Goal: Task Accomplishment & Management: Manage account settings

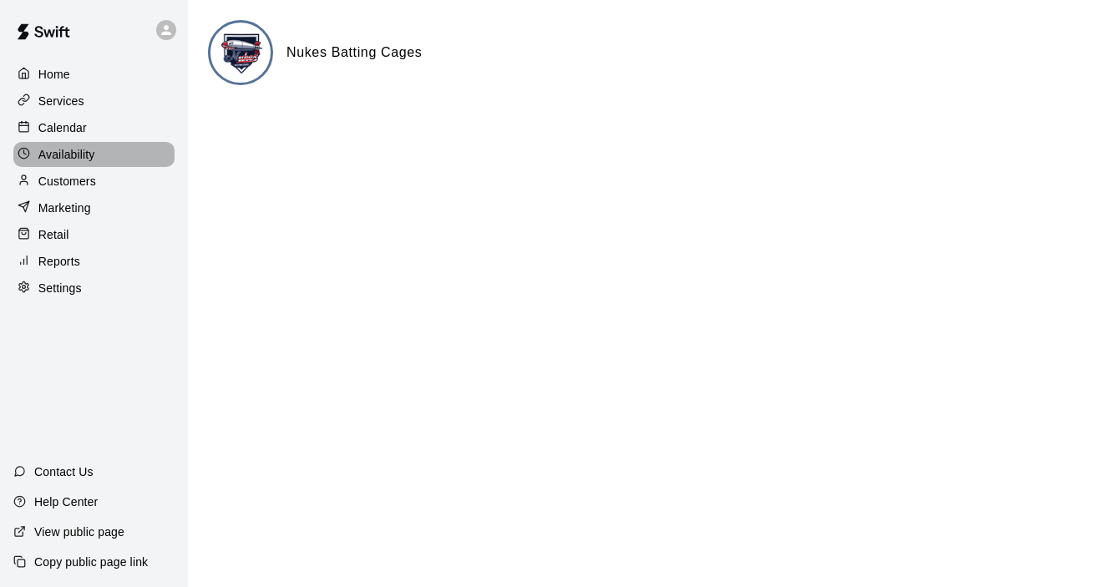
click at [67, 156] on p "Availability" at bounding box center [66, 154] width 57 height 17
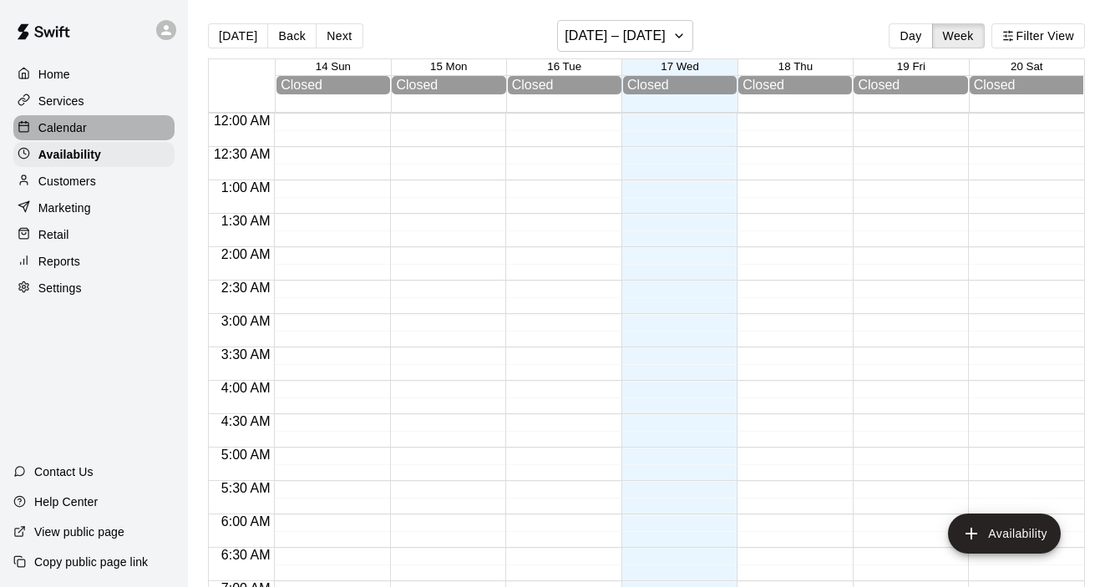
click at [71, 124] on p "Calendar" at bounding box center [62, 127] width 48 height 17
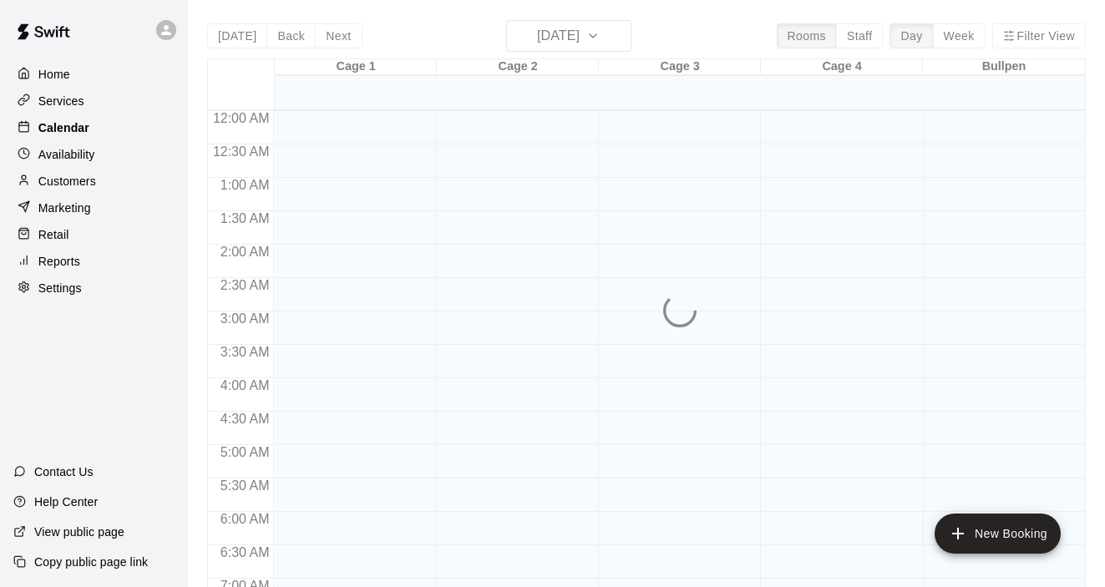
scroll to position [925, 0]
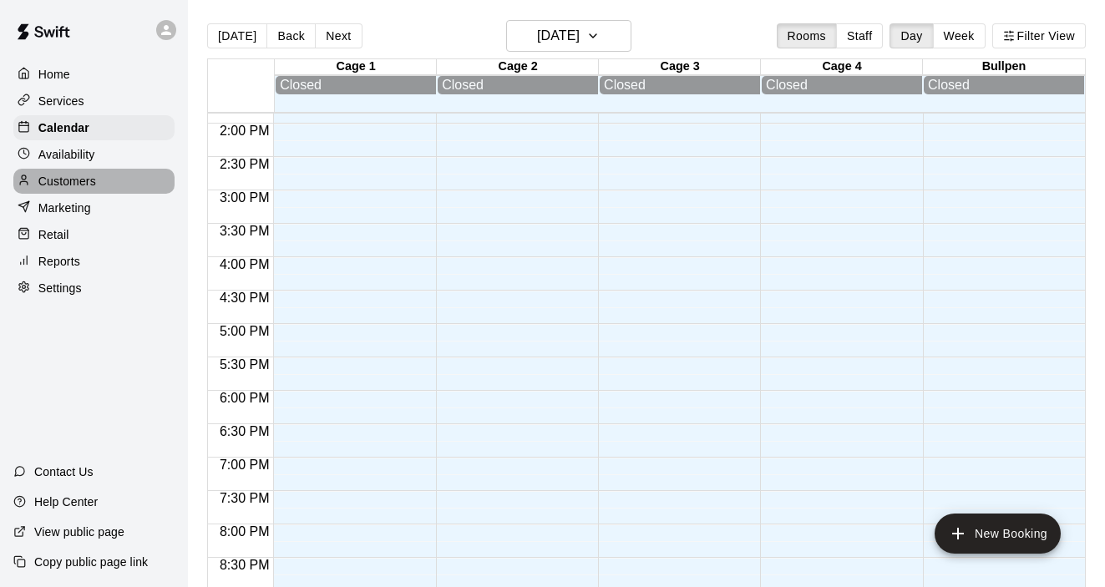
click at [53, 180] on p "Customers" at bounding box center [67, 181] width 58 height 17
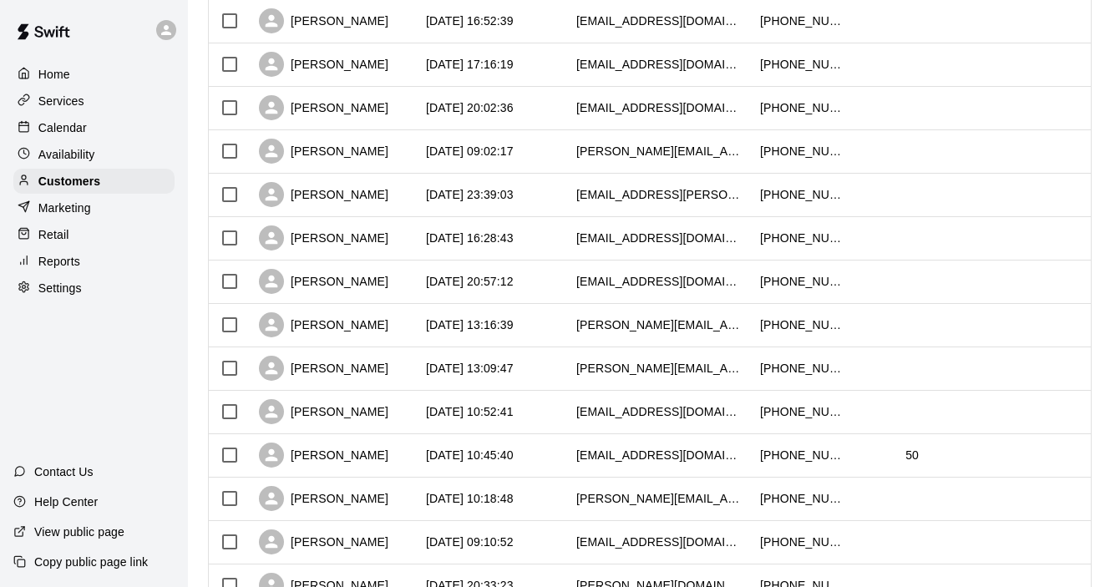
scroll to position [150, 0]
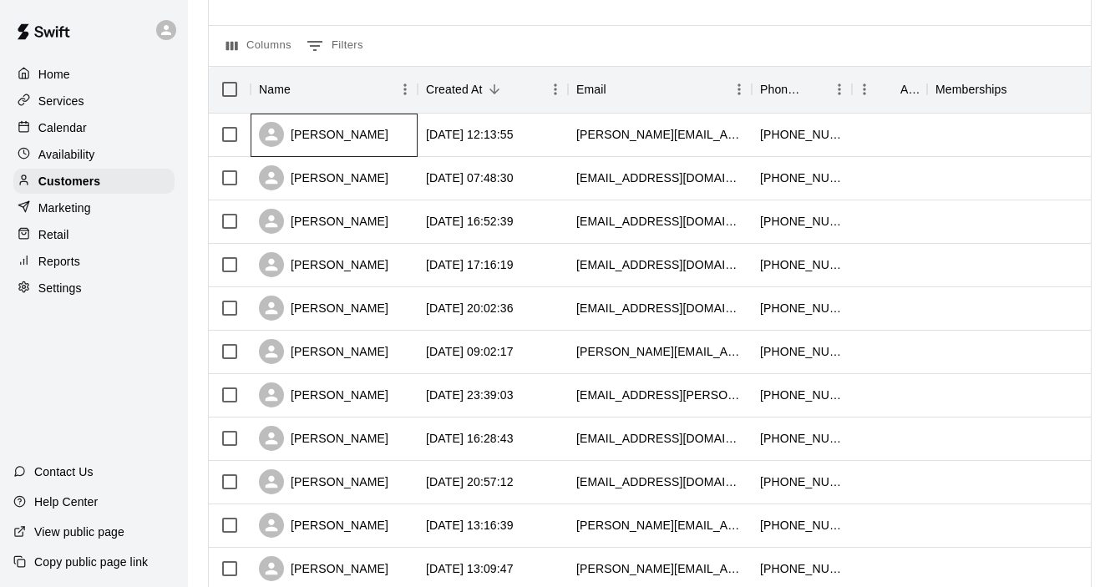
click at [376, 142] on div "[PERSON_NAME]" at bounding box center [334, 135] width 167 height 43
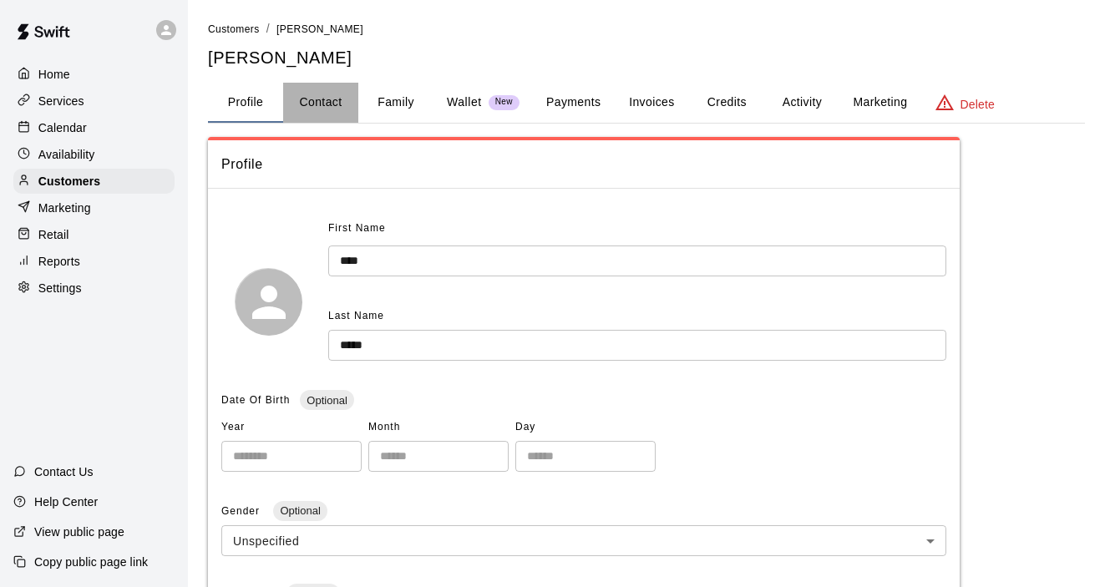
click at [316, 102] on button "Contact" at bounding box center [320, 103] width 75 height 40
select select "**"
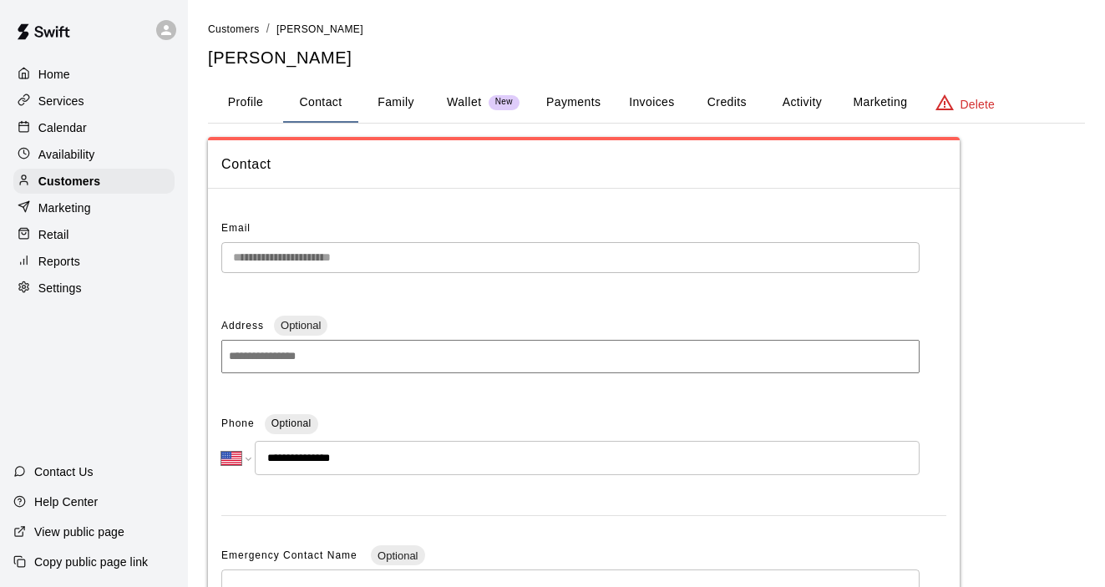
click at [402, 109] on button "Family" at bounding box center [395, 103] width 75 height 40
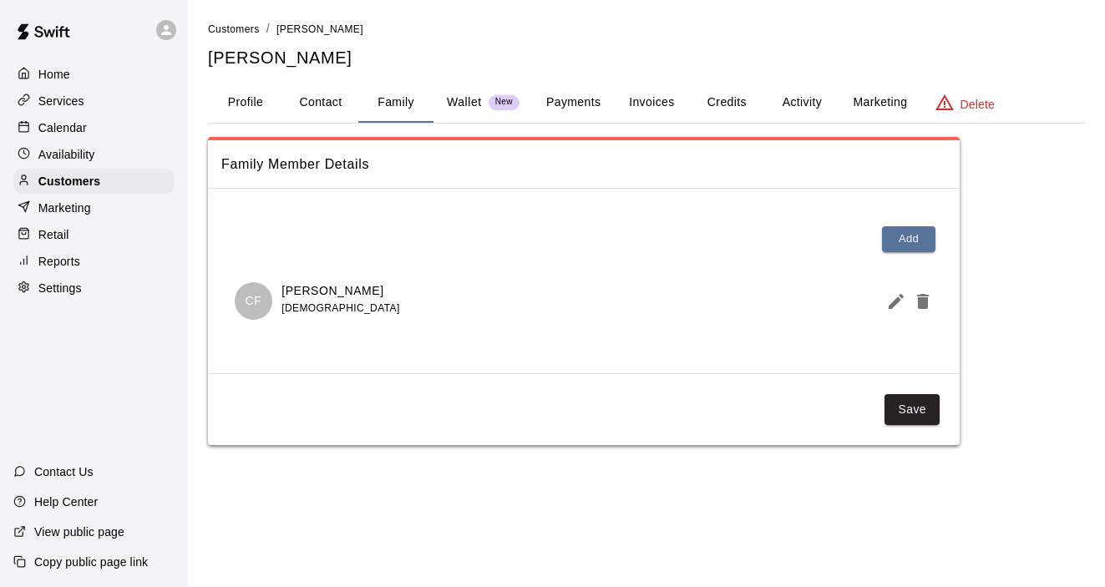
click at [251, 104] on button "Profile" at bounding box center [245, 103] width 75 height 40
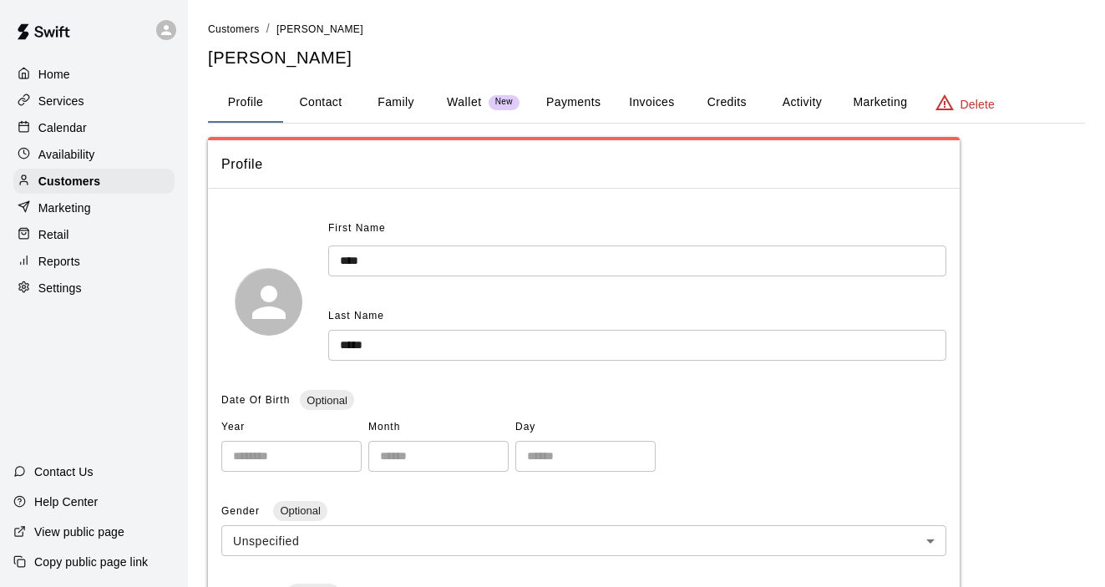
click at [584, 99] on button "Payments" at bounding box center [573, 103] width 81 height 40
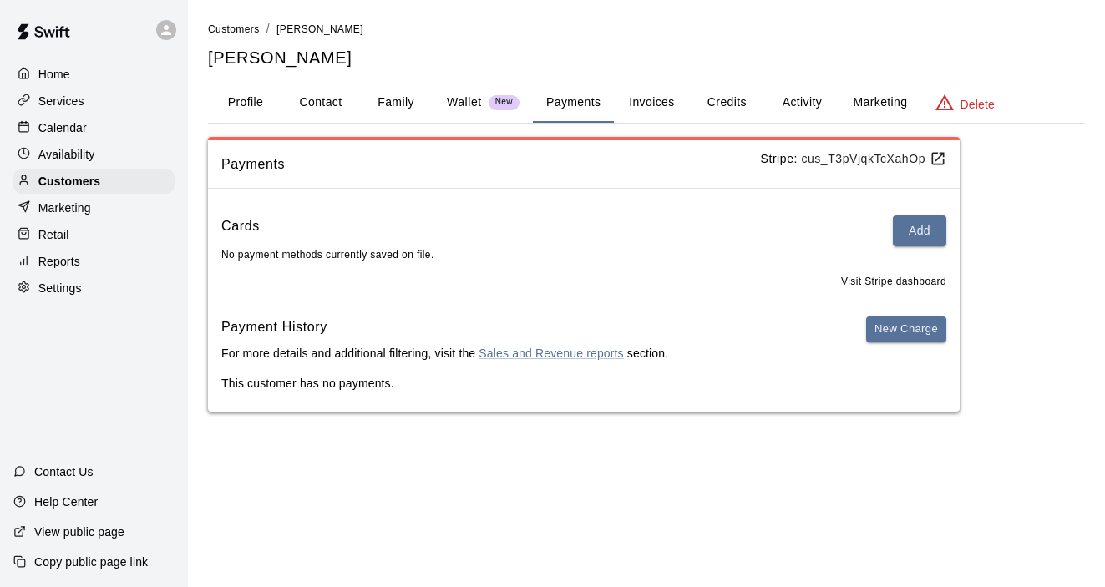
click at [62, 240] on p "Retail" at bounding box center [53, 234] width 31 height 17
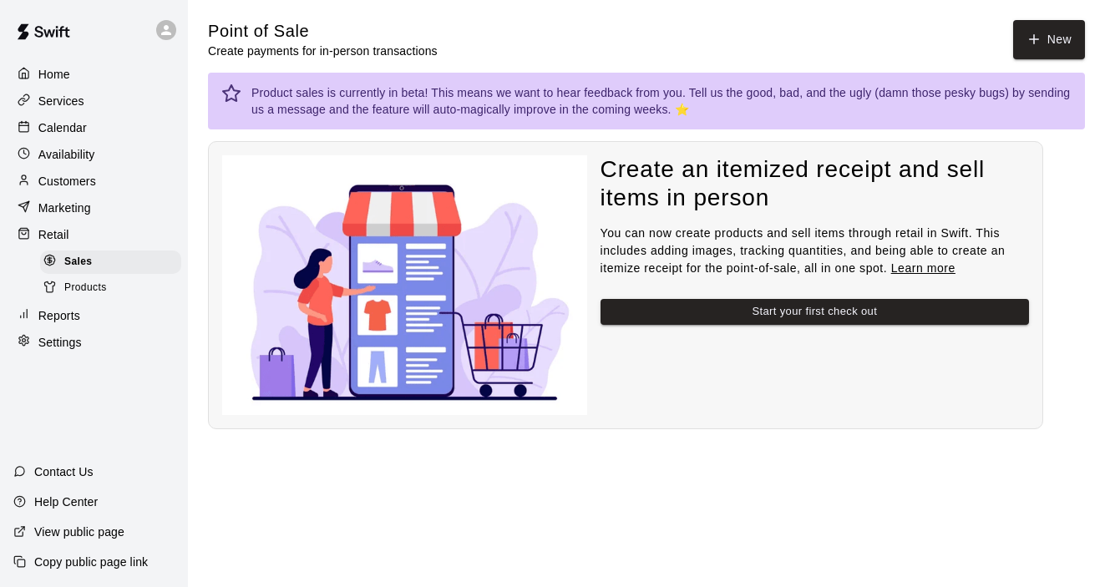
click at [56, 284] on div at bounding box center [53, 289] width 21 height 16
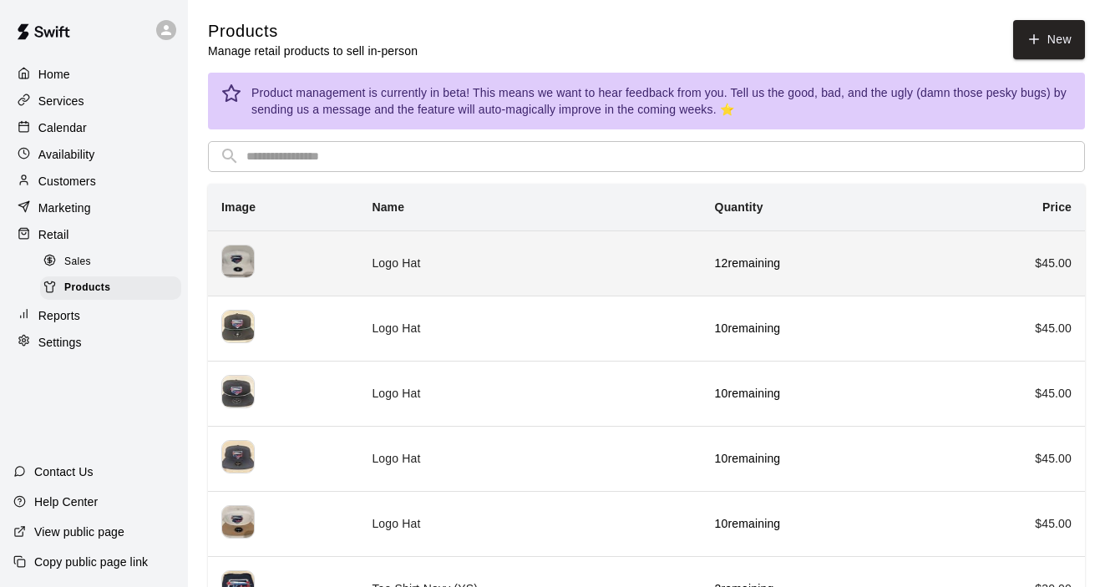
click at [423, 267] on td "Logo Hat" at bounding box center [529, 262] width 342 height 65
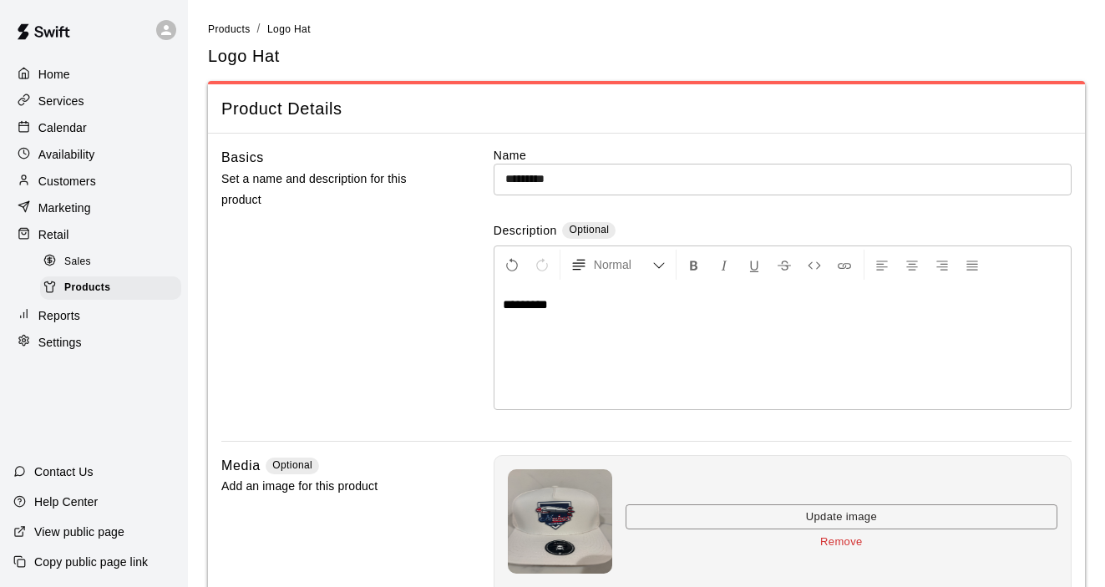
click at [68, 264] on span "Sales" at bounding box center [77, 262] width 27 height 17
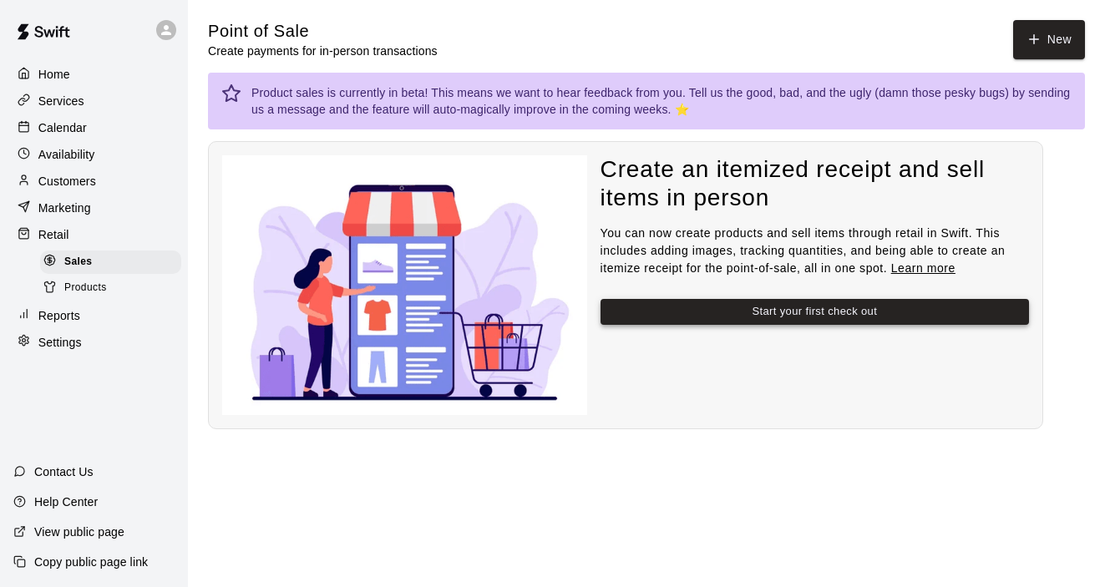
click at [713, 315] on button "Start your first check out" at bounding box center [814, 312] width 428 height 26
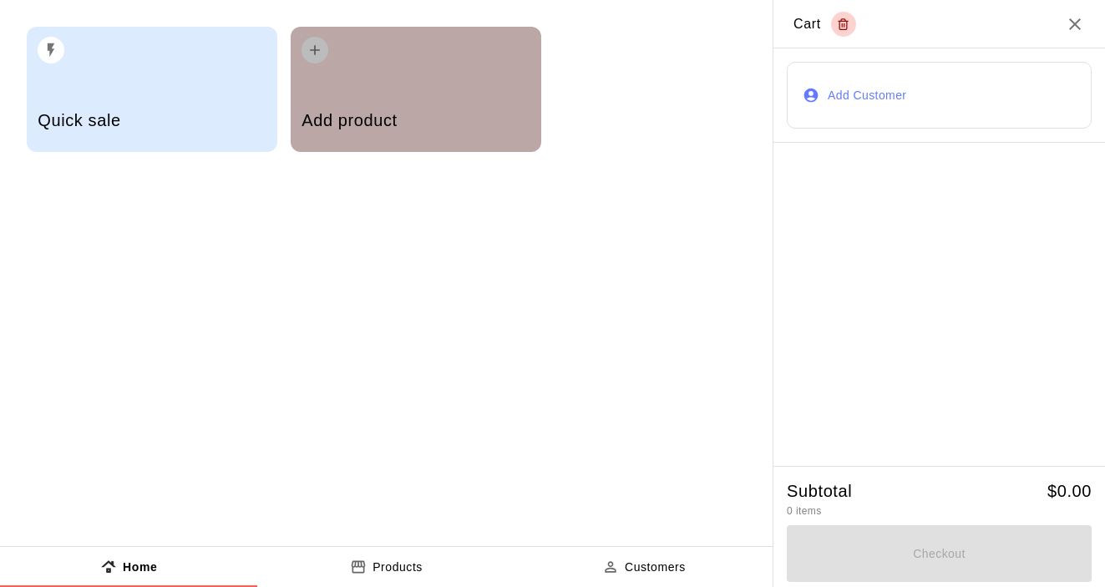
click at [348, 45] on div "button" at bounding box center [415, 45] width 228 height 37
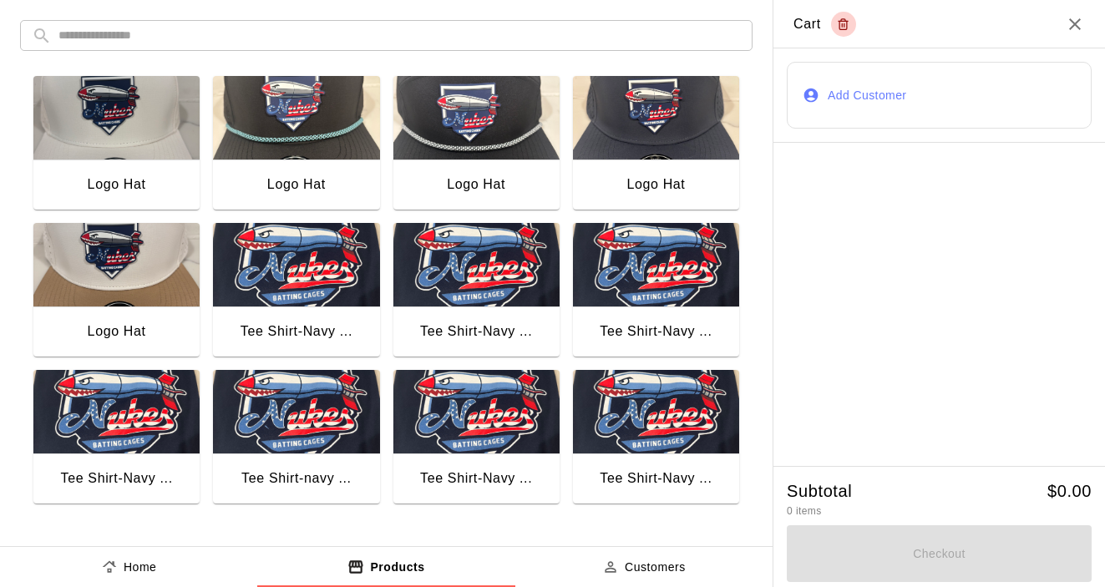
click at [124, 141] on img "button" at bounding box center [116, 118] width 166 height 84
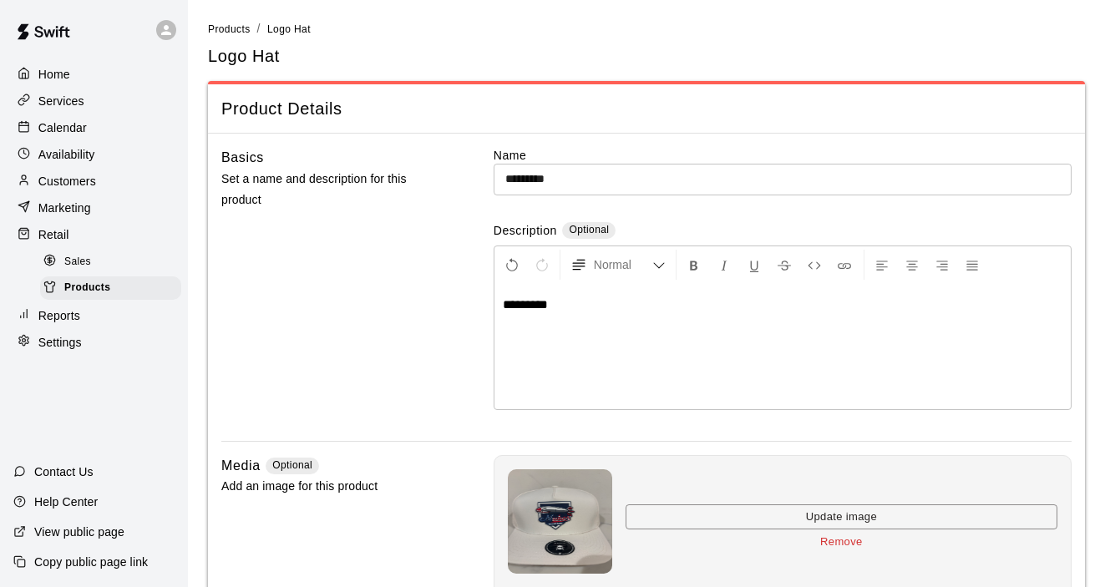
click at [63, 342] on p "Settings" at bounding box center [59, 342] width 43 height 17
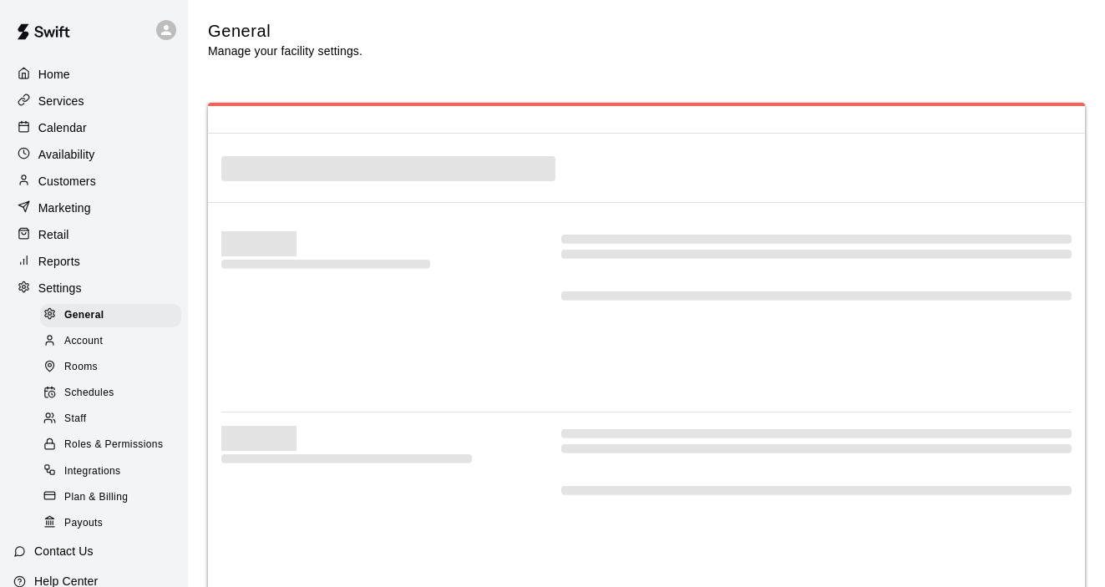
select select "**"
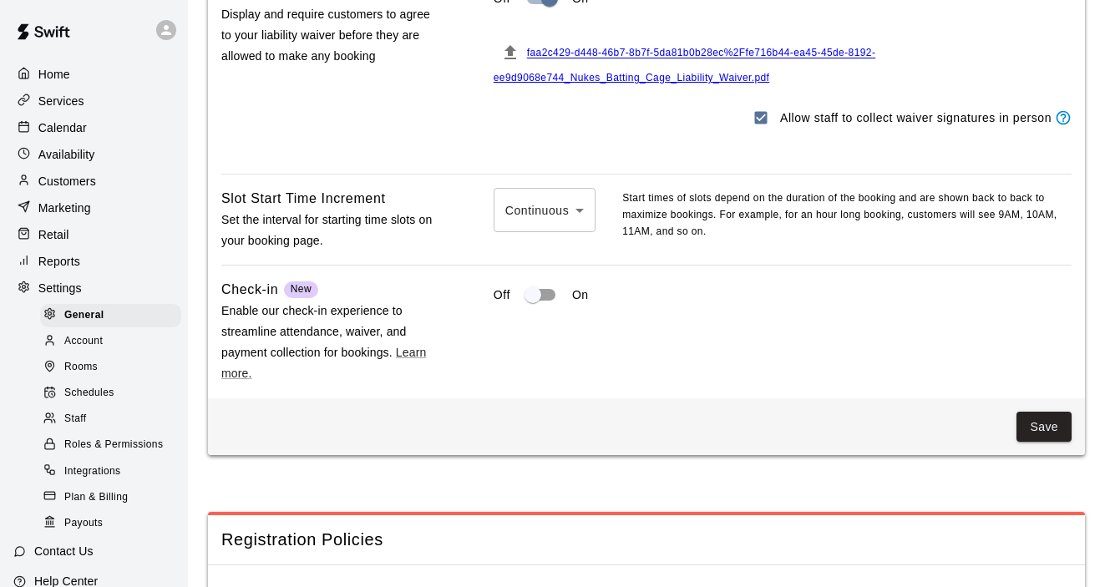
scroll to position [1680, 0]
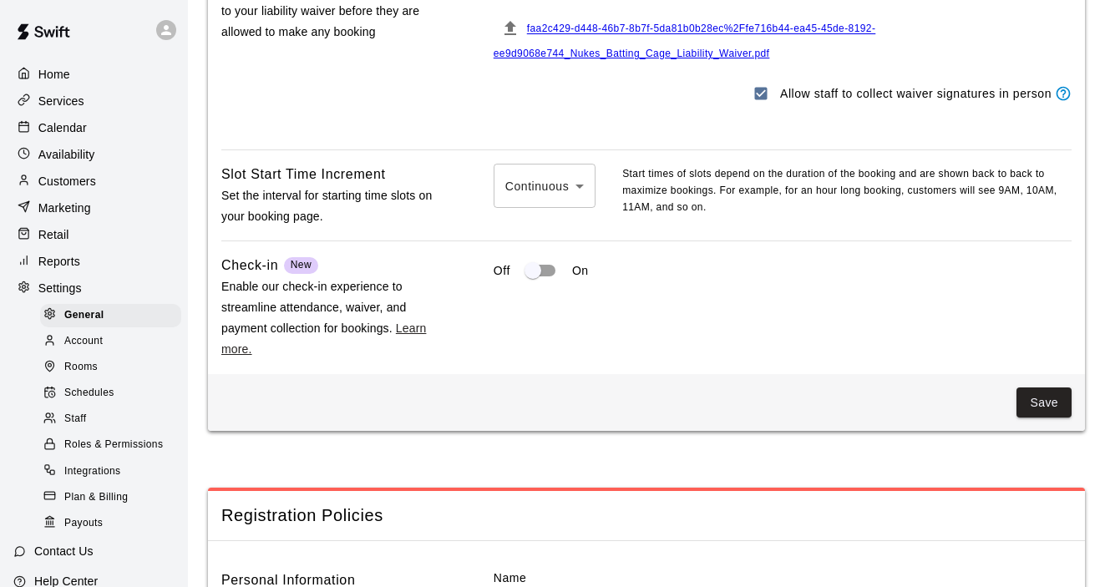
click at [415, 341] on link "Learn more." at bounding box center [323, 338] width 205 height 34
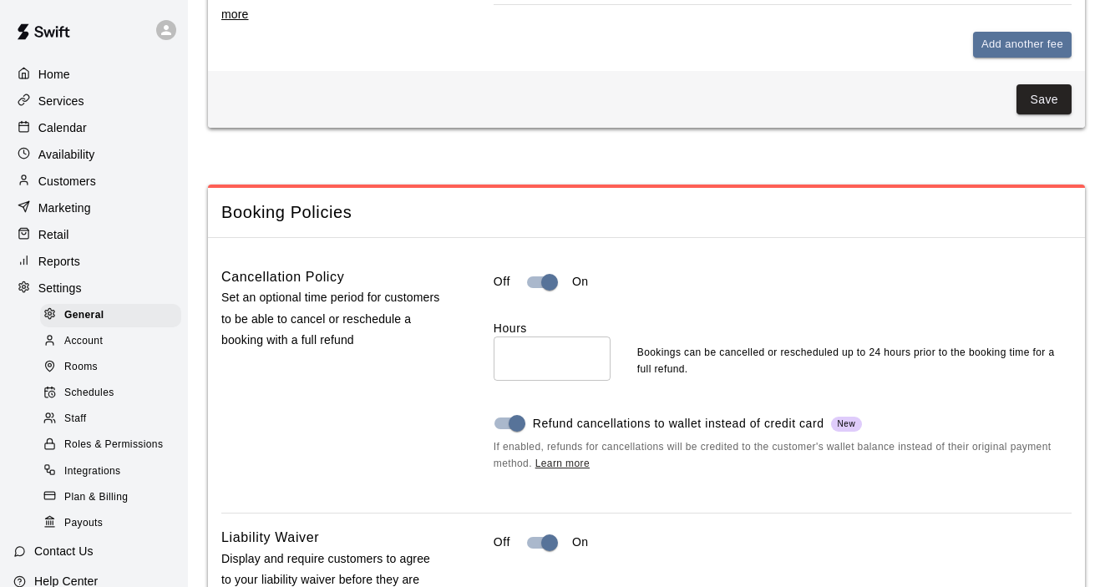
scroll to position [1332, 0]
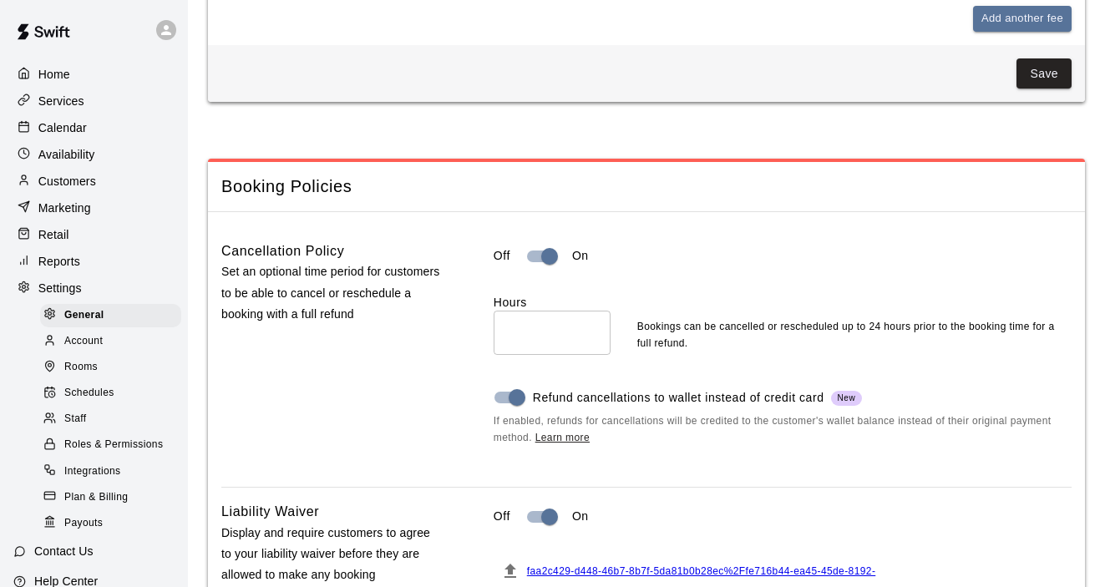
click at [81, 104] on p "Services" at bounding box center [61, 101] width 46 height 17
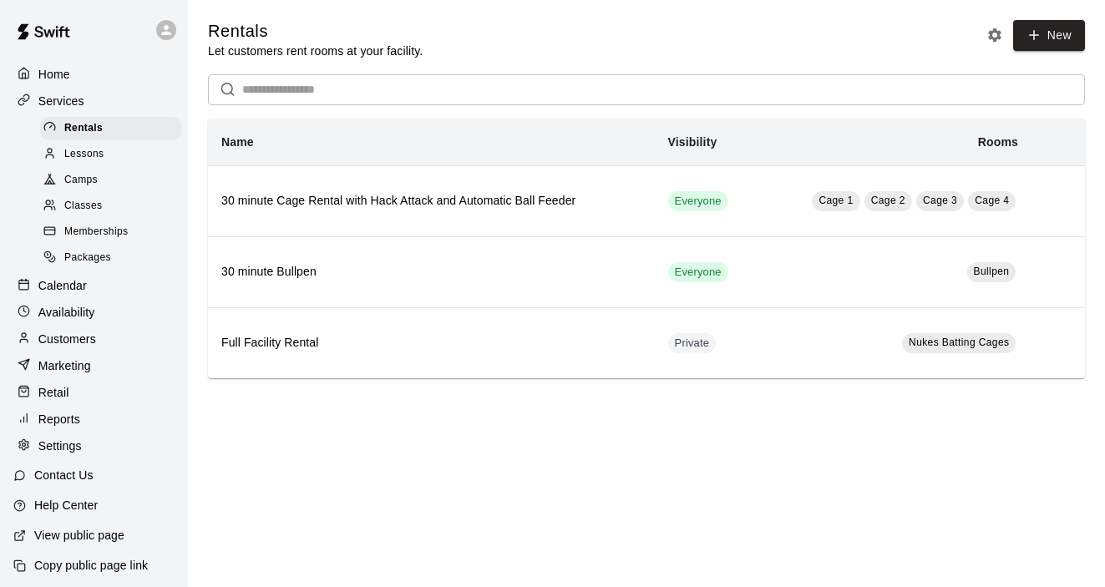
click at [79, 313] on p "Availability" at bounding box center [66, 312] width 57 height 17
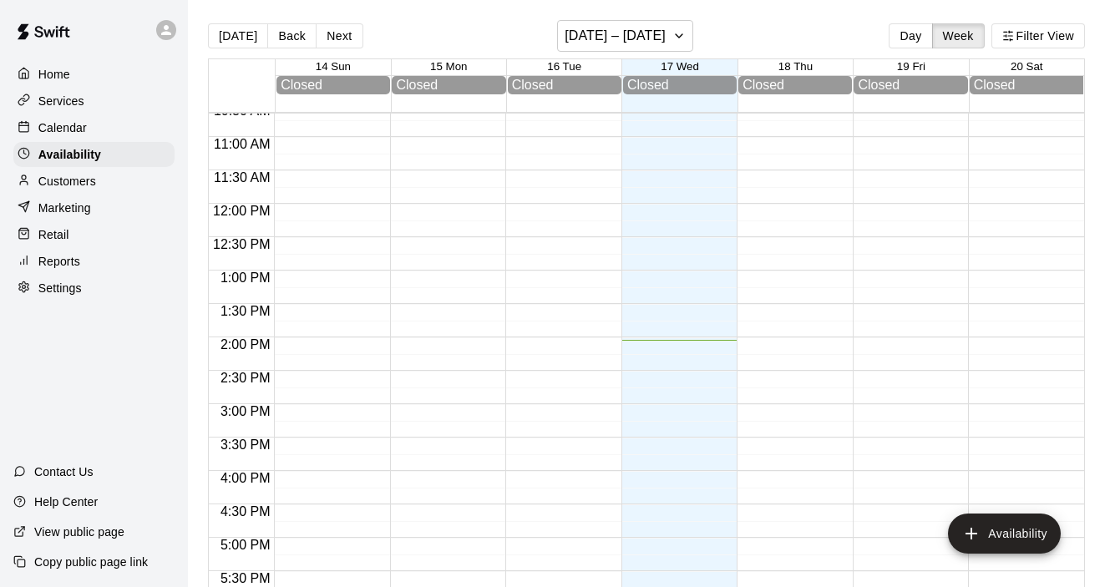
scroll to position [710, 0]
click at [1025, 249] on div at bounding box center [1022, 205] width 108 height 1603
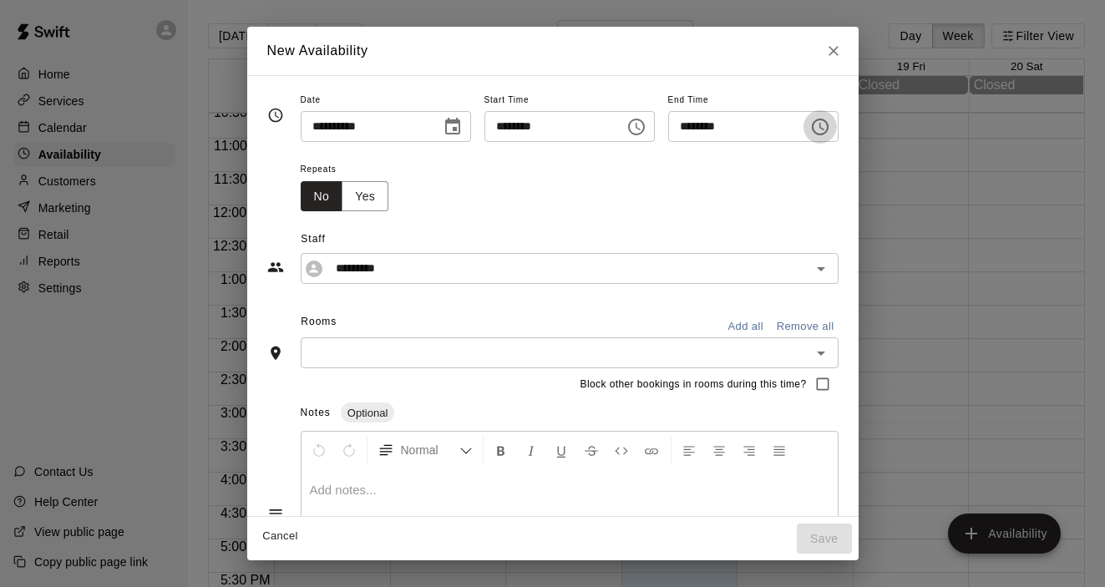
click at [828, 133] on icon "Choose time, selected time is 1:00 PM" at bounding box center [820, 127] width 17 height 17
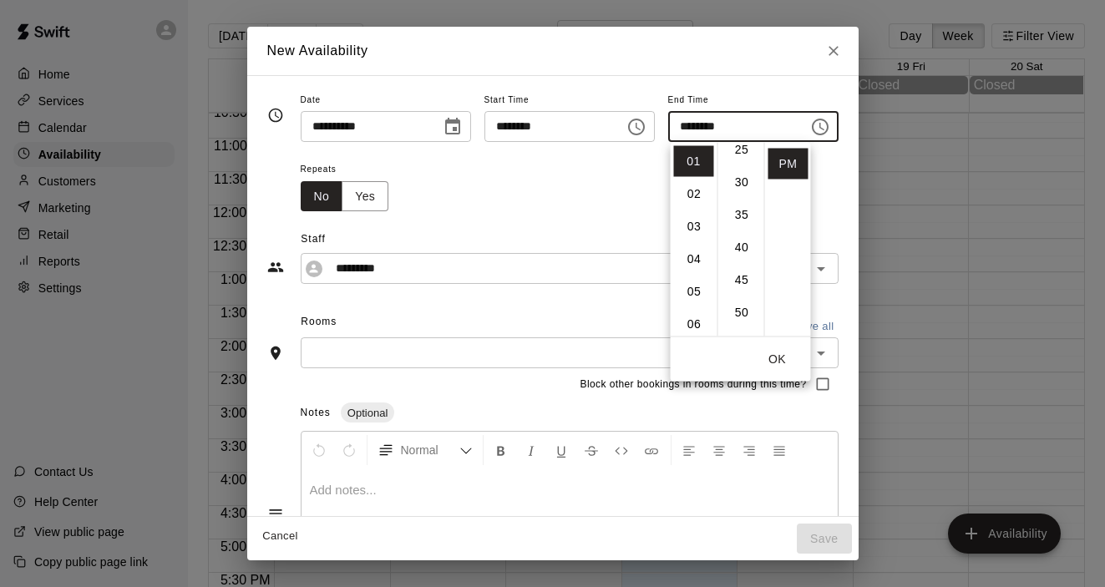
scroll to position [169, 0]
click at [694, 321] on li "06" at bounding box center [694, 324] width 40 height 31
type input "********"
click at [775, 361] on button "OK" at bounding box center [777, 359] width 53 height 31
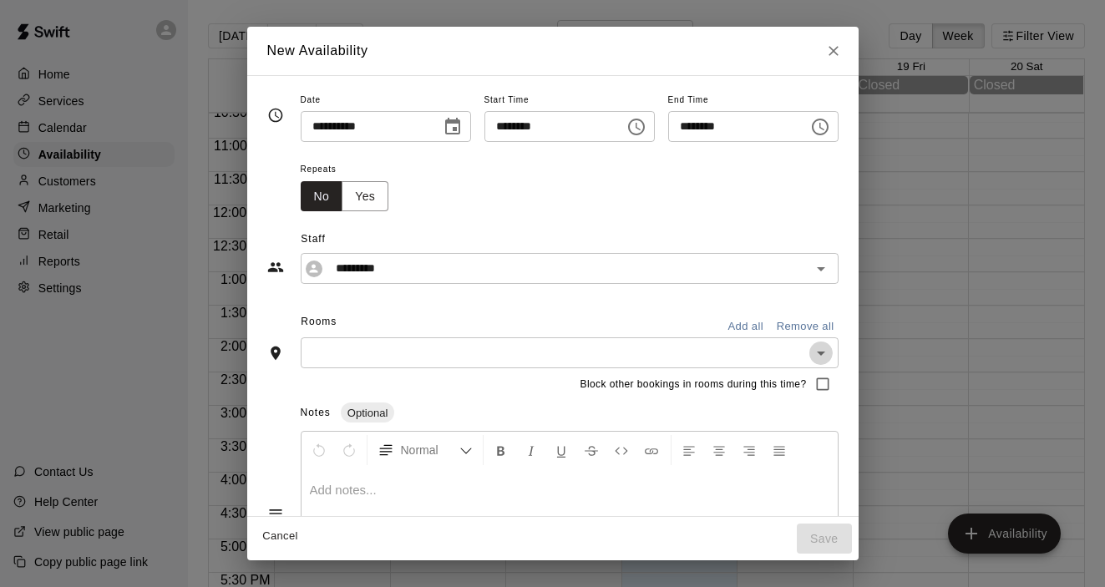
click at [829, 357] on icon "Open" at bounding box center [821, 353] width 20 height 20
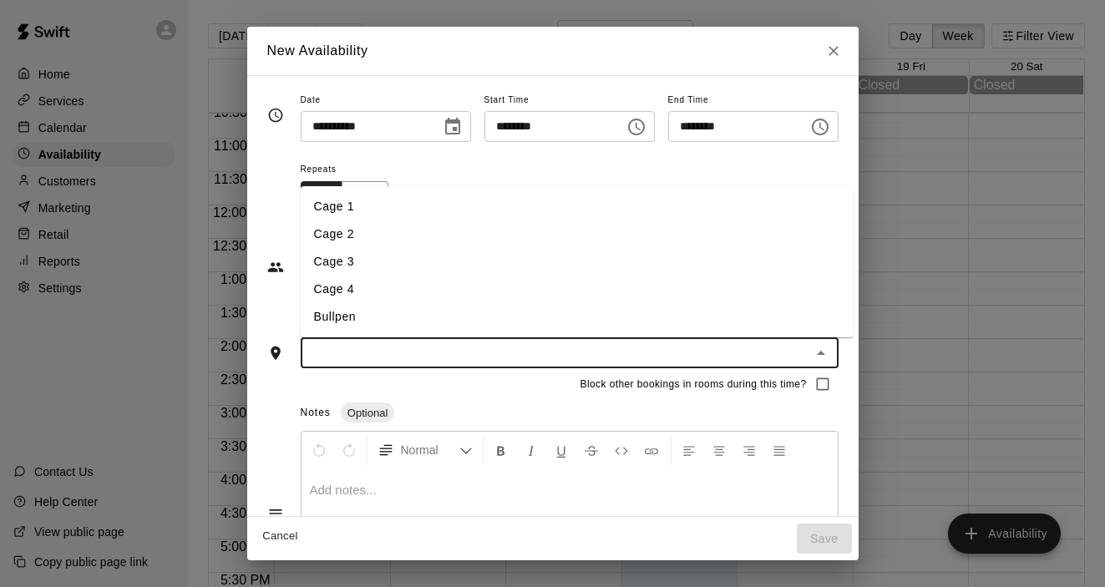
click at [567, 207] on li "Cage 1" at bounding box center [577, 207] width 553 height 28
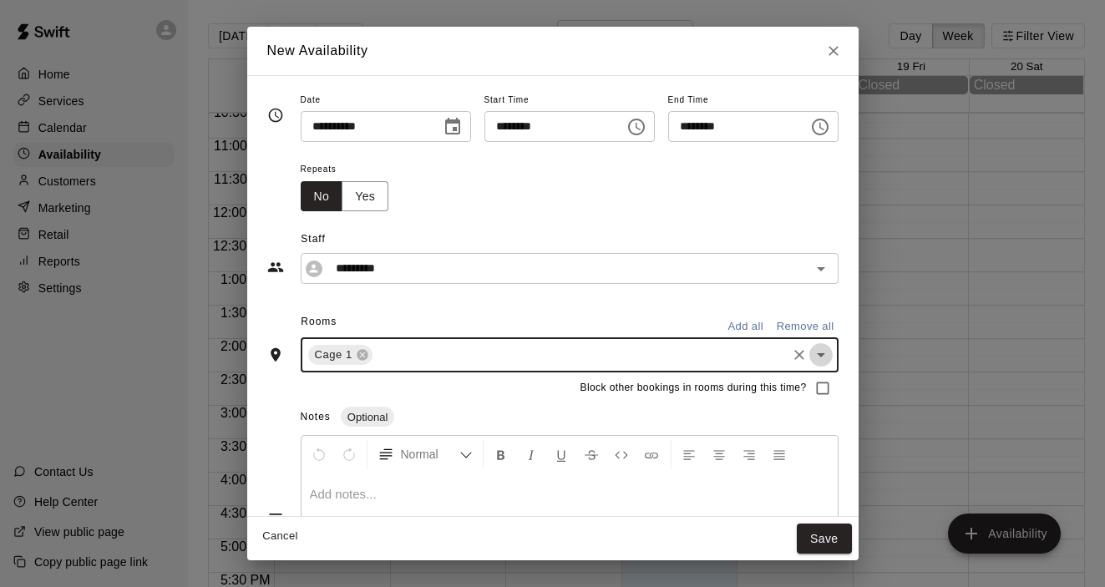
click at [822, 362] on icon "Open" at bounding box center [821, 355] width 20 height 20
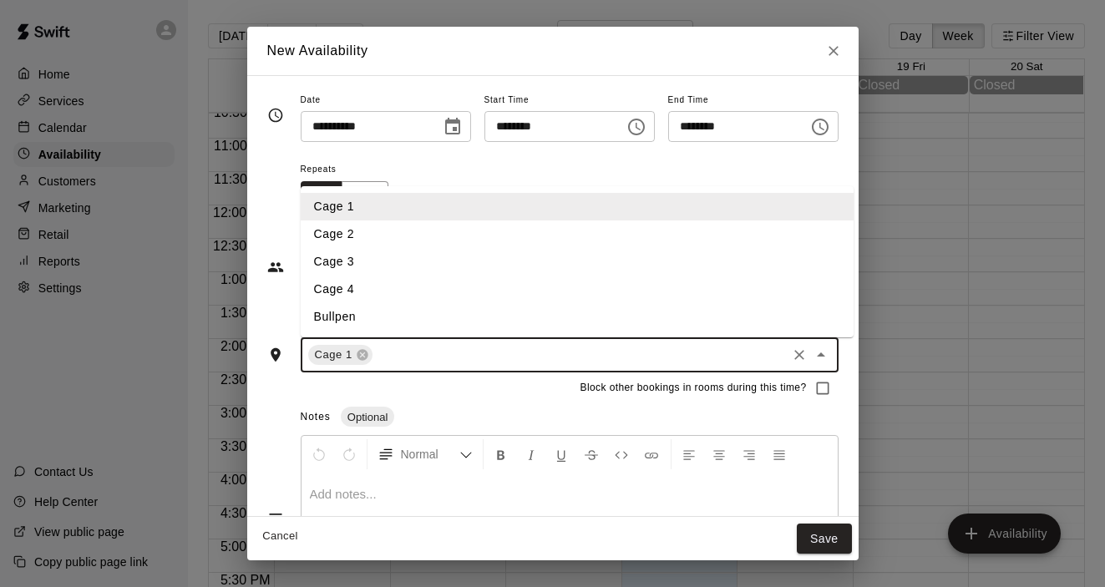
drag, startPoint x: 540, startPoint y: 251, endPoint x: 531, endPoint y: 244, distance: 11.9
click at [531, 244] on ul "Cage 1 Cage 2 Cage 3 Cage 4 Bullpen" at bounding box center [577, 261] width 553 height 151
click at [531, 244] on li "Cage 2" at bounding box center [577, 234] width 553 height 28
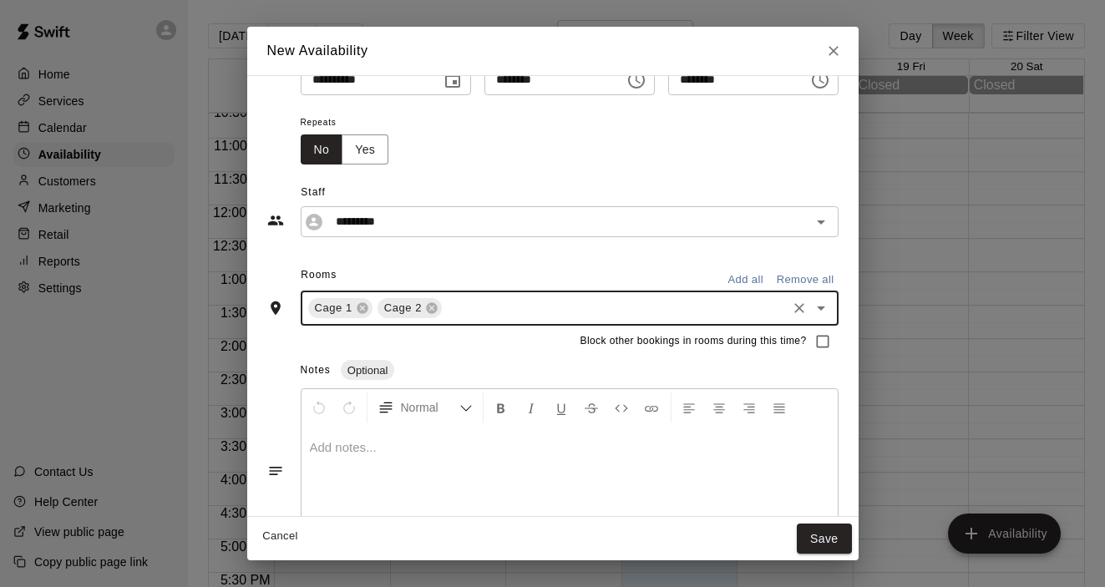
scroll to position [56, 0]
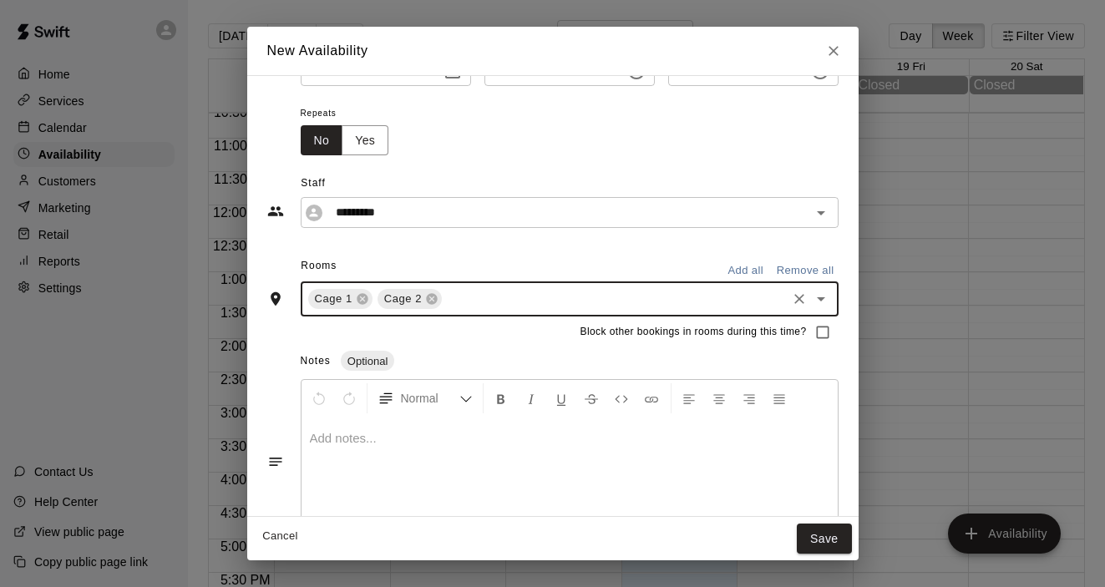
click at [747, 501] on div at bounding box center [569, 480] width 536 height 125
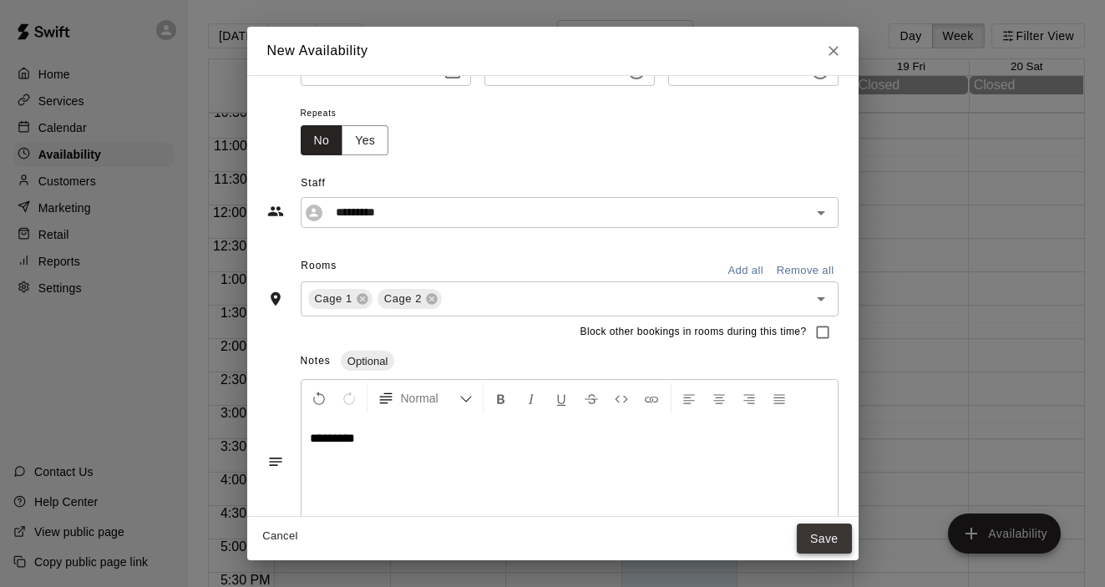
click at [845, 544] on button "Save" at bounding box center [824, 539] width 55 height 31
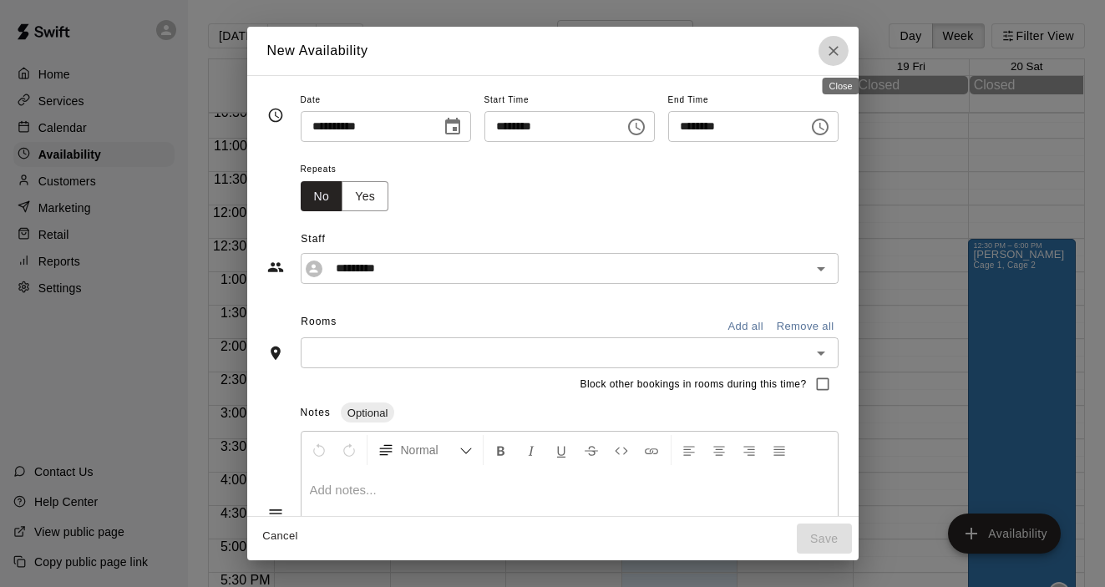
click at [838, 49] on icon "Close" at bounding box center [833, 51] width 10 height 10
type input "**********"
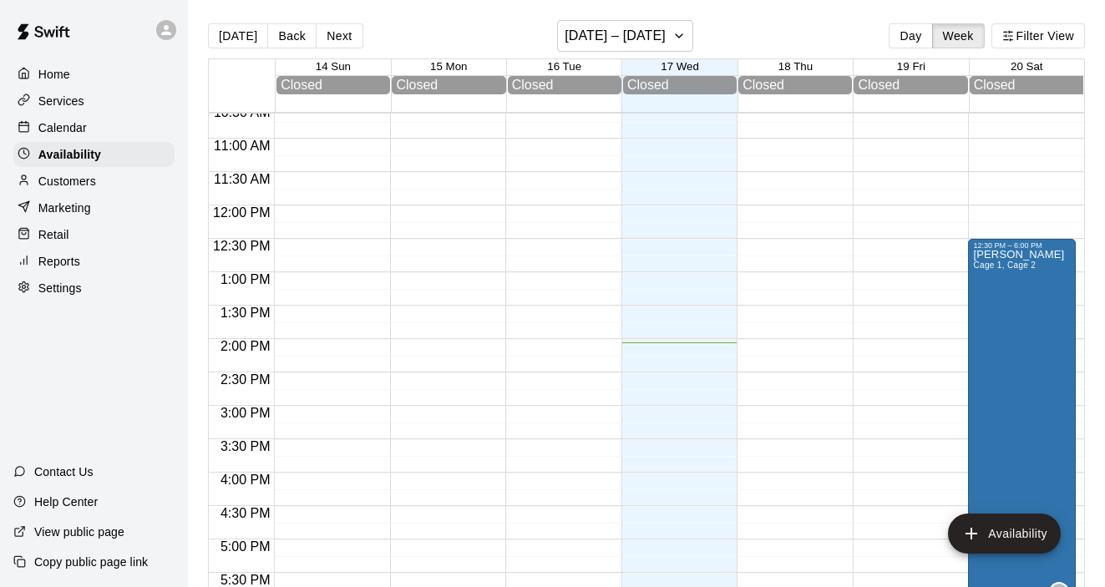
scroll to position [27, 0]
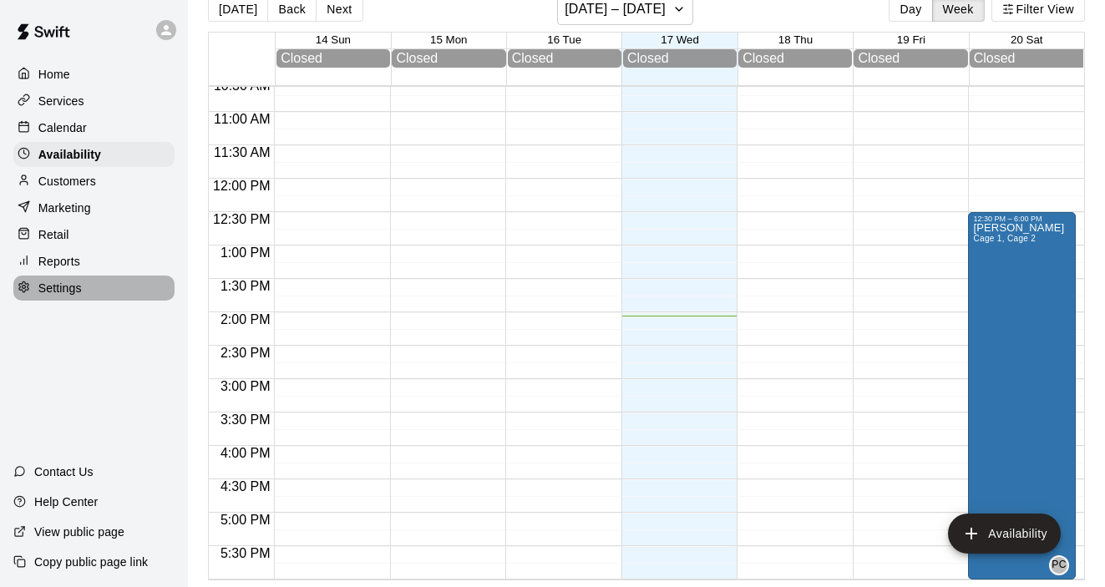
click at [63, 285] on p "Settings" at bounding box center [59, 288] width 43 height 17
select select "**"
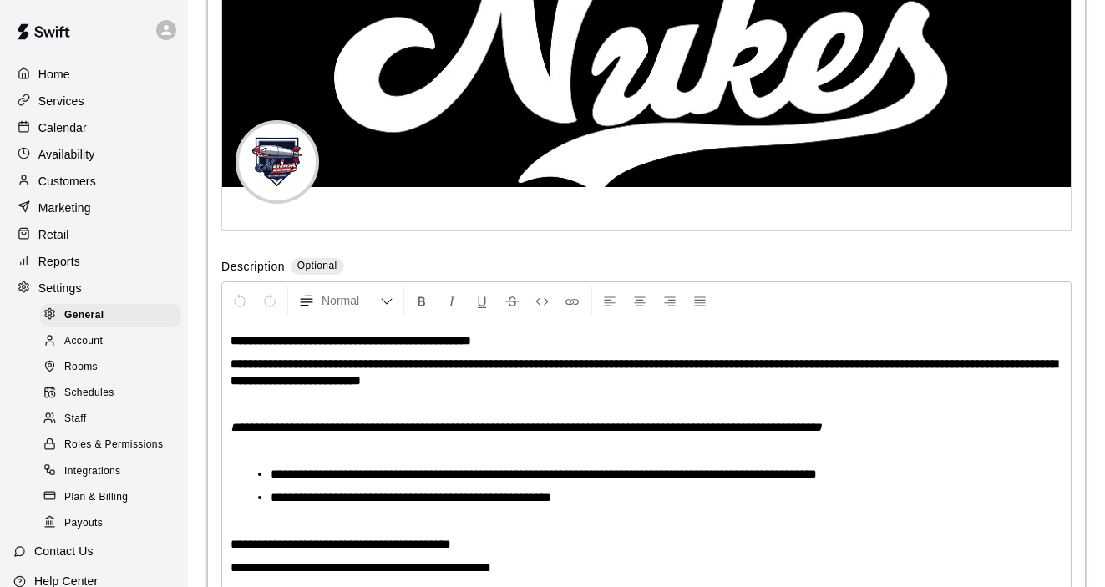
scroll to position [31, 0]
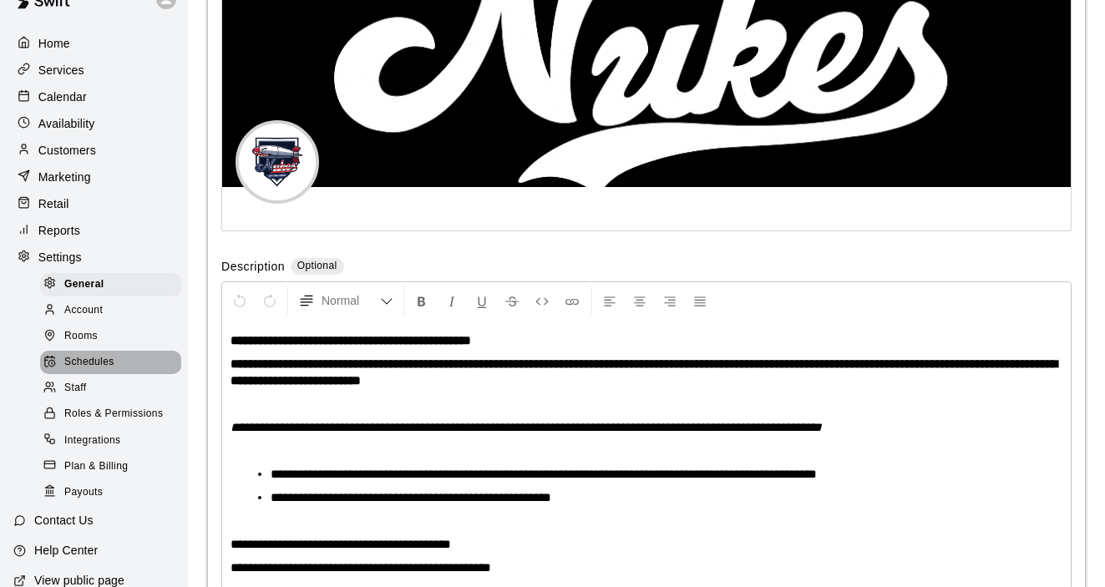
click at [87, 363] on span "Schedules" at bounding box center [89, 362] width 50 height 17
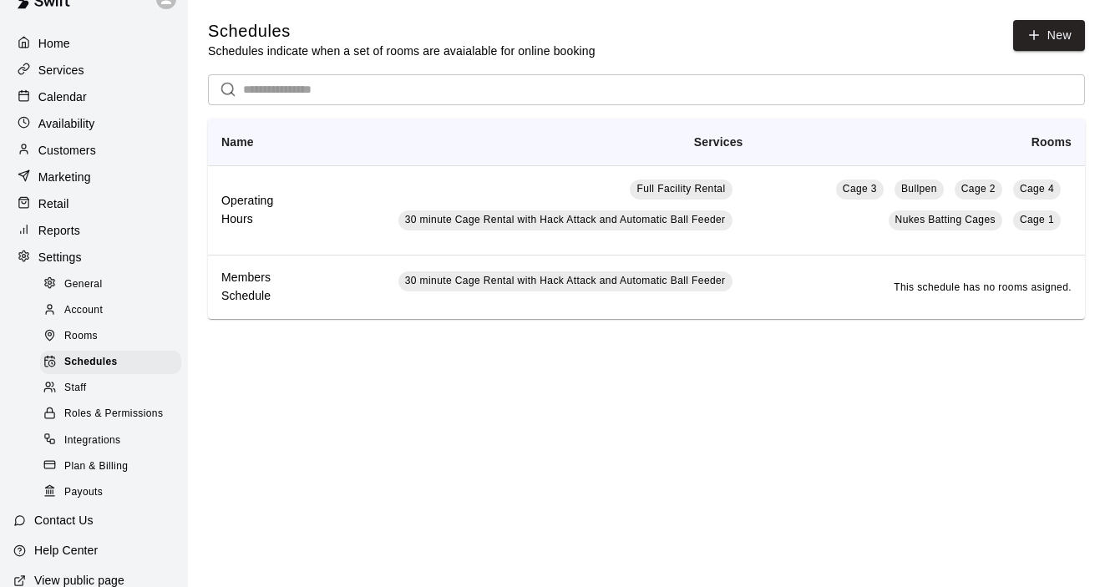
click at [89, 337] on span "Rooms" at bounding box center [80, 336] width 33 height 17
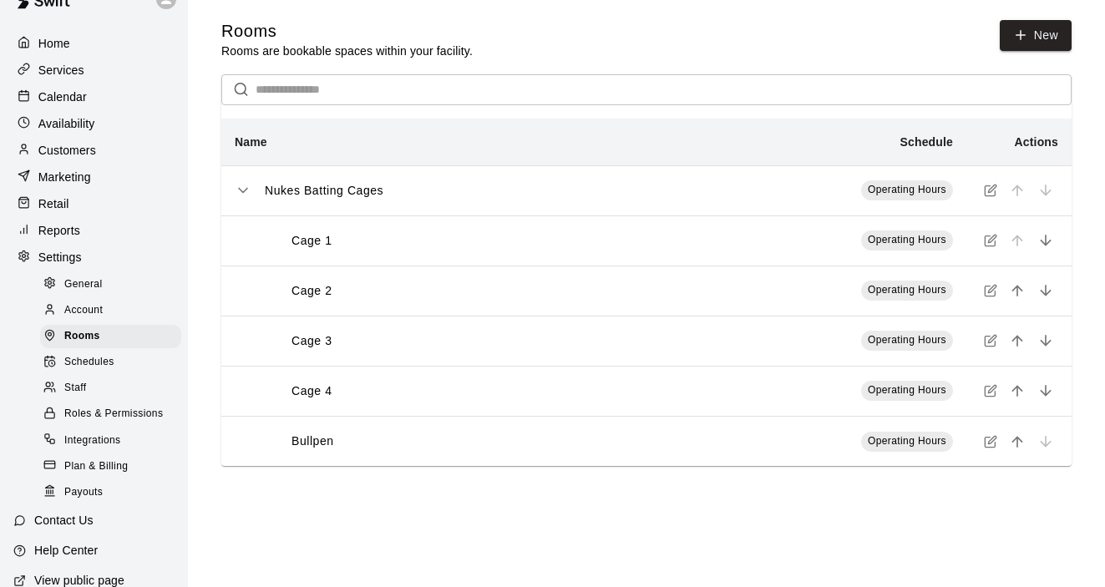
click at [342, 249] on div "Cage 1" at bounding box center [456, 241] width 391 height 18
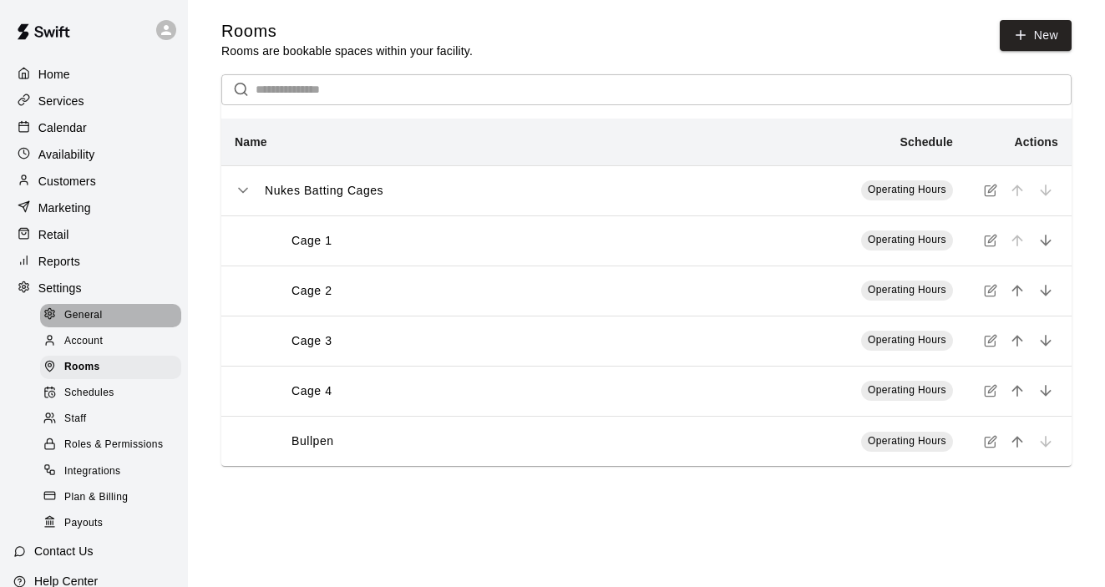
click at [91, 316] on span "General" at bounding box center [83, 315] width 38 height 17
select select "**"
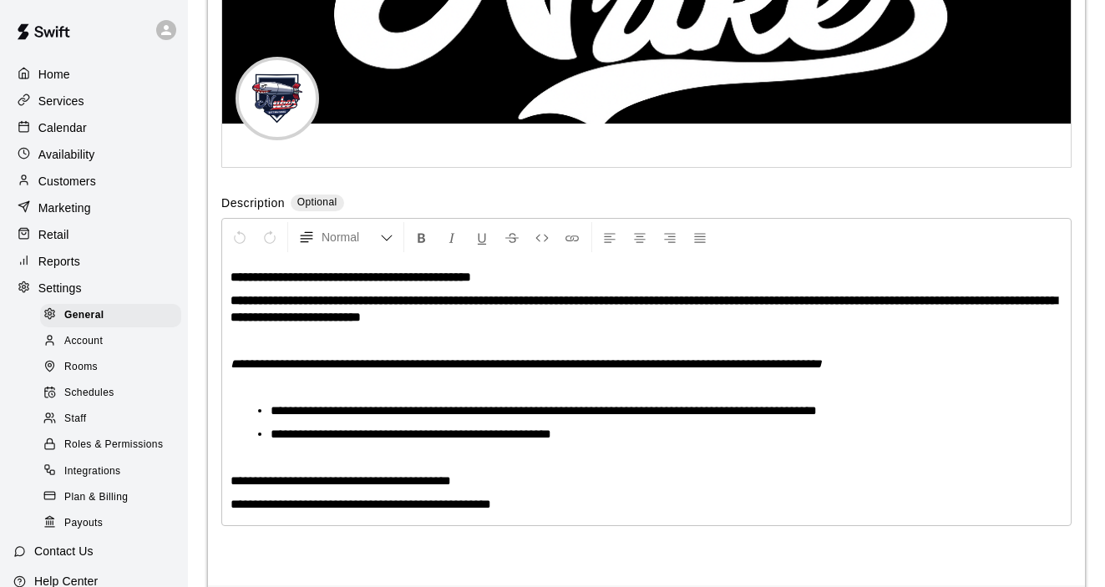
scroll to position [3810, 0]
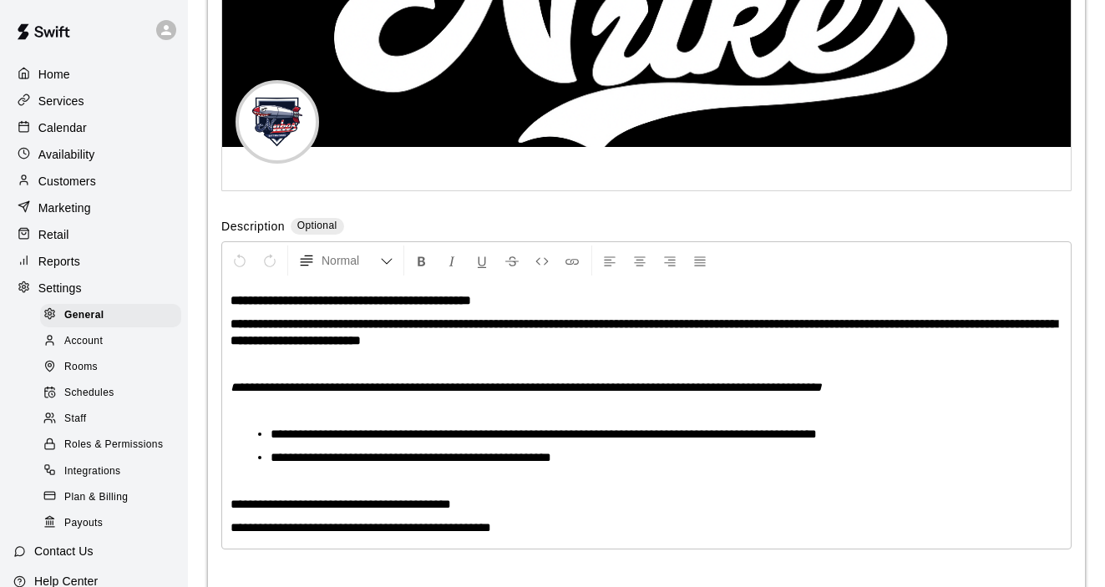
click at [86, 394] on span "Schedules" at bounding box center [89, 393] width 50 height 17
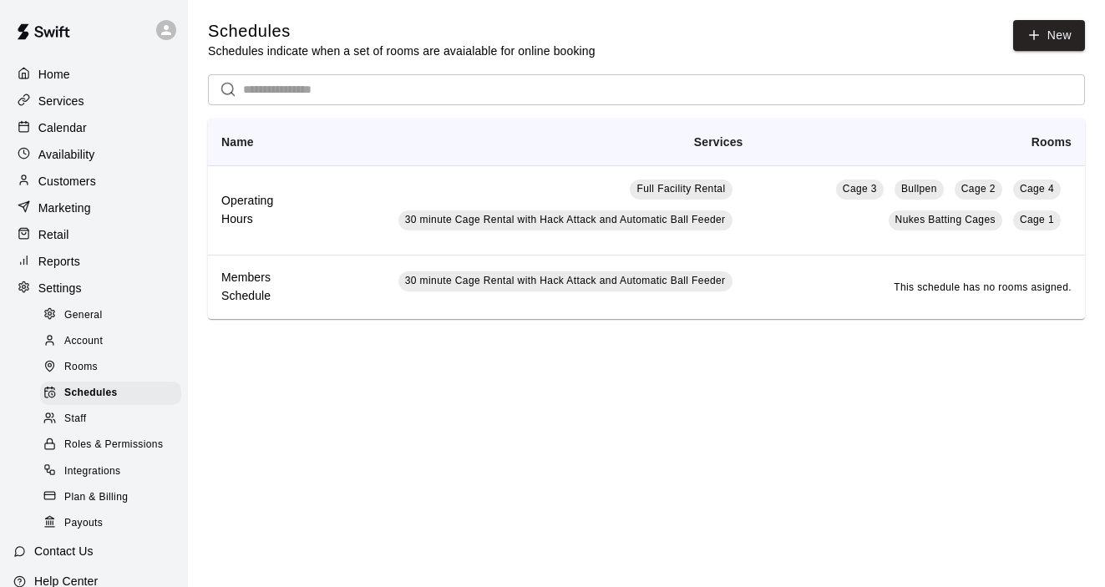
click at [66, 108] on p "Services" at bounding box center [61, 101] width 46 height 17
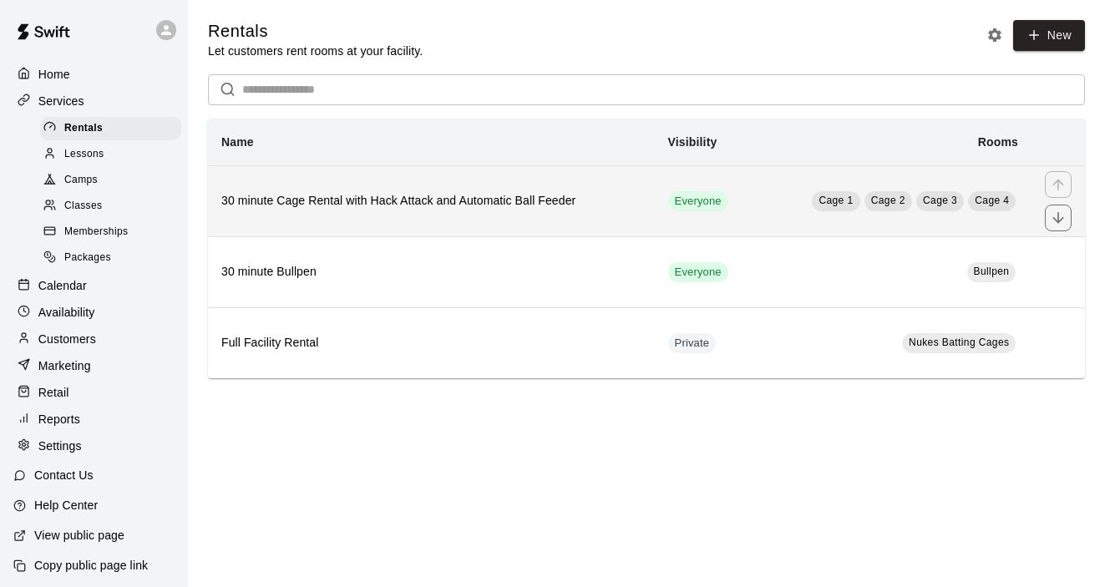
click at [312, 206] on h6 "30 minute Cage Rental with Hack Attack and Automatic Ball Feeder" at bounding box center [431, 201] width 420 height 18
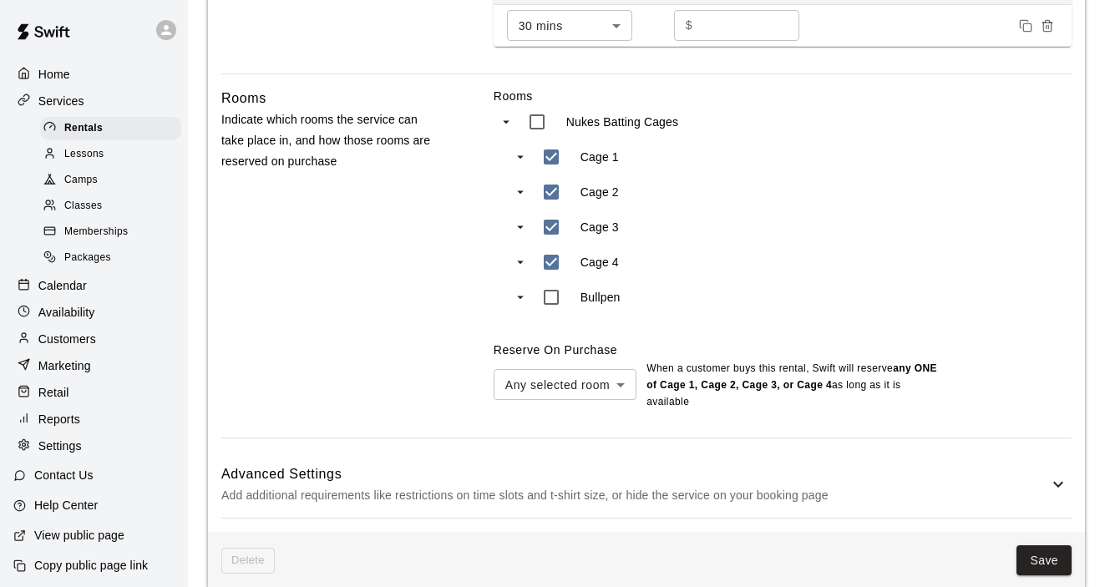
scroll to position [707, 0]
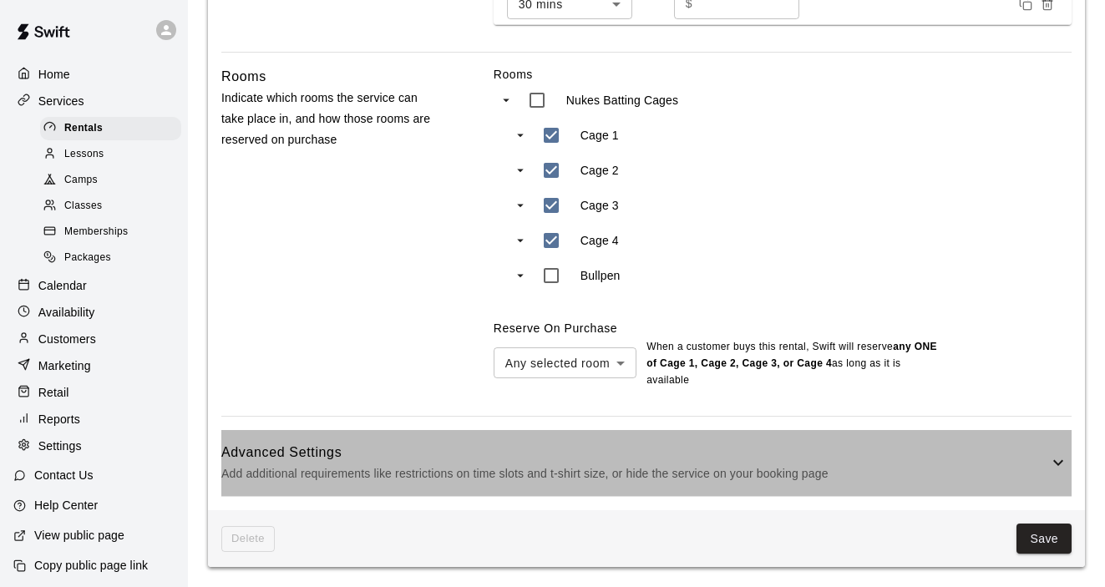
click at [1061, 462] on icon at bounding box center [1058, 463] width 10 height 6
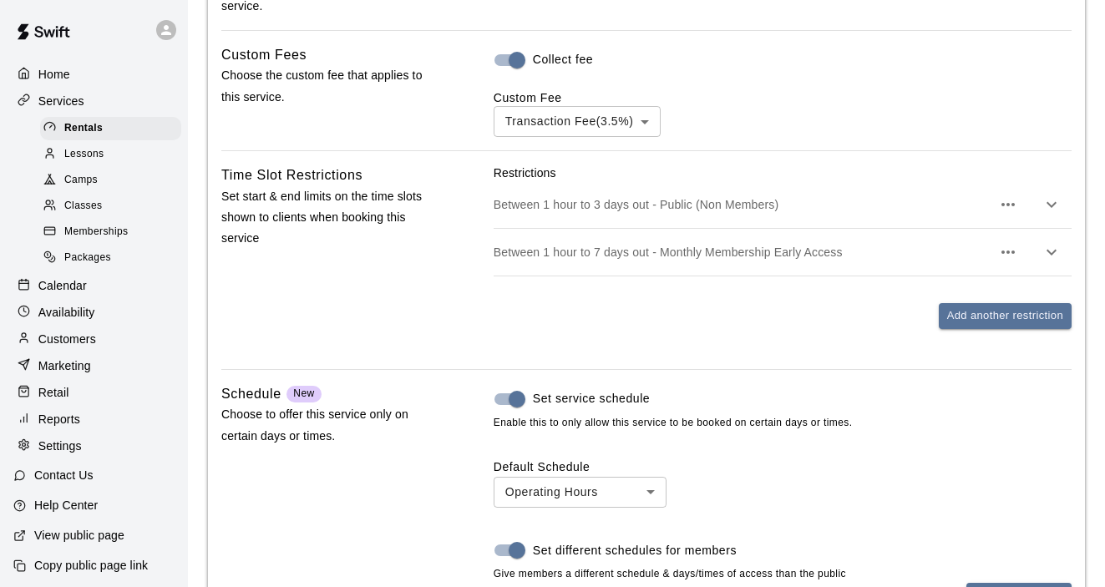
scroll to position [1274, 0]
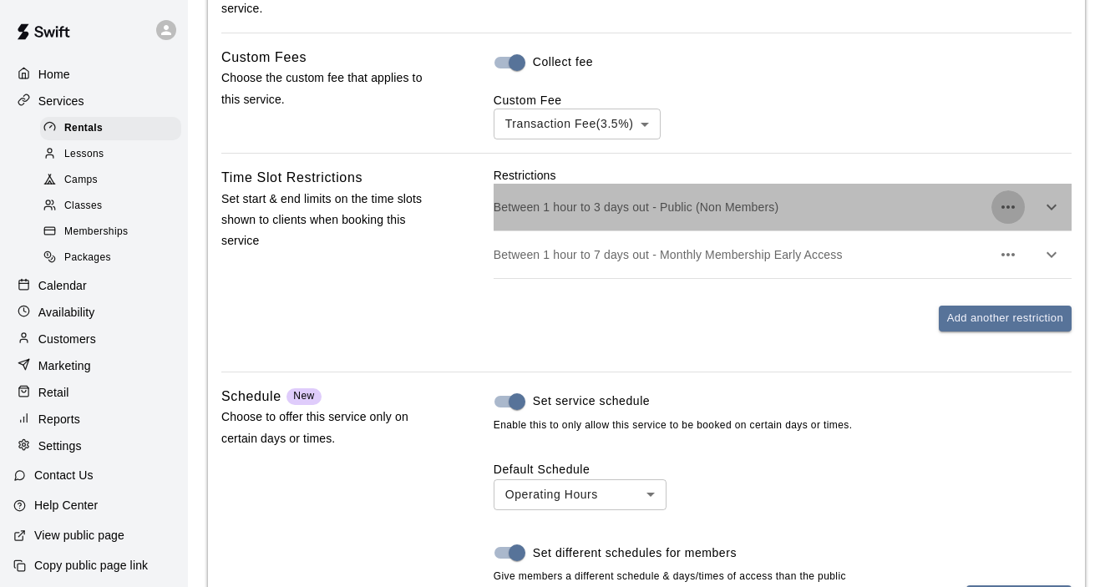
click at [1010, 214] on icon "button" at bounding box center [1008, 207] width 20 height 20
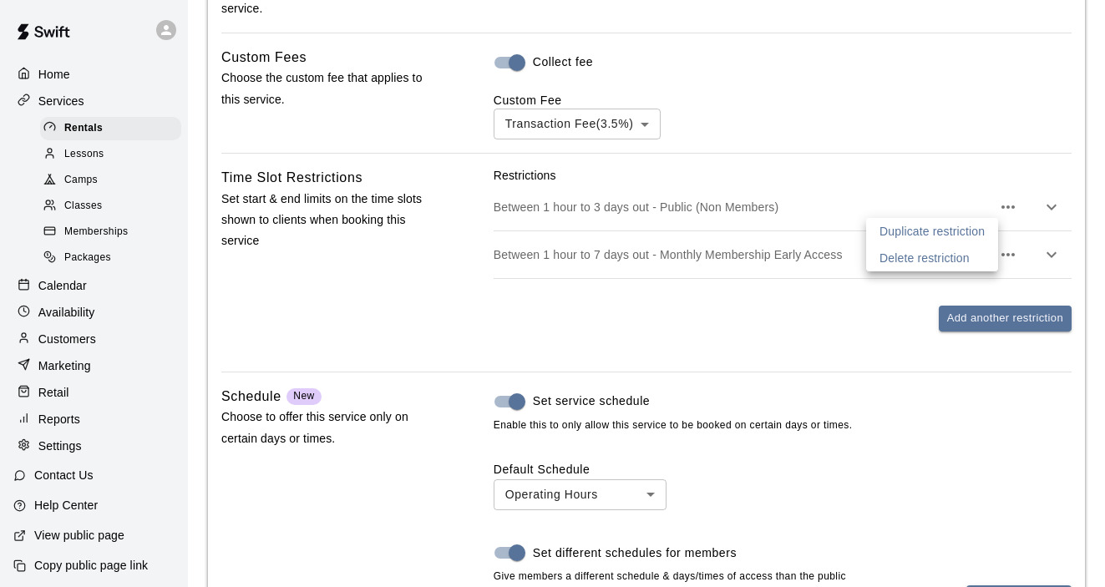
click at [854, 313] on div at bounding box center [552, 293] width 1105 height 587
click at [1054, 205] on icon "button" at bounding box center [1051, 207] width 20 height 20
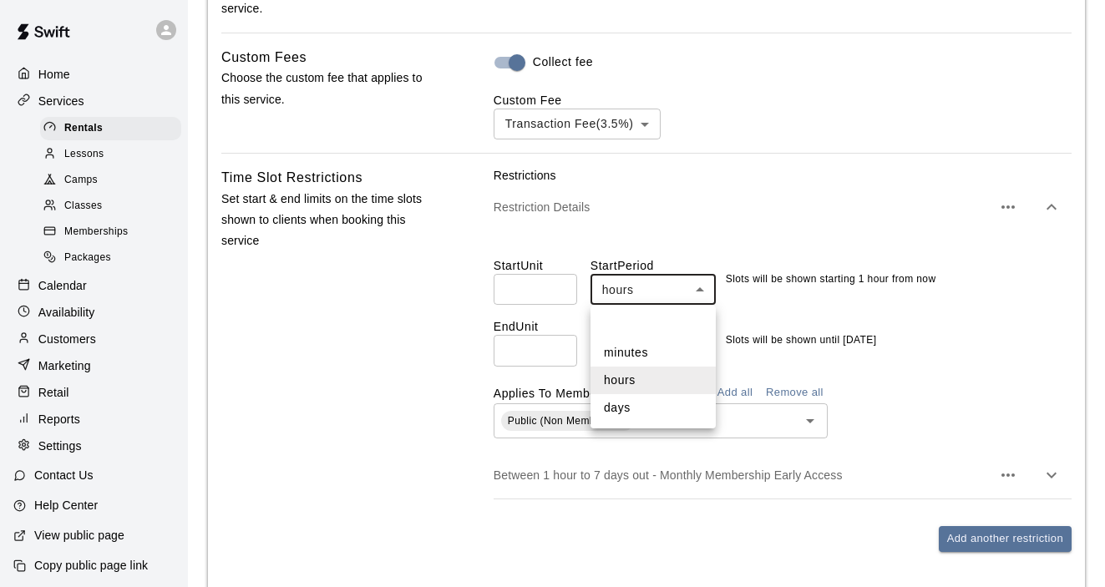
click at [696, 294] on body "**********" at bounding box center [552, 4] width 1105 height 2557
click at [770, 226] on div at bounding box center [552, 293] width 1105 height 587
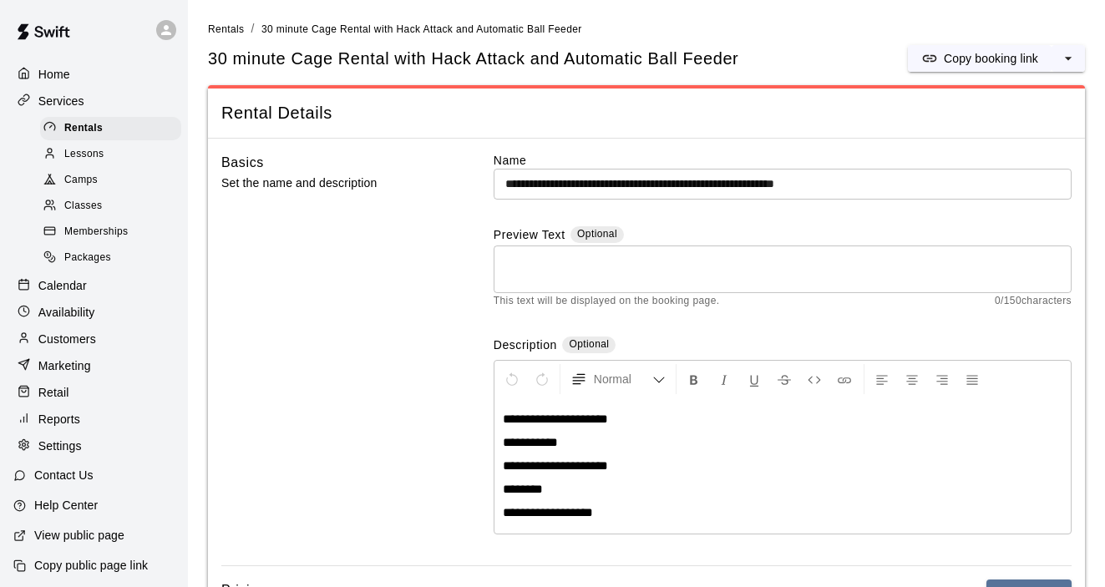
scroll to position [3, 0]
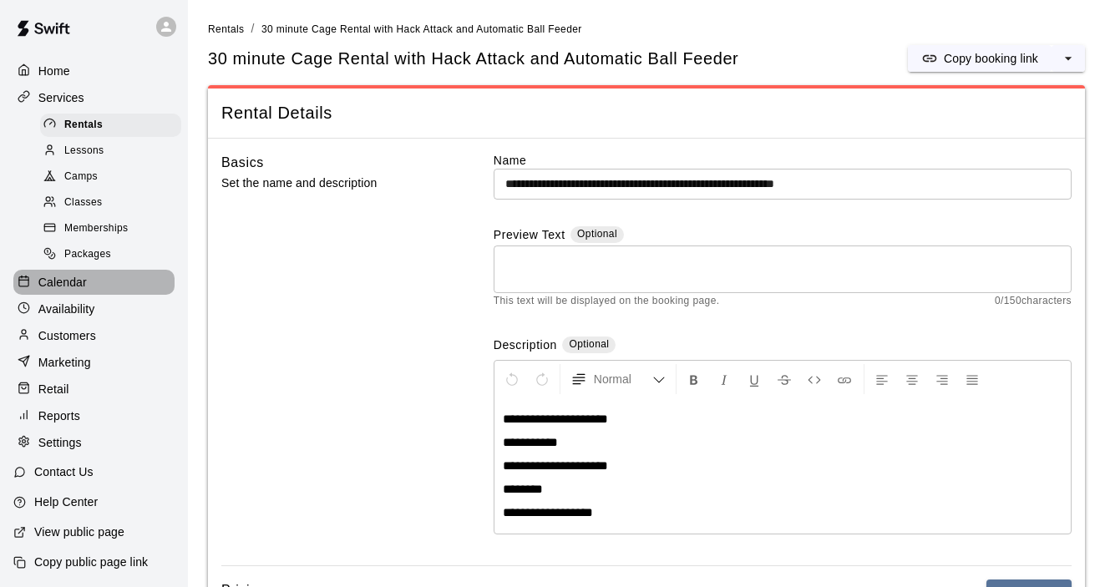
click at [71, 285] on p "Calendar" at bounding box center [62, 282] width 48 height 17
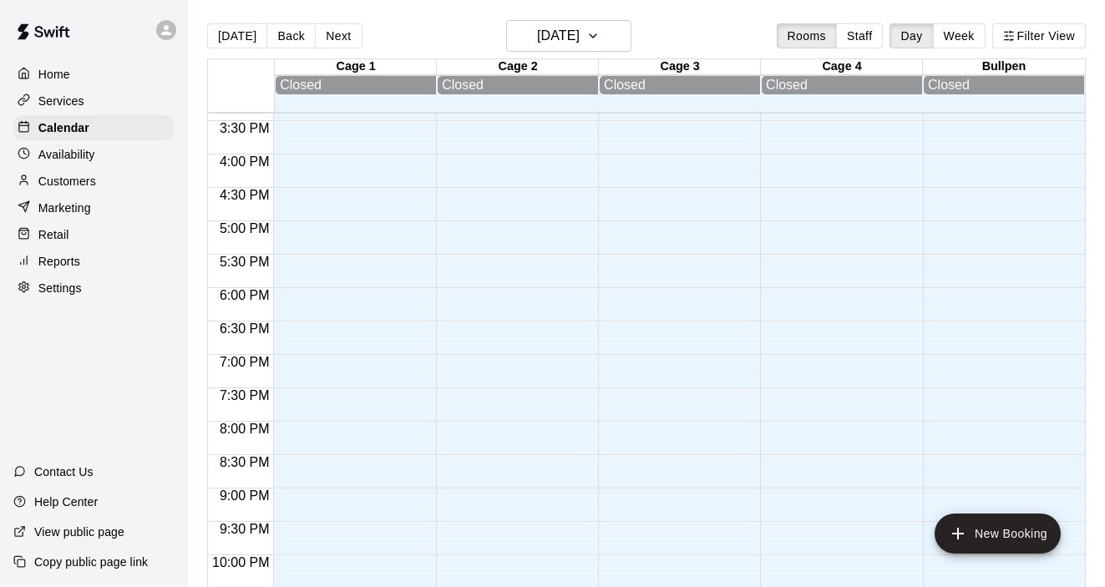
scroll to position [1018, 0]
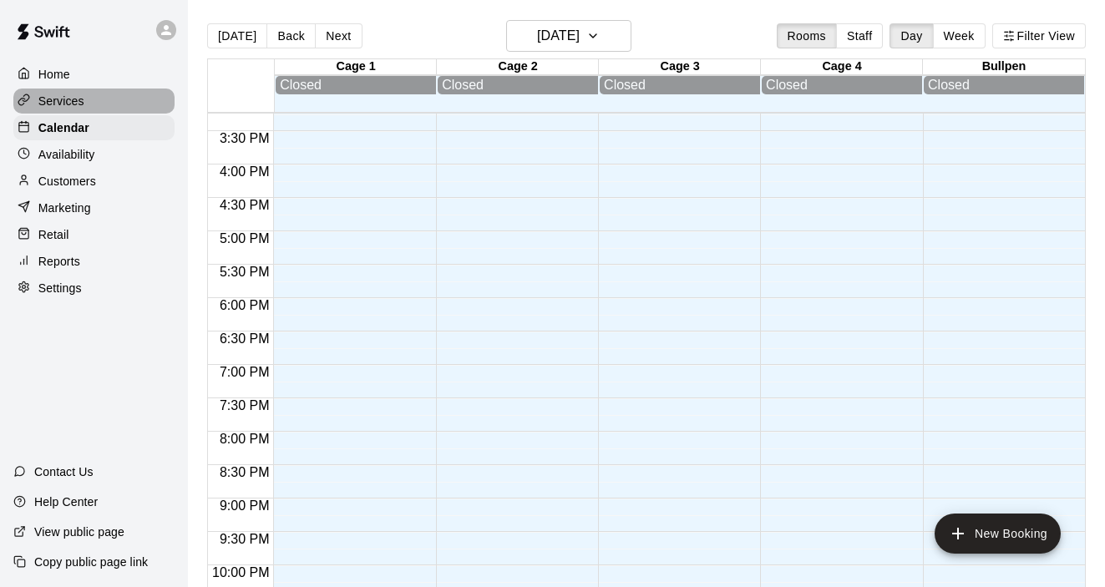
click at [72, 99] on p "Services" at bounding box center [61, 101] width 46 height 17
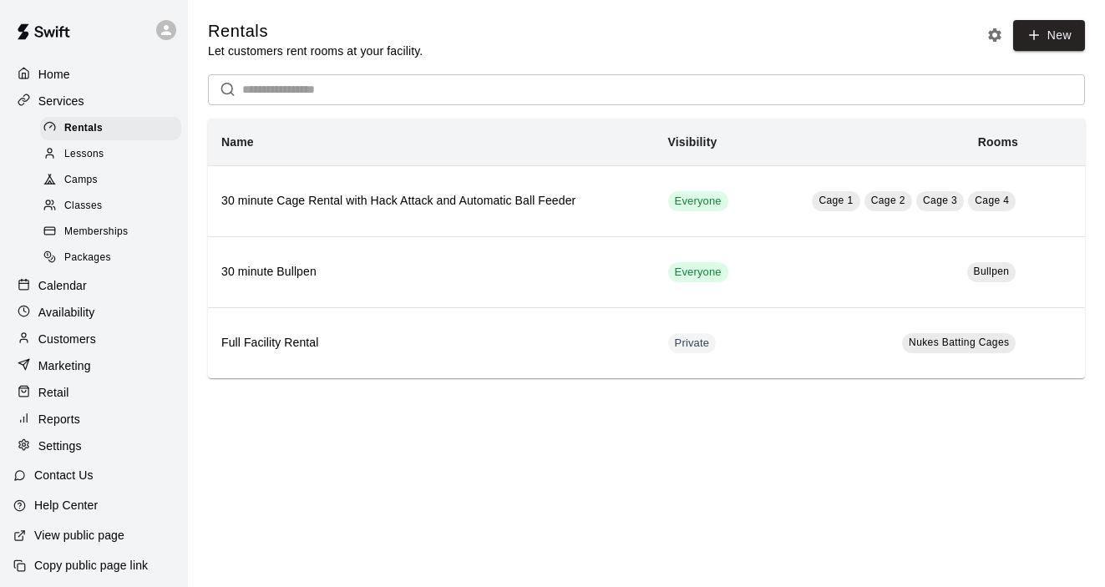
scroll to position [3, 0]
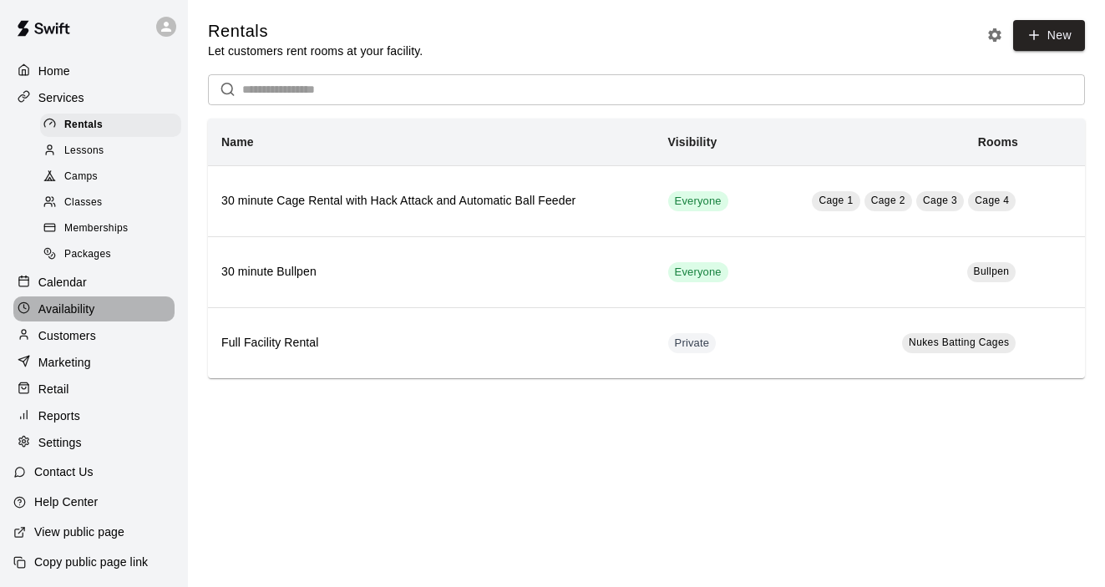
click at [68, 302] on p "Availability" at bounding box center [66, 309] width 57 height 17
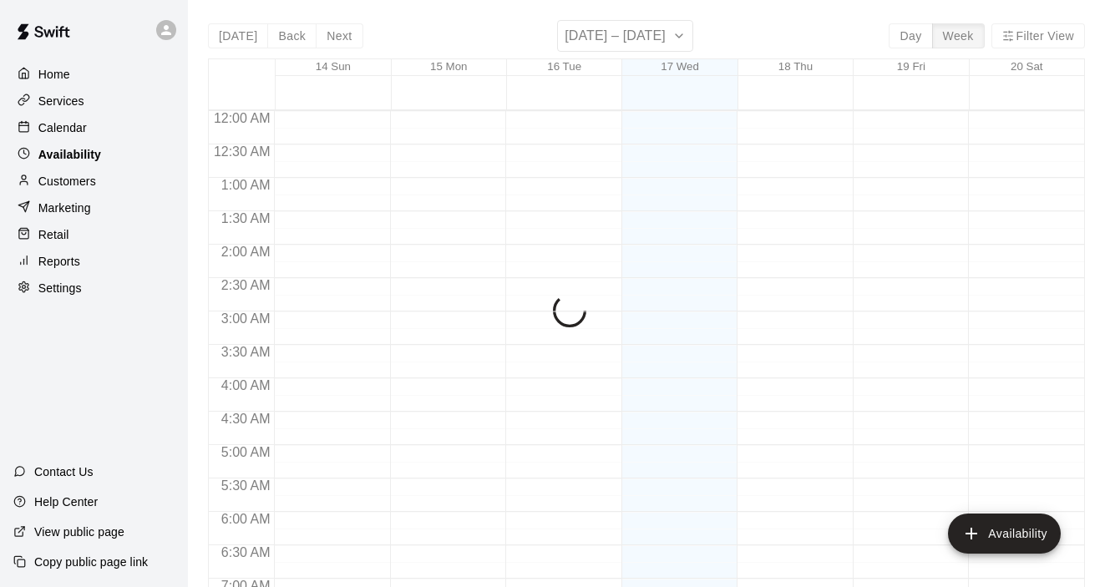
scroll to position [945, 0]
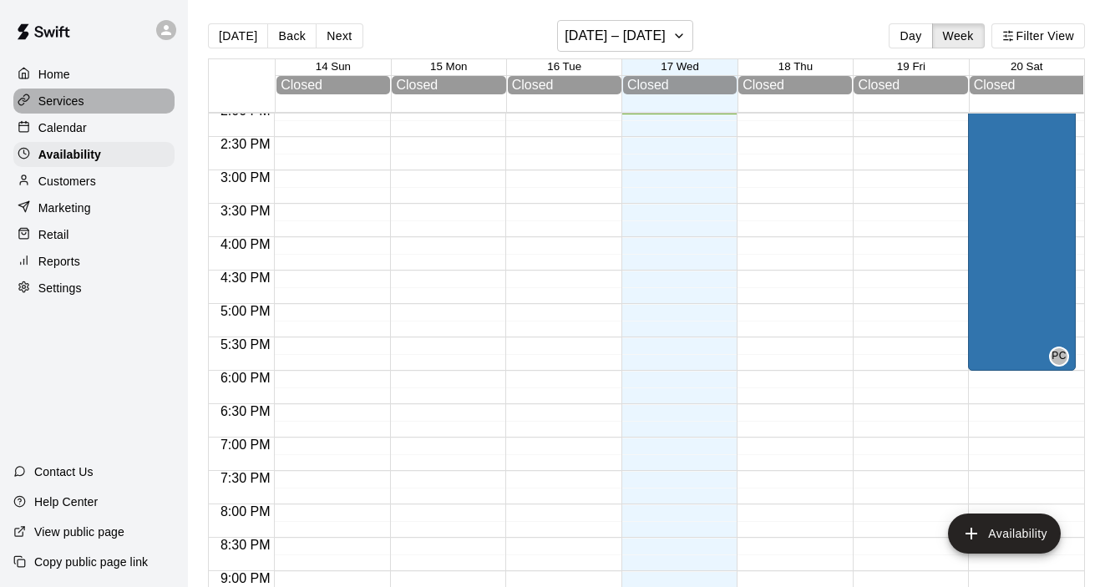
click at [63, 98] on p "Services" at bounding box center [61, 101] width 46 height 17
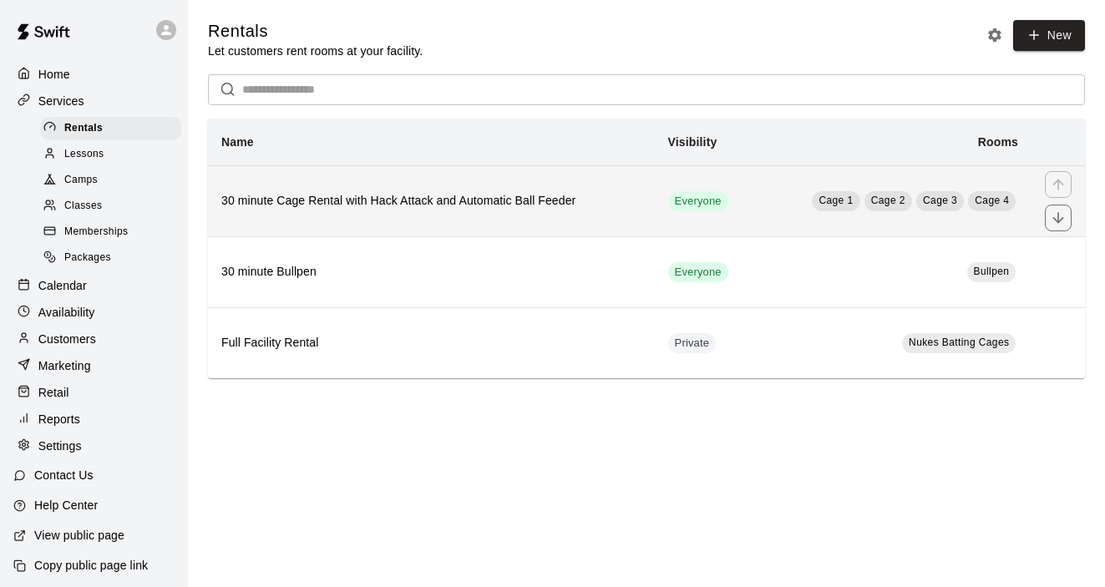
click at [281, 205] on h6 "30 minute Cage Rental with Hack Attack and Automatic Ball Feeder" at bounding box center [431, 201] width 420 height 18
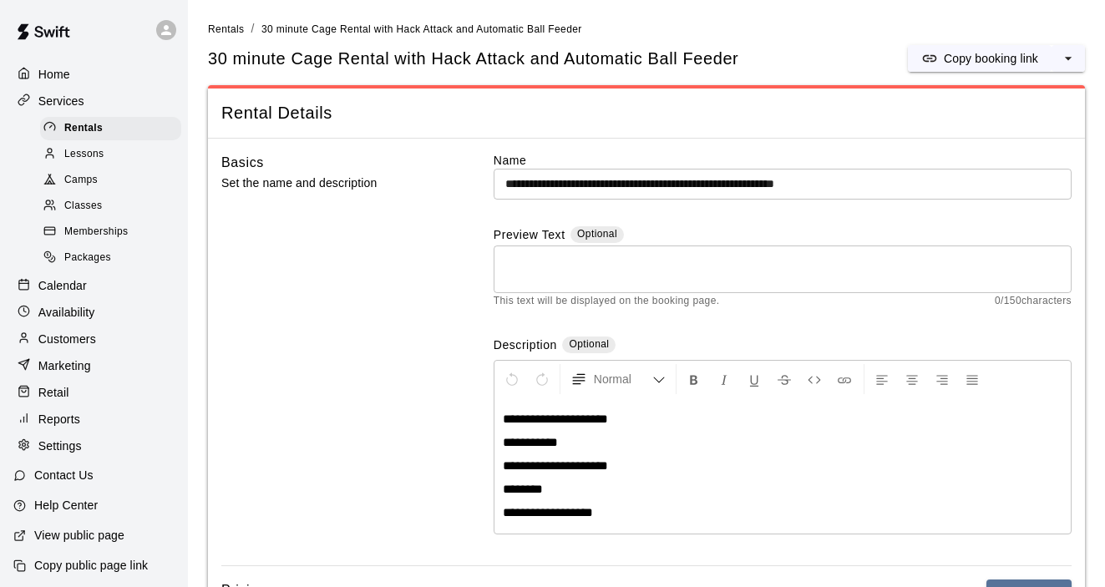
click at [63, 74] on p "Home" at bounding box center [54, 74] width 32 height 17
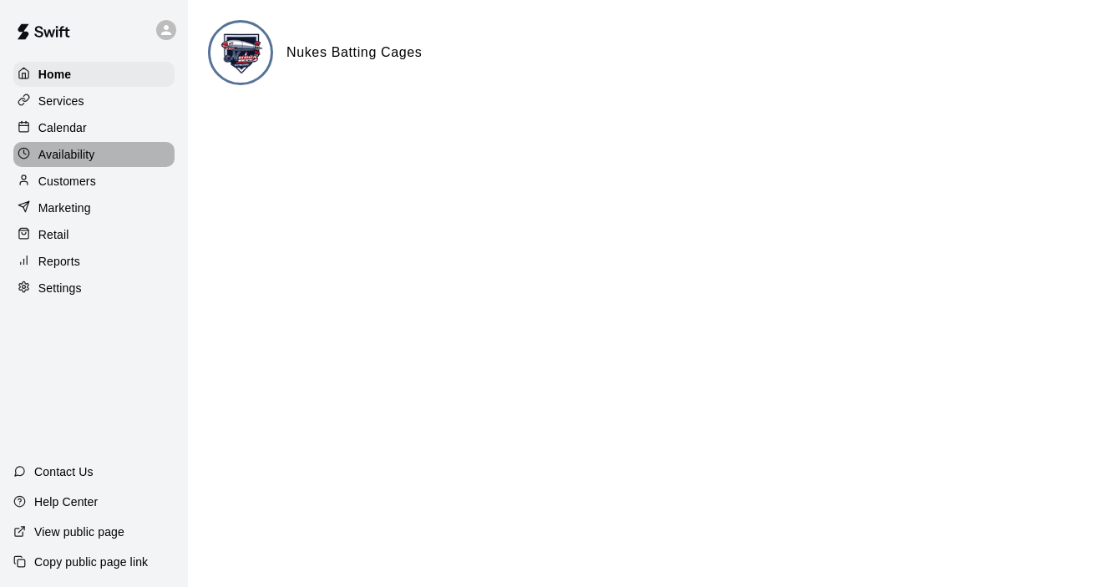
click at [57, 152] on p "Availability" at bounding box center [66, 154] width 57 height 17
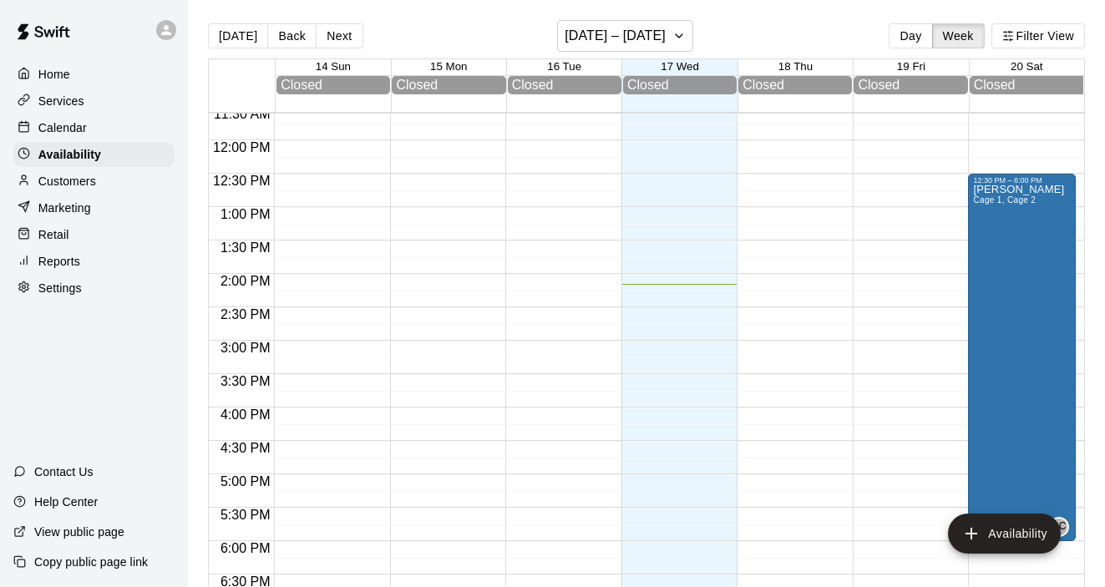
scroll to position [778, 0]
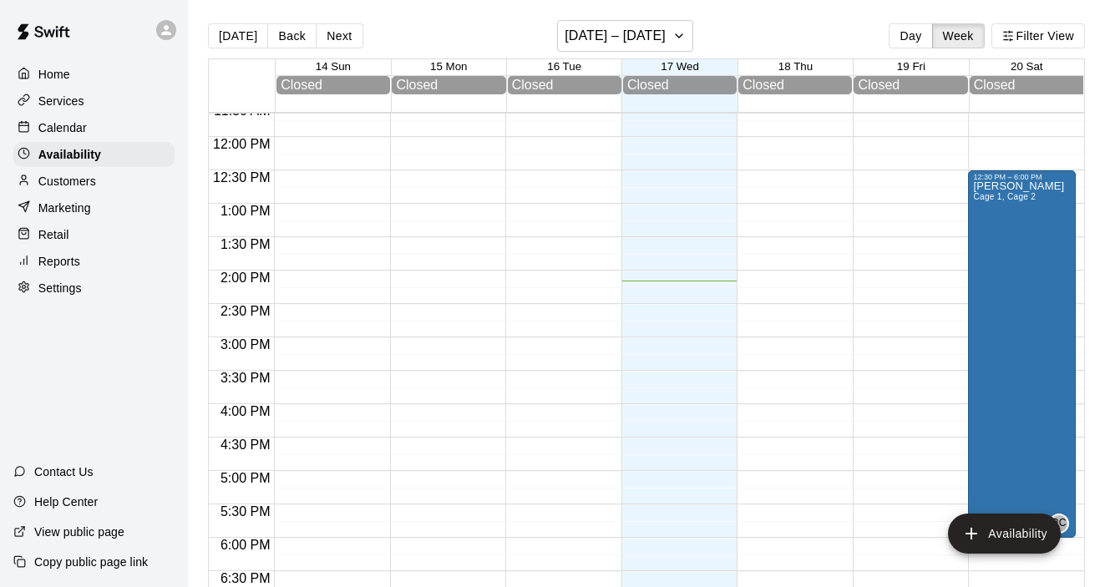
click at [50, 289] on p "Settings" at bounding box center [59, 288] width 43 height 17
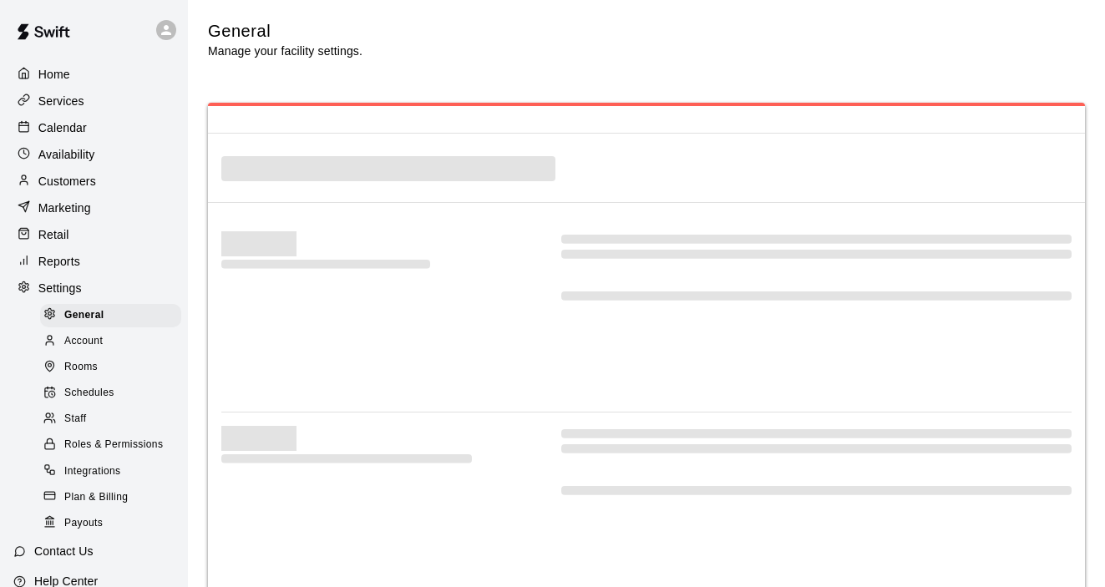
scroll to position [3770, 0]
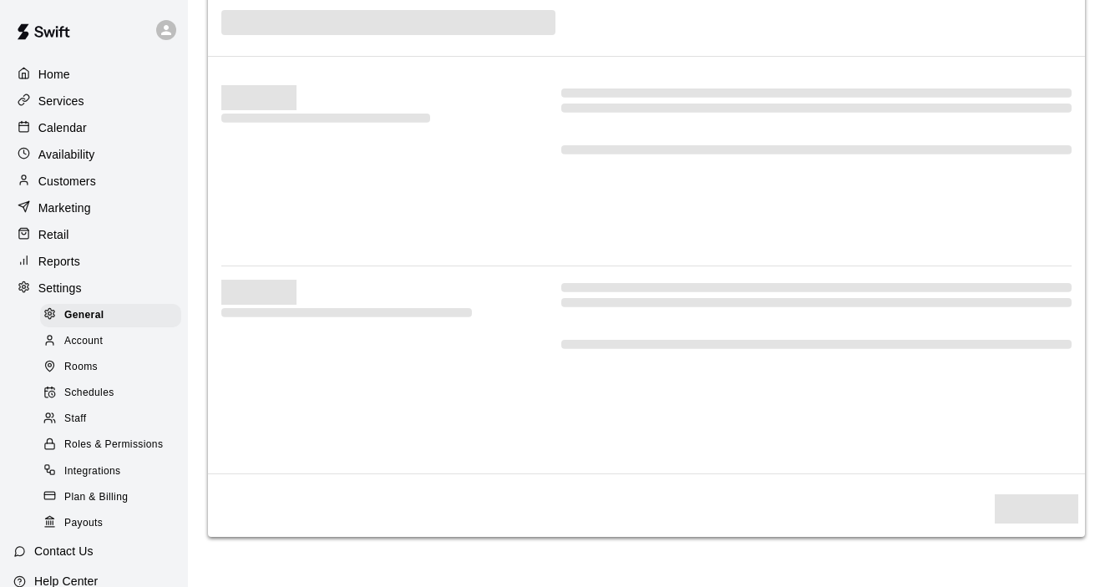
select select "**"
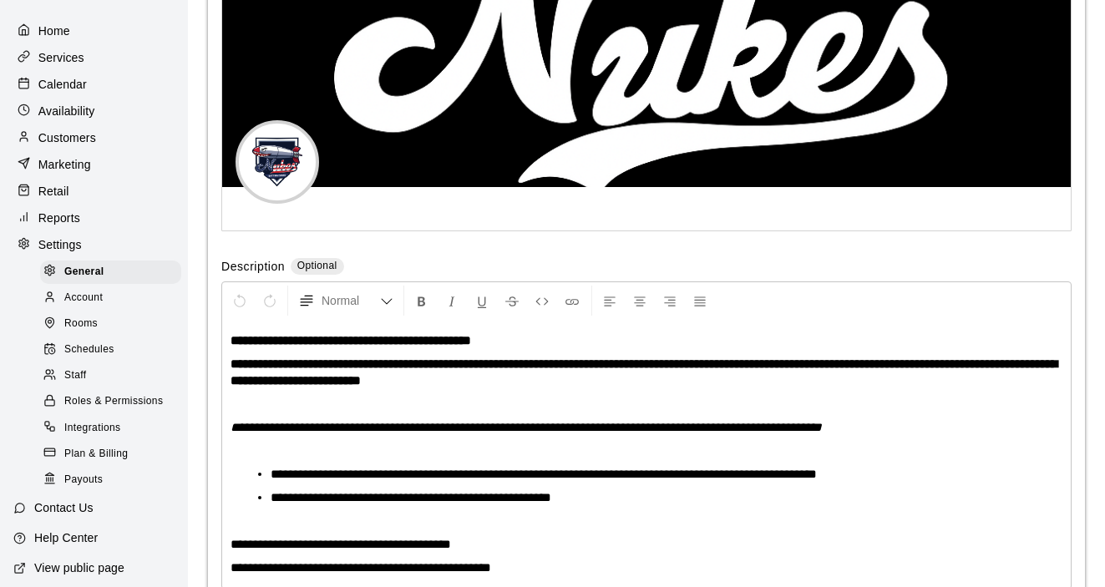
scroll to position [74, 0]
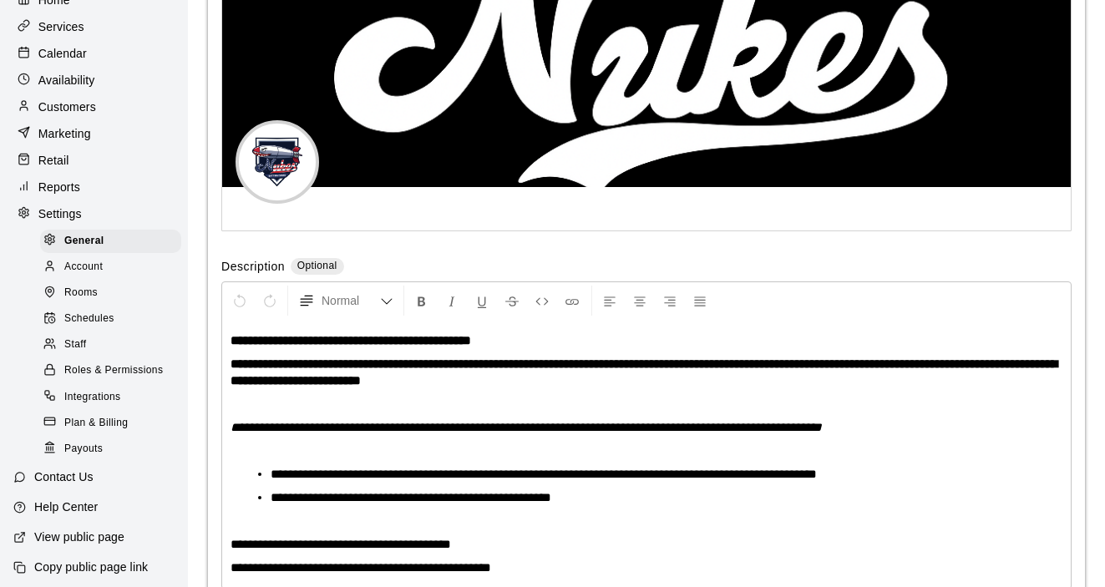
click at [98, 308] on div "Schedules" at bounding box center [110, 318] width 141 height 23
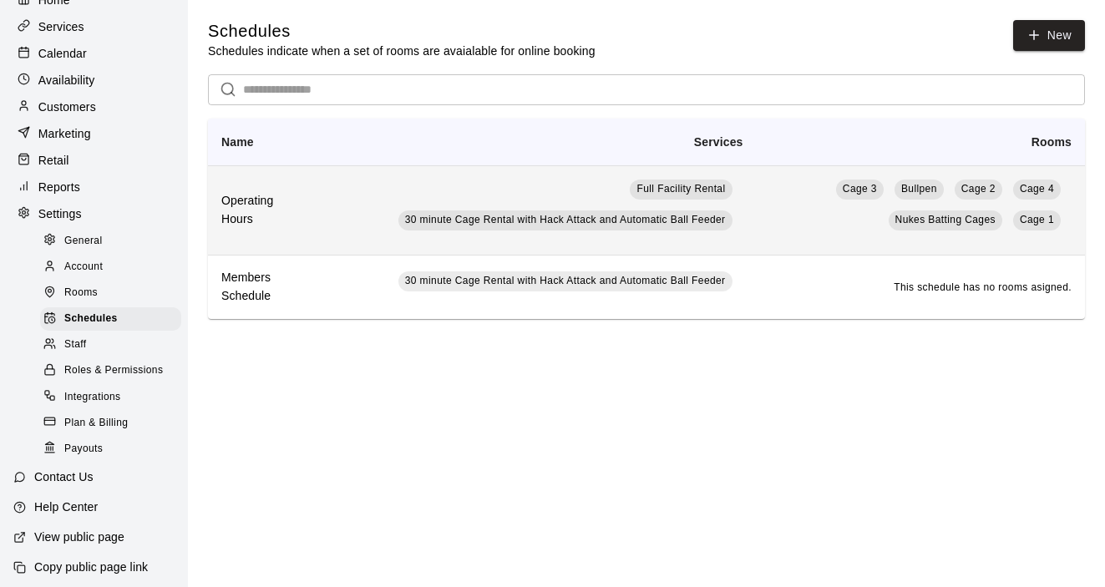
click at [326, 214] on td "Full Facility Rental 30 minute Cage Rental with Hack Attack and Automatic Ball …" at bounding box center [535, 209] width 439 height 89
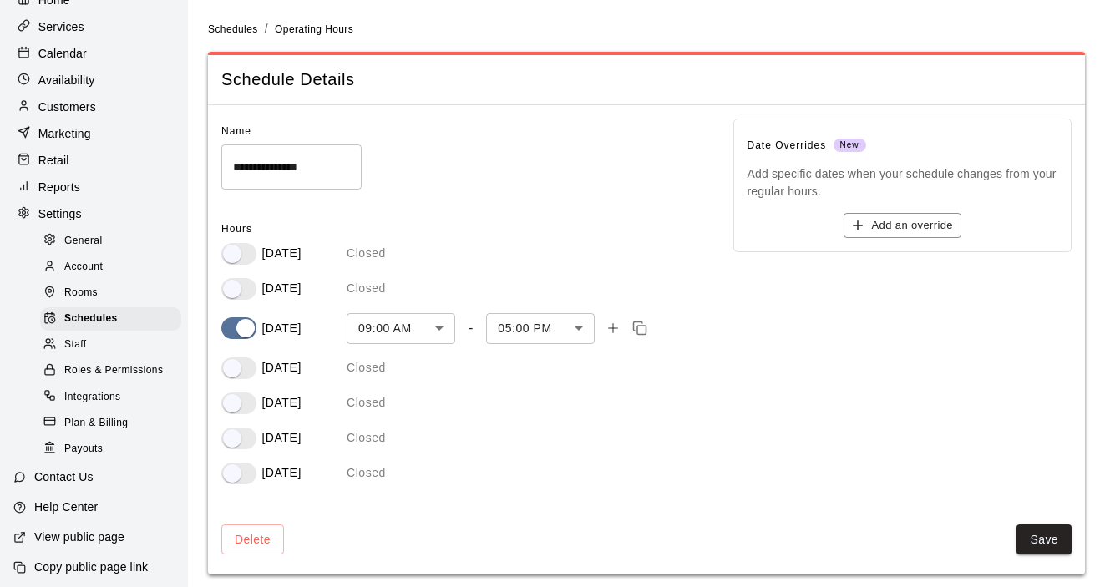
click at [441, 328] on body "**********" at bounding box center [552, 297] width 1105 height 595
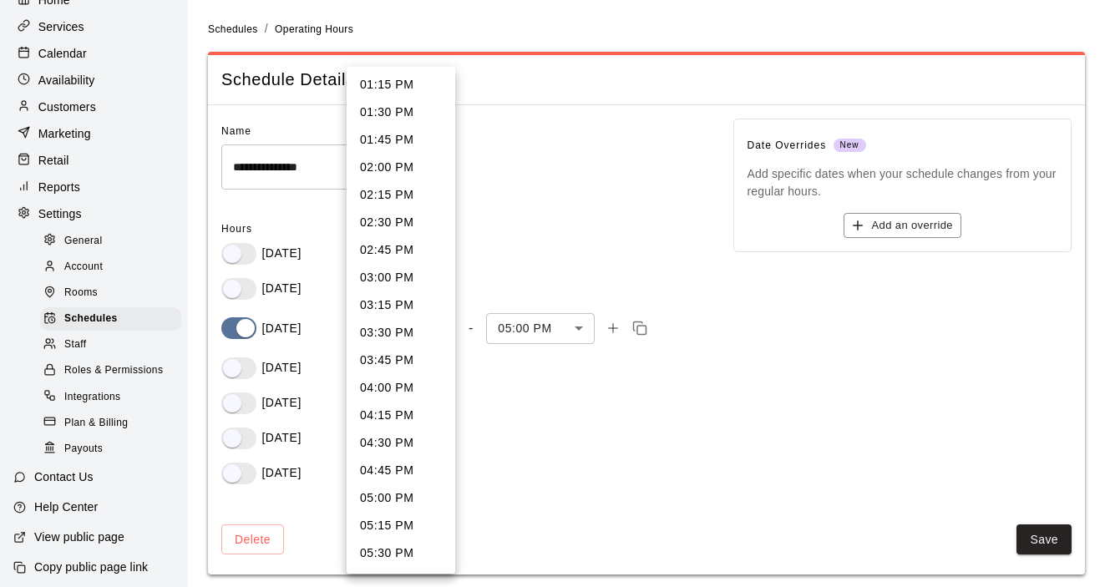
scroll to position [1437, 0]
click at [111, 317] on div at bounding box center [552, 293] width 1105 height 587
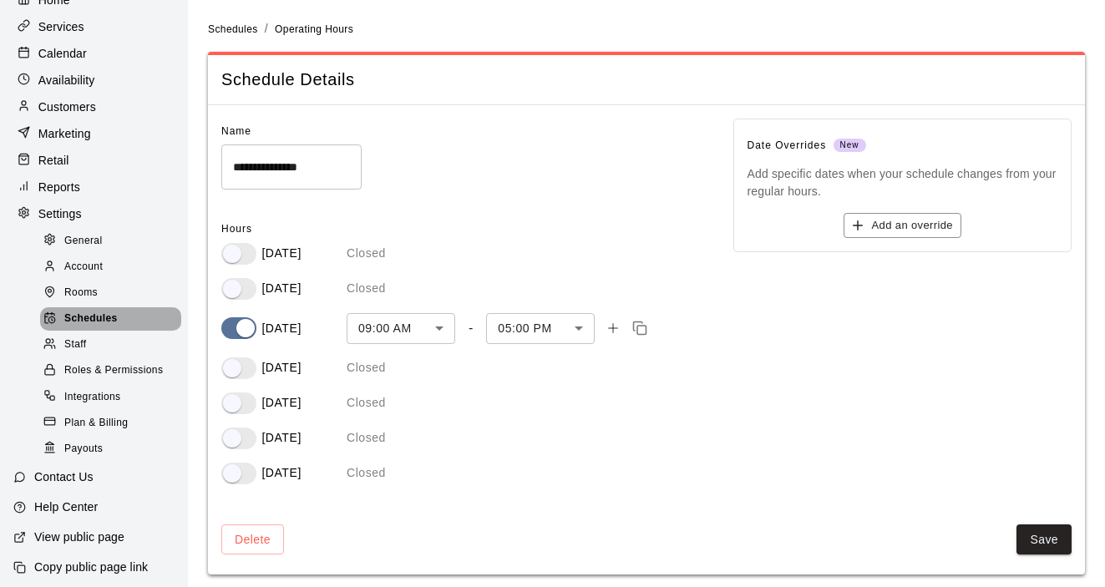
click at [111, 317] on span "Schedules" at bounding box center [90, 319] width 53 height 17
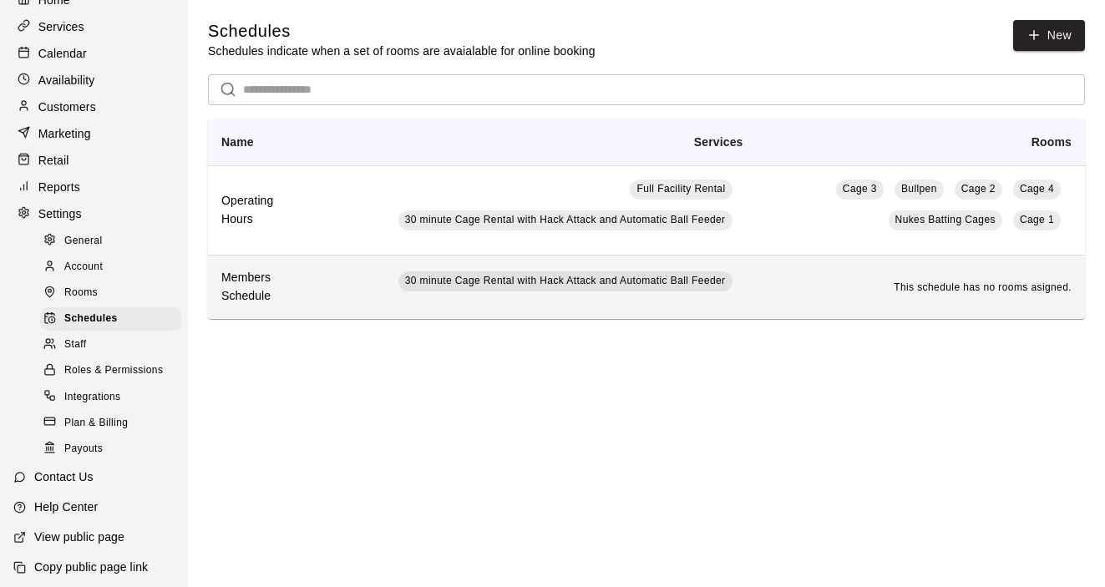
click at [281, 283] on h6 "Members Schedule" at bounding box center [262, 287] width 82 height 37
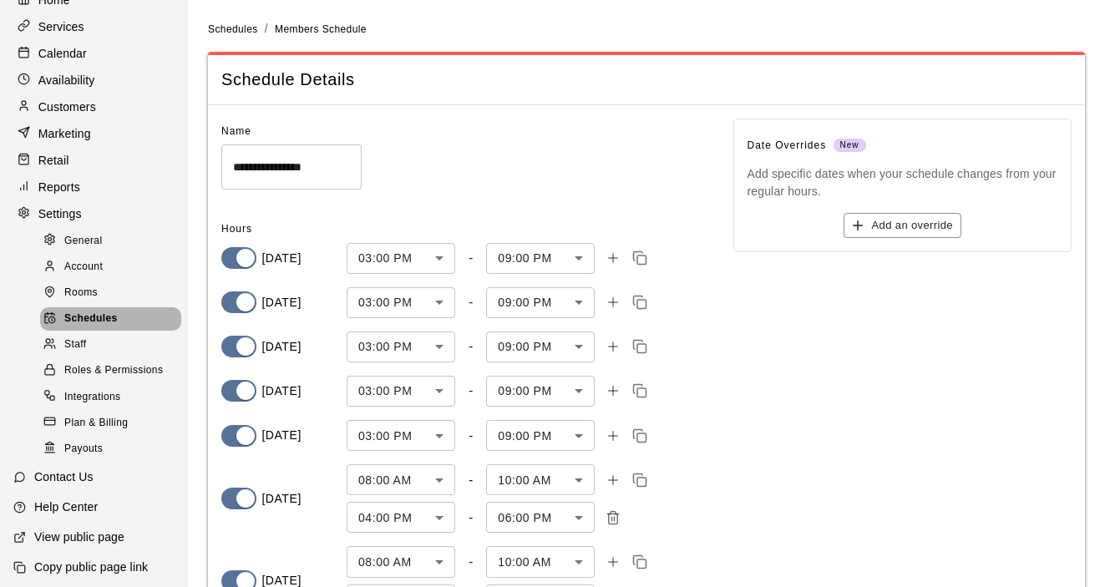
click at [106, 316] on span "Schedules" at bounding box center [90, 319] width 53 height 17
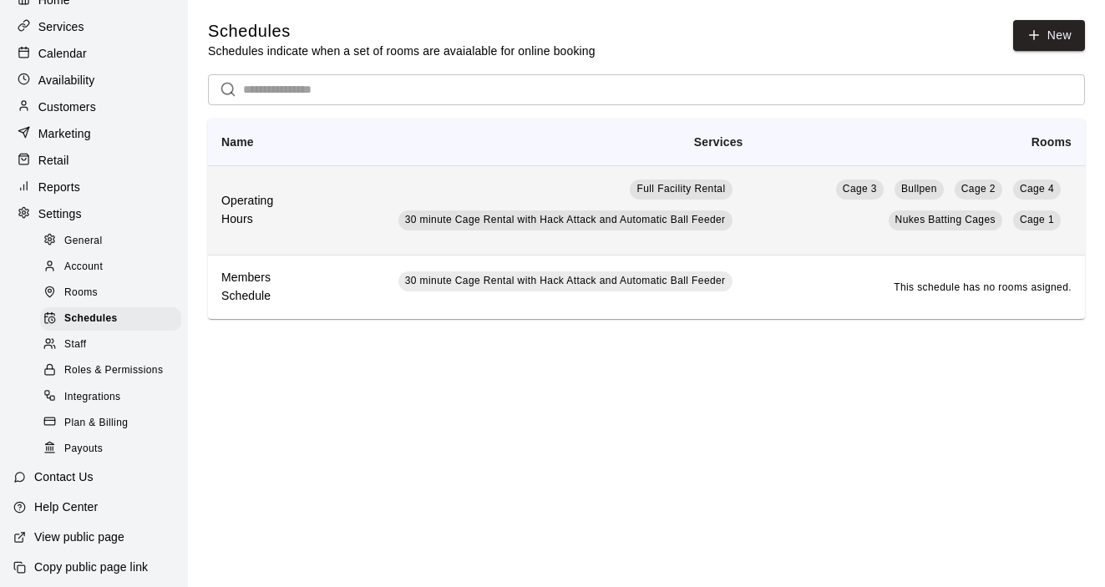
click at [270, 224] on h6 "Operating Hours" at bounding box center [262, 210] width 82 height 37
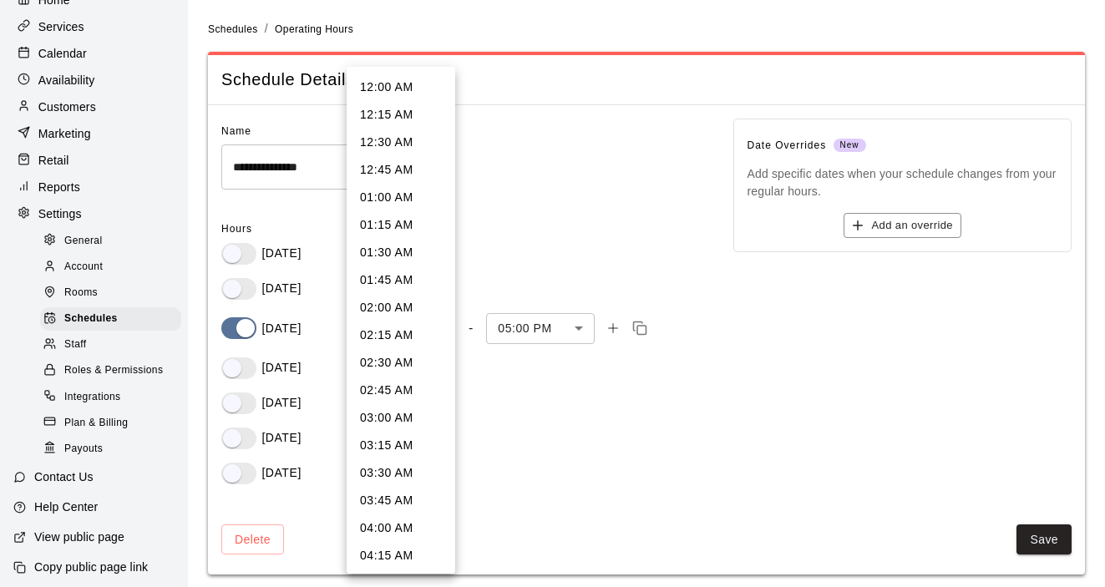
click at [433, 324] on body "**********" at bounding box center [552, 297] width 1105 height 595
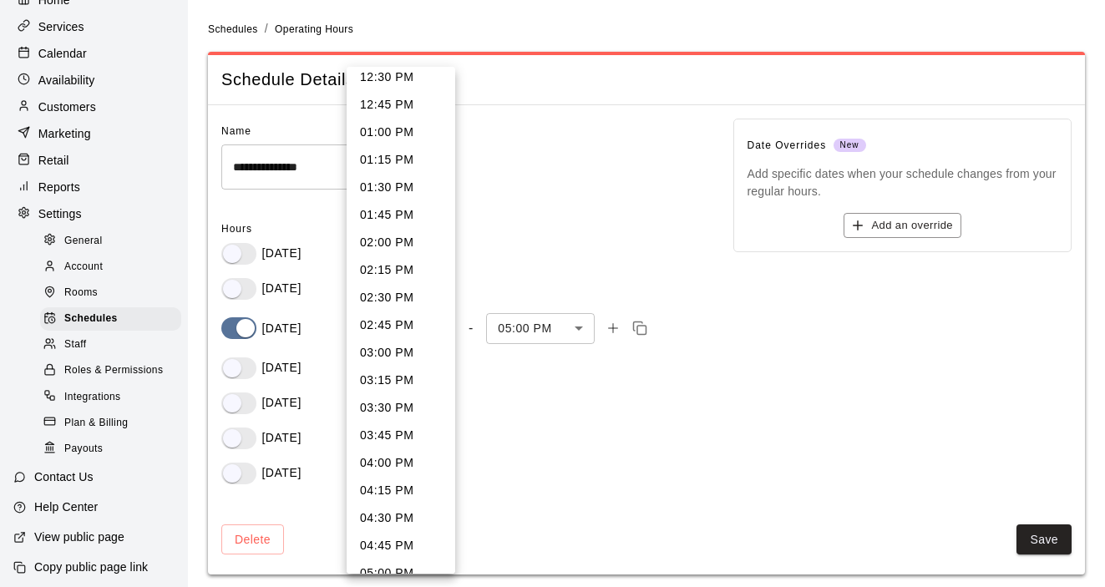
scroll to position [1395, 0]
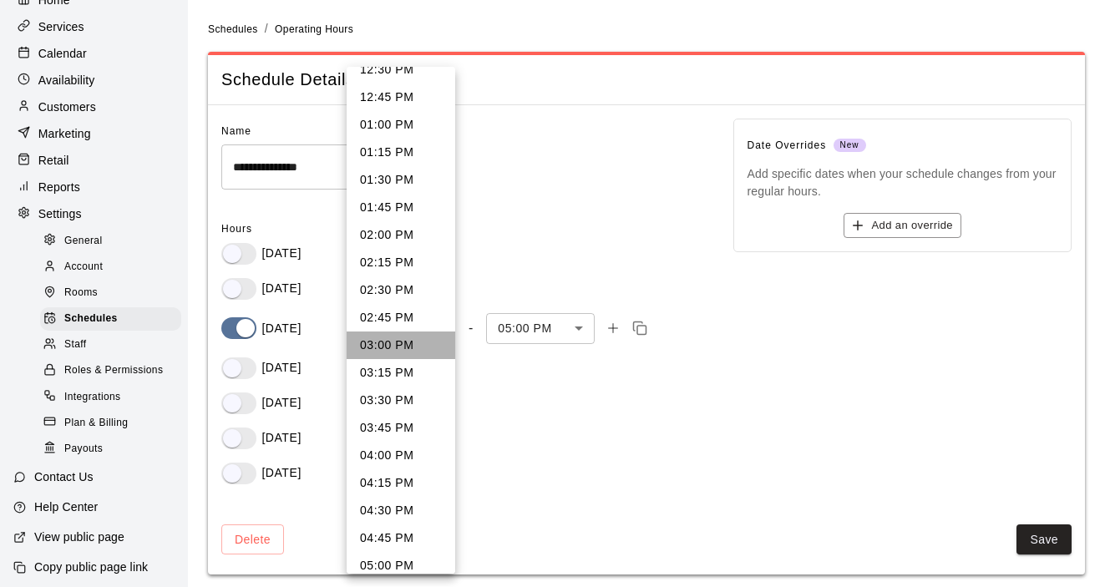
click at [397, 342] on li "03:00 PM" at bounding box center [401, 346] width 109 height 28
type input "***"
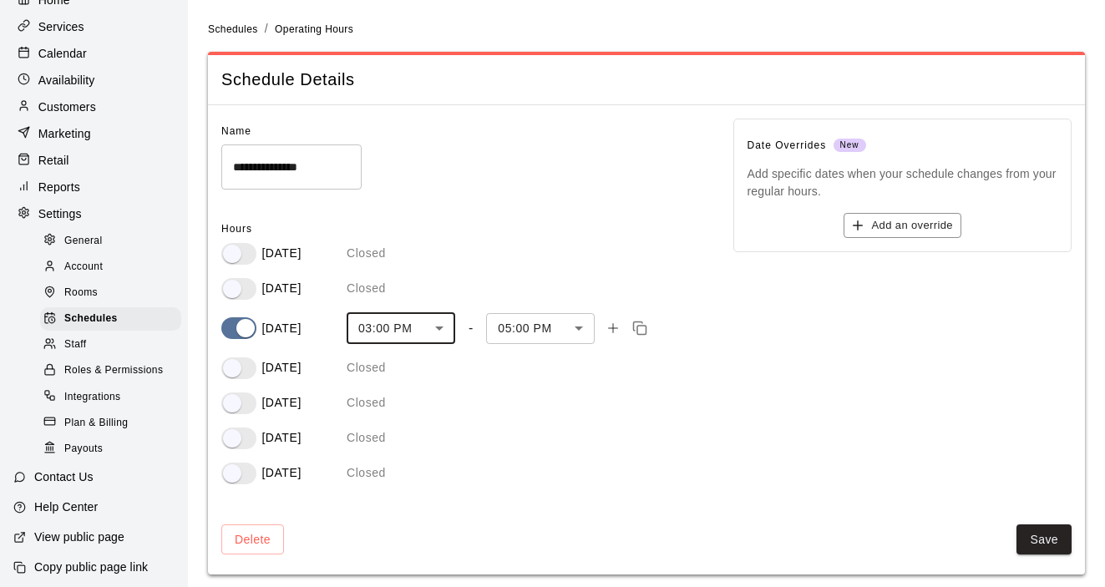
click at [585, 323] on body "**********" at bounding box center [552, 297] width 1105 height 595
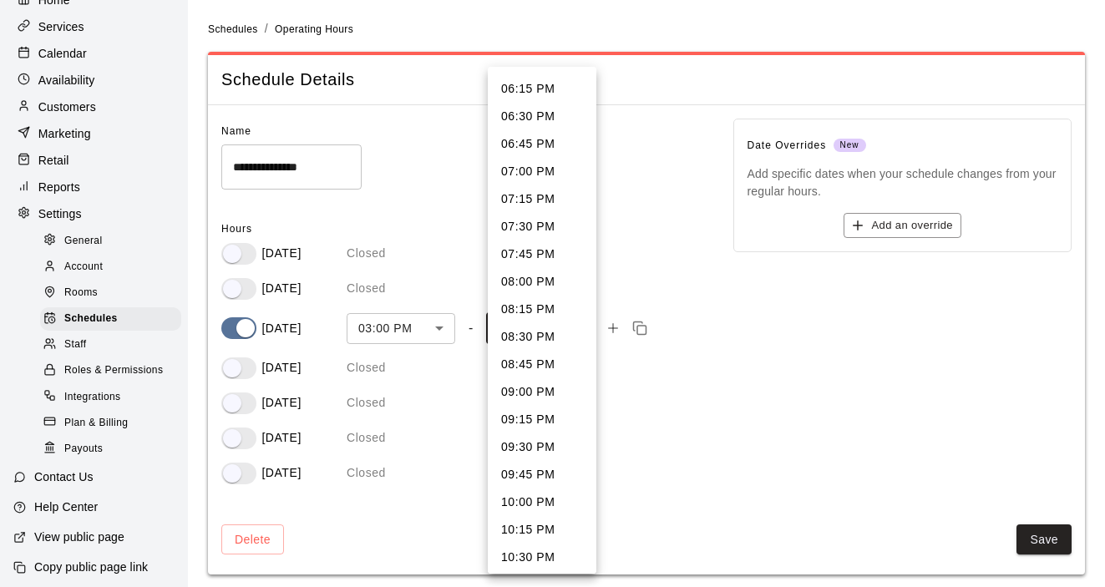
scroll to position [357, 0]
click at [544, 368] on li "09:00 PM" at bounding box center [542, 365] width 109 height 28
type input "****"
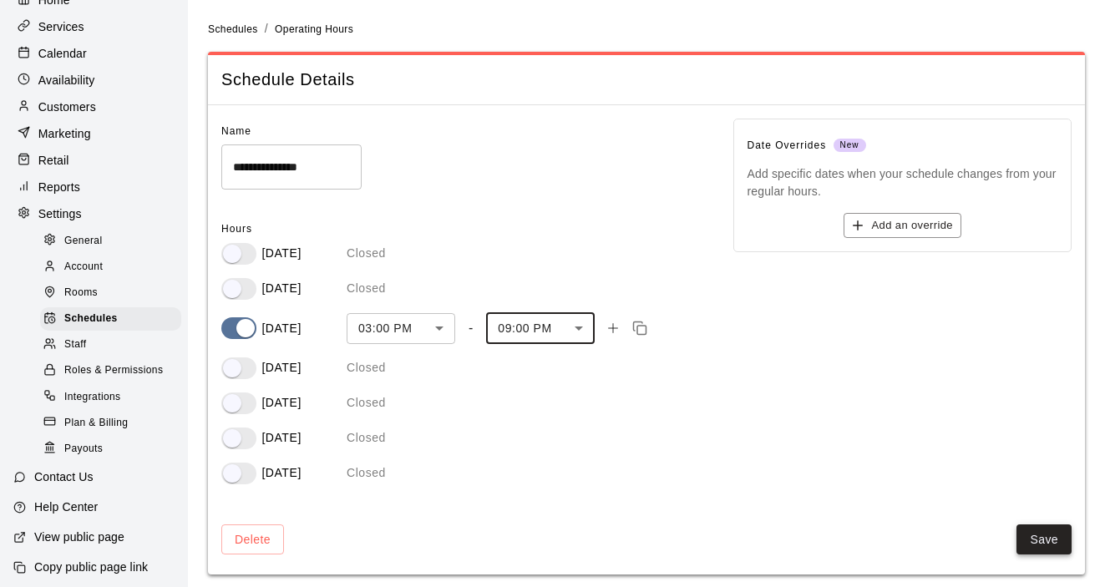
click at [1050, 540] on button "Save" at bounding box center [1043, 539] width 55 height 31
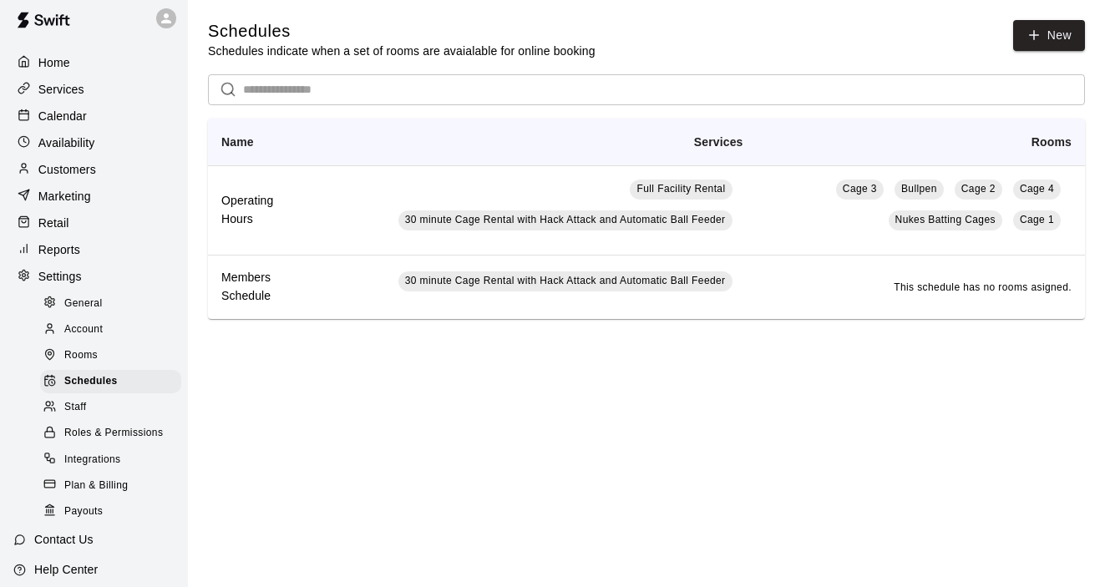
scroll to position [11, 0]
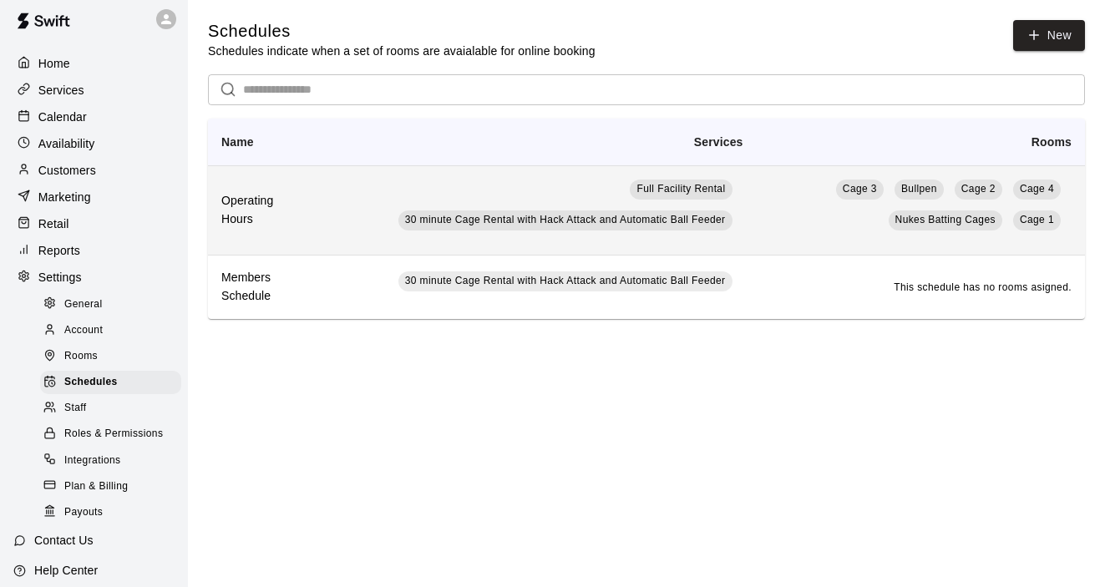
click at [271, 202] on h6 "Operating Hours" at bounding box center [262, 210] width 82 height 37
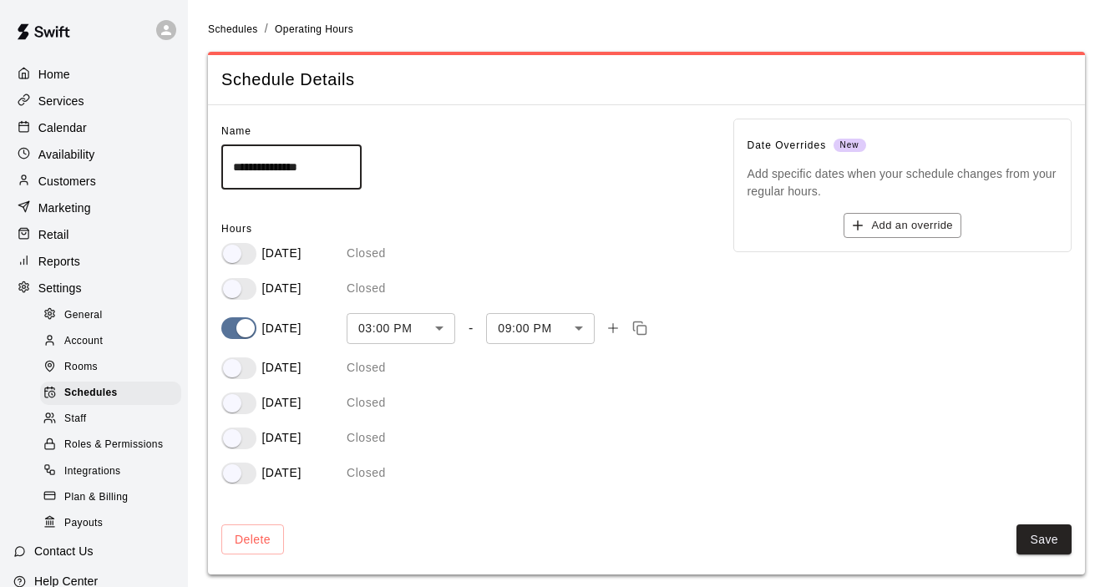
click at [102, 507] on div "Plan & Billing" at bounding box center [110, 497] width 141 height 23
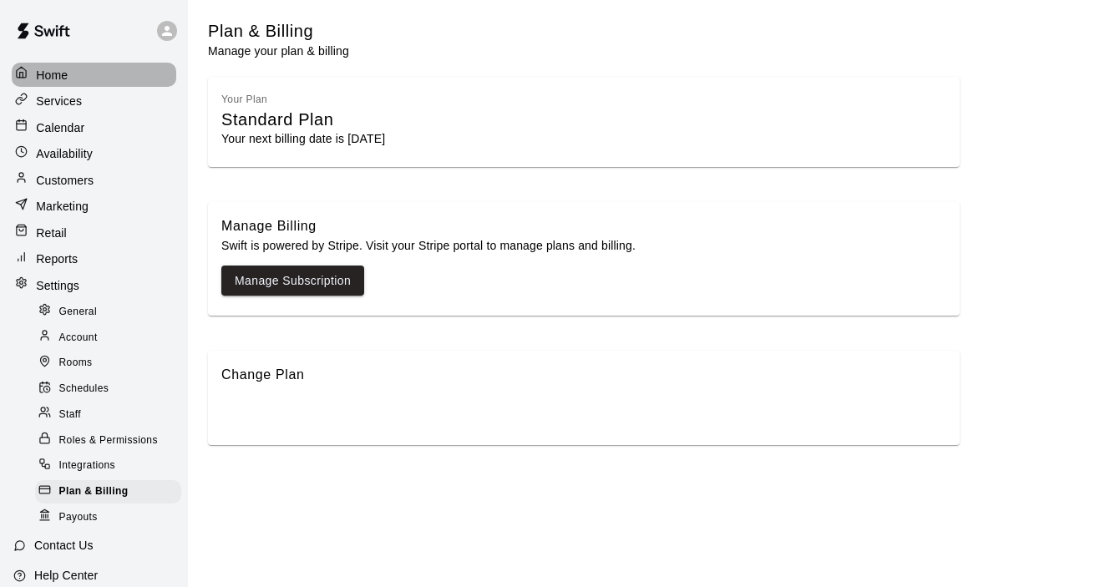
click at [59, 79] on p "Home" at bounding box center [52, 75] width 32 height 17
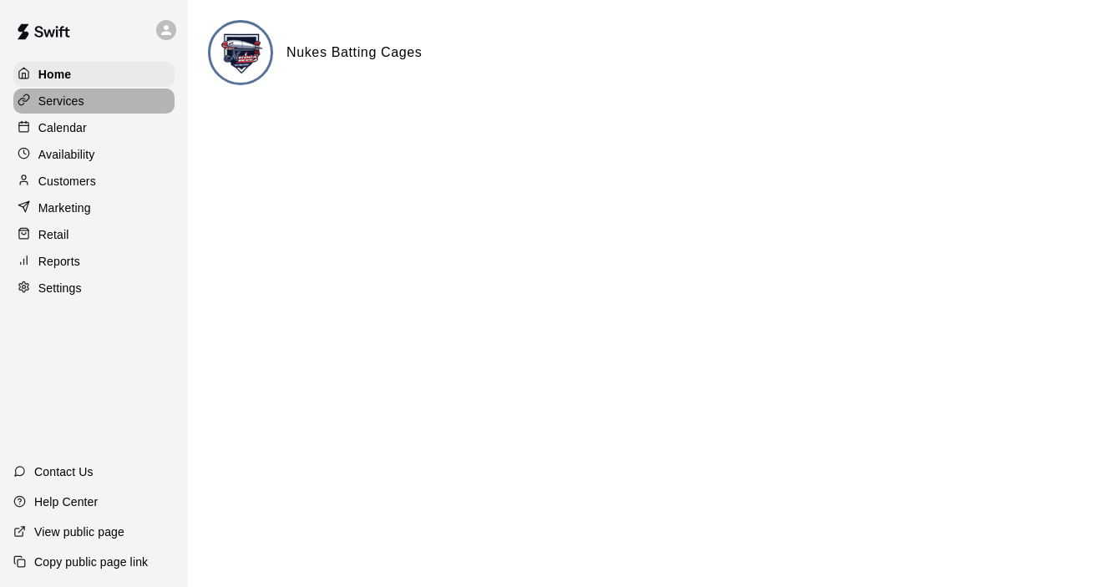
click at [80, 104] on p "Services" at bounding box center [61, 101] width 46 height 17
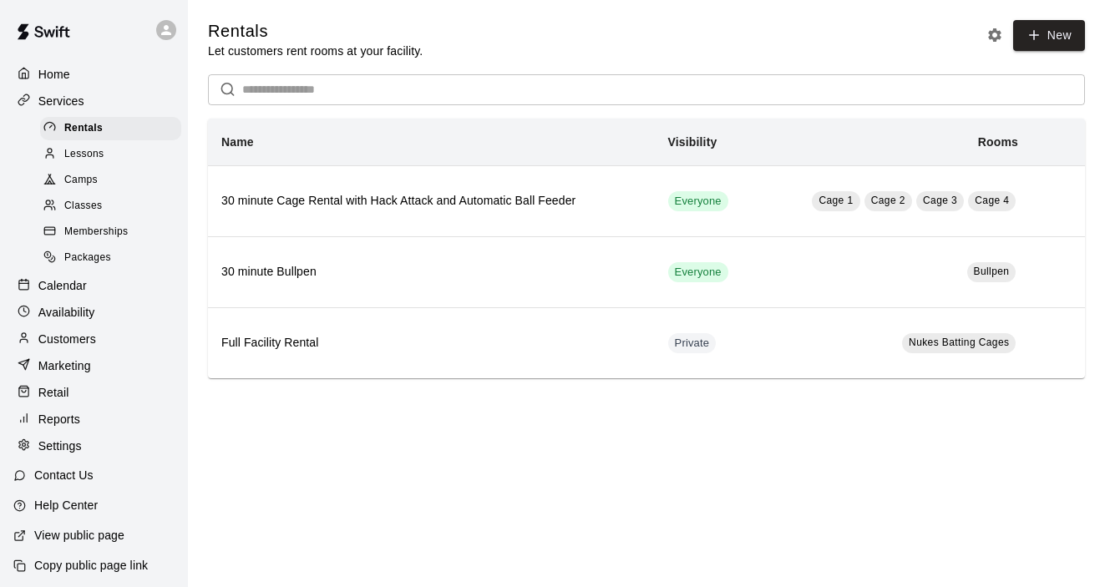
click at [84, 334] on p "Customers" at bounding box center [67, 339] width 58 height 17
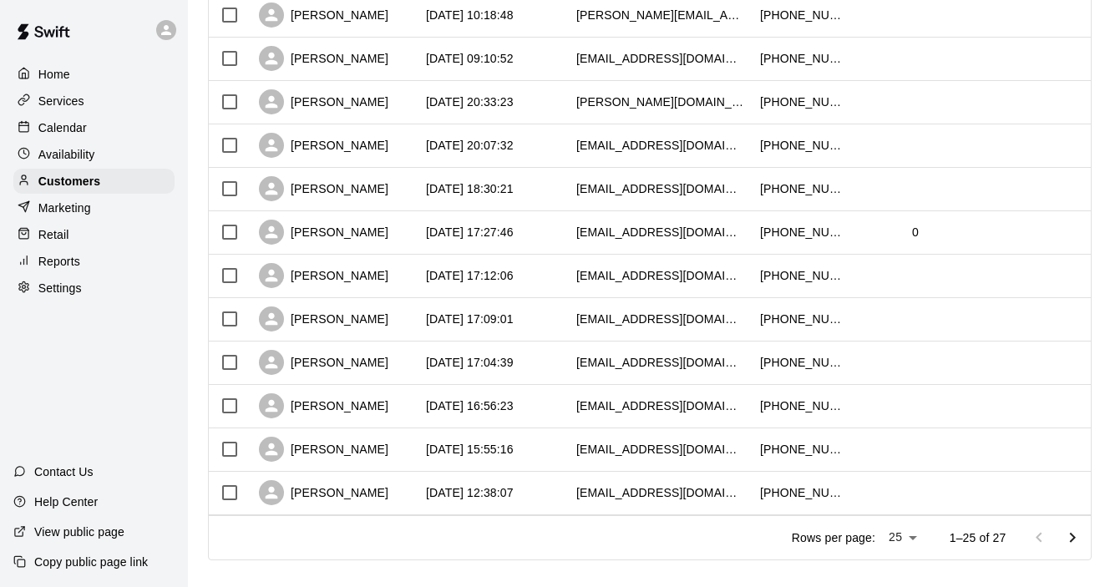
scroll to position [854, 0]
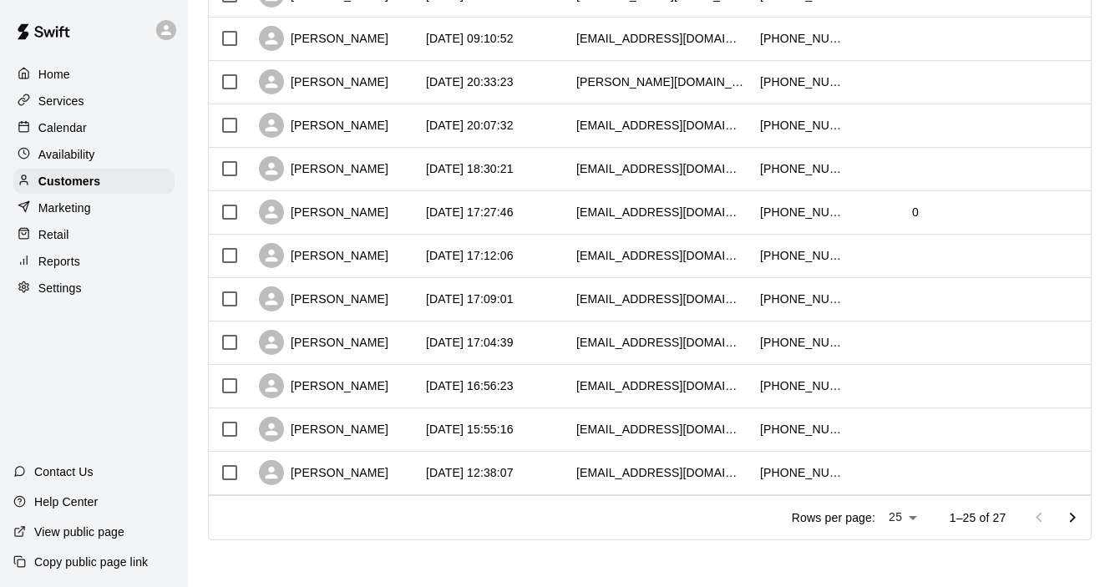
click at [1075, 514] on icon "Go to next page" at bounding box center [1072, 518] width 20 height 20
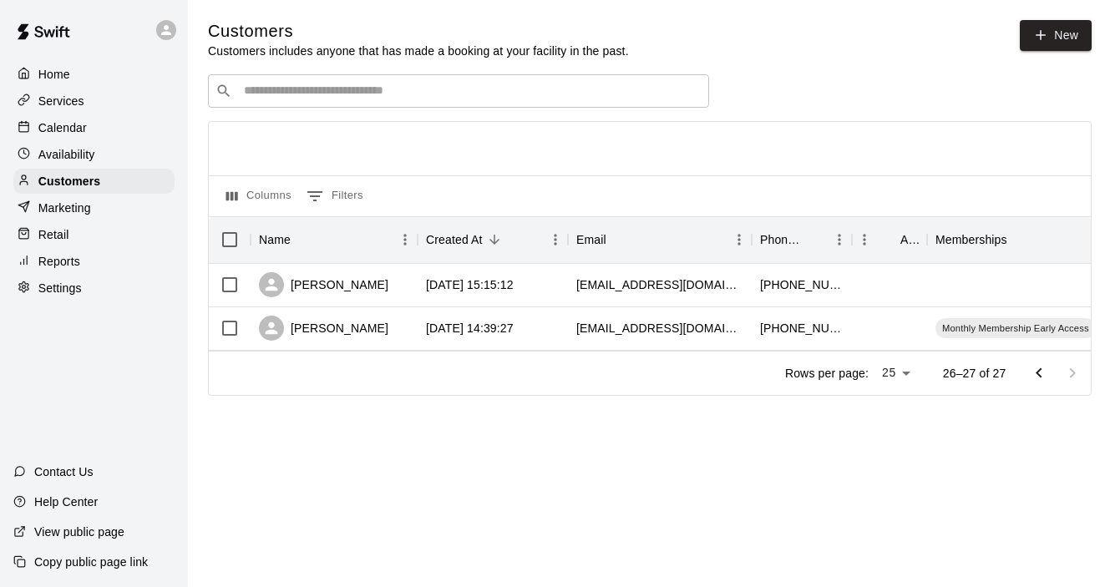
scroll to position [0, 0]
click at [757, 326] on div "[PHONE_NUMBER]" at bounding box center [802, 328] width 100 height 43
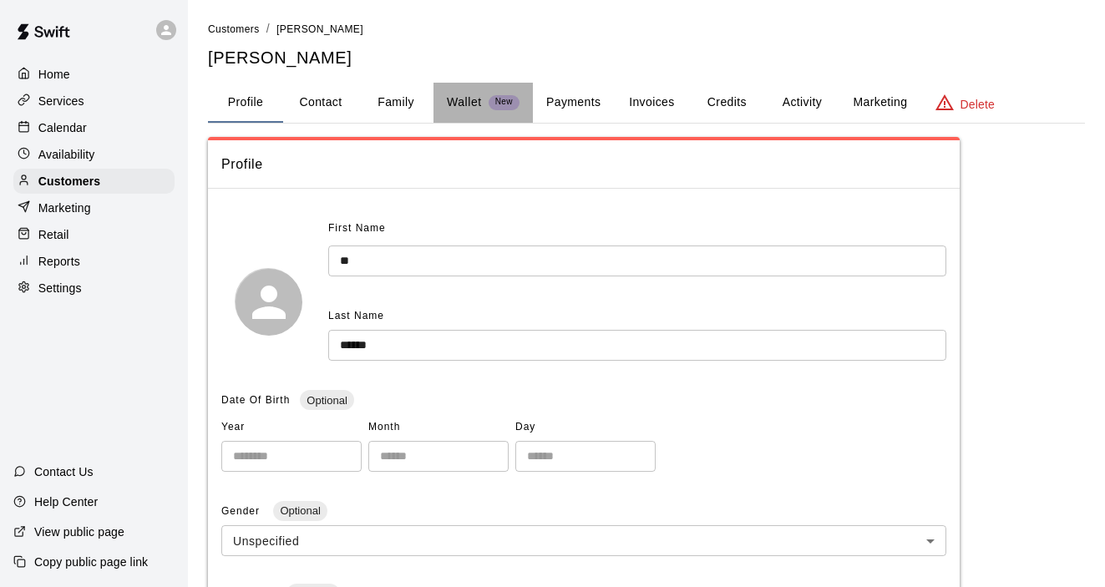
click at [459, 101] on p "Wallet" at bounding box center [464, 103] width 35 height 18
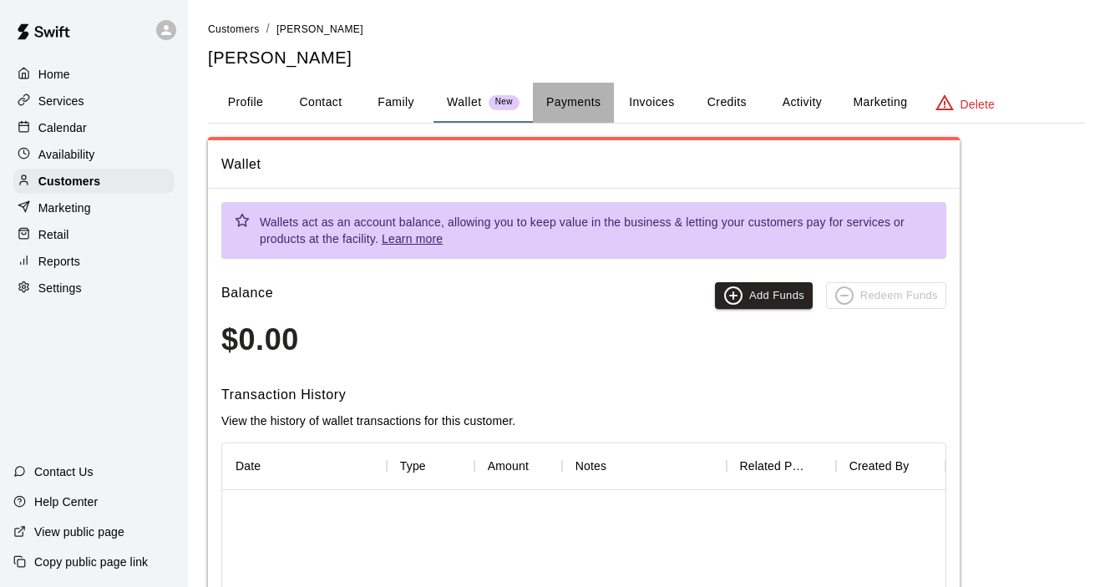
click at [576, 101] on button "Payments" at bounding box center [573, 103] width 81 height 40
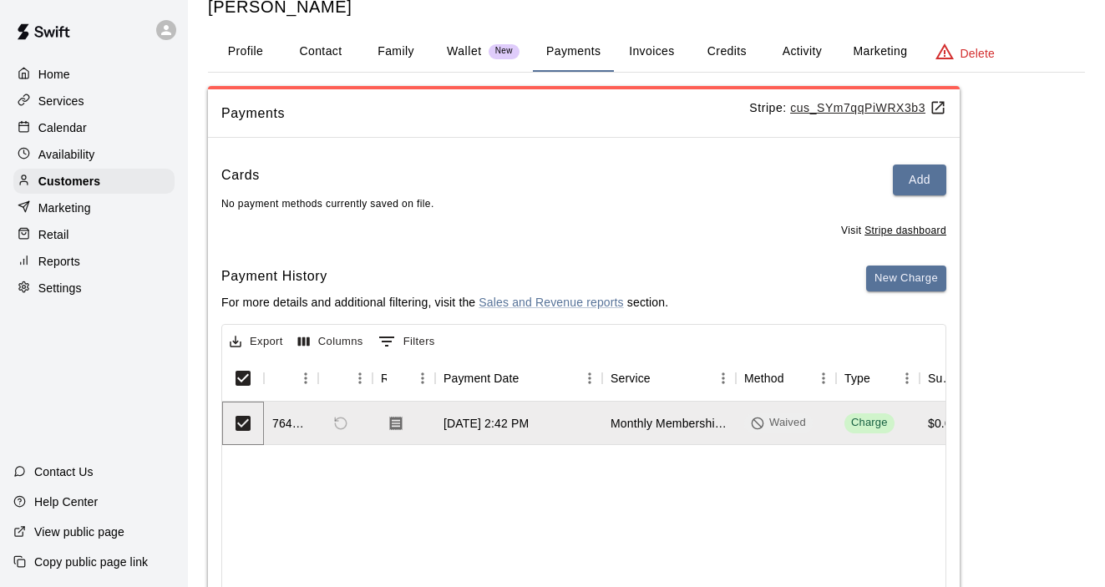
scroll to position [201, 0]
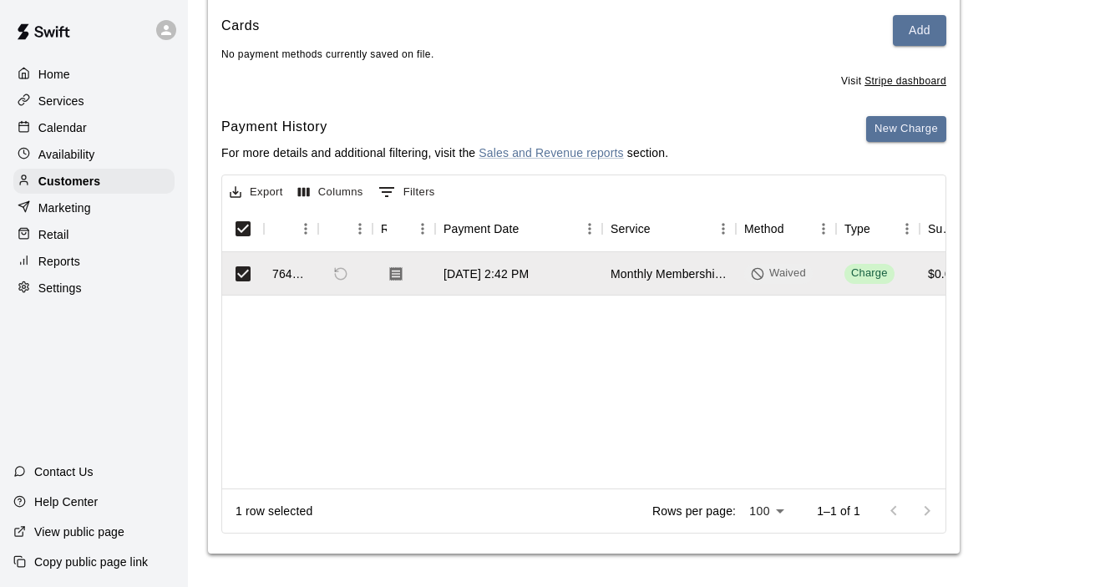
click at [70, 288] on p "Settings" at bounding box center [59, 288] width 43 height 17
select select "**"
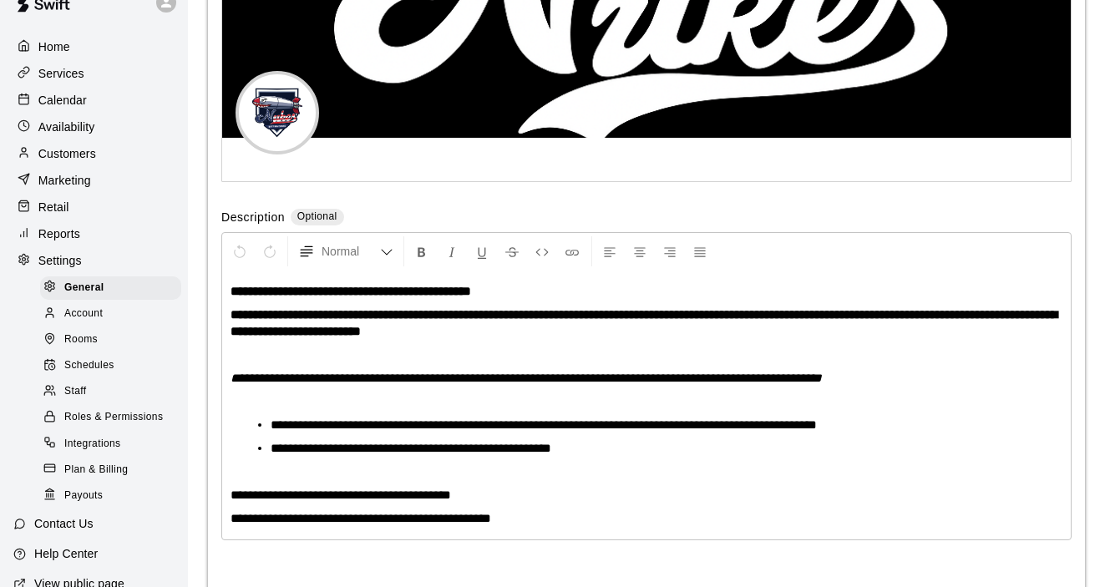
scroll to position [32, 0]
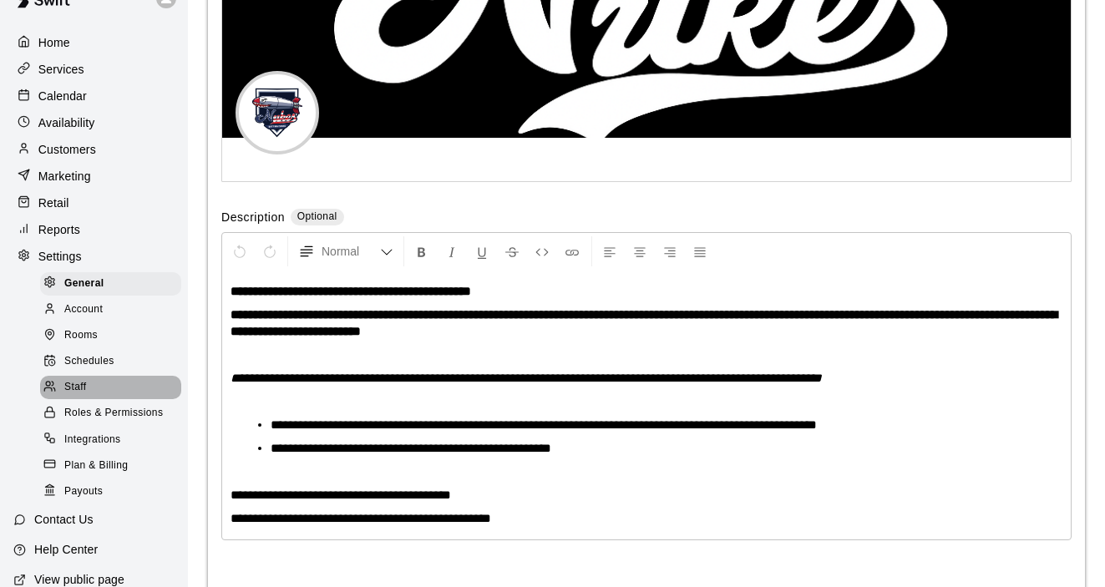
click at [75, 390] on span "Staff" at bounding box center [75, 387] width 22 height 17
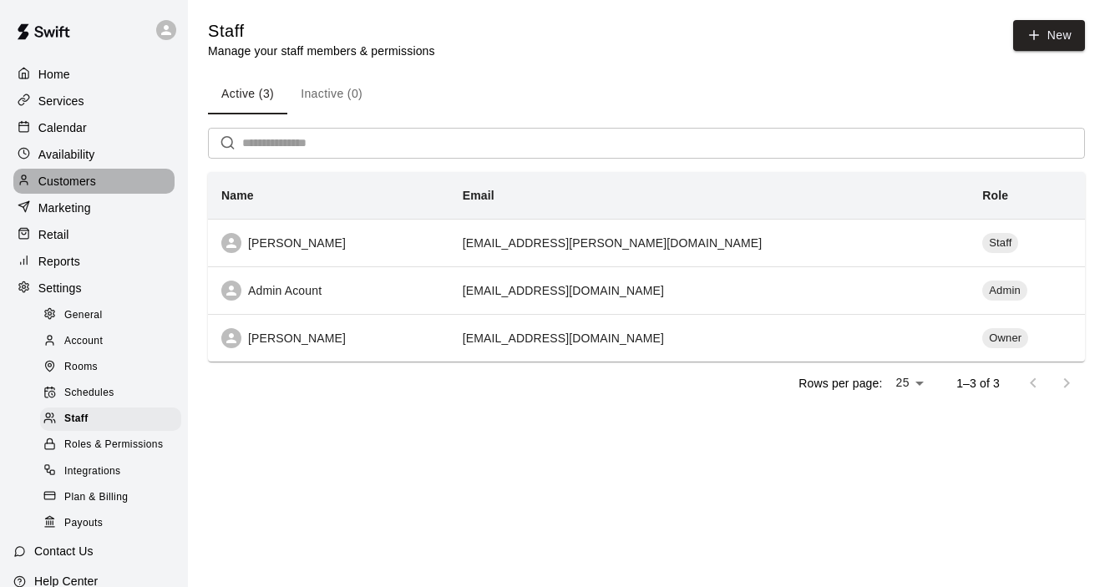
click at [79, 184] on p "Customers" at bounding box center [67, 181] width 58 height 17
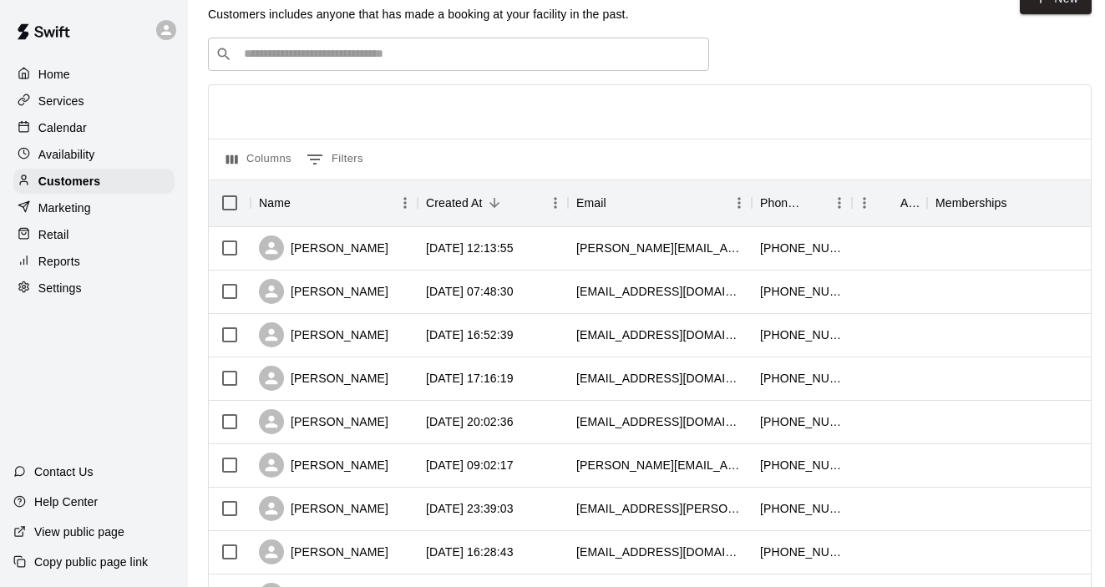
click at [68, 286] on p "Settings" at bounding box center [59, 288] width 43 height 17
select select "**"
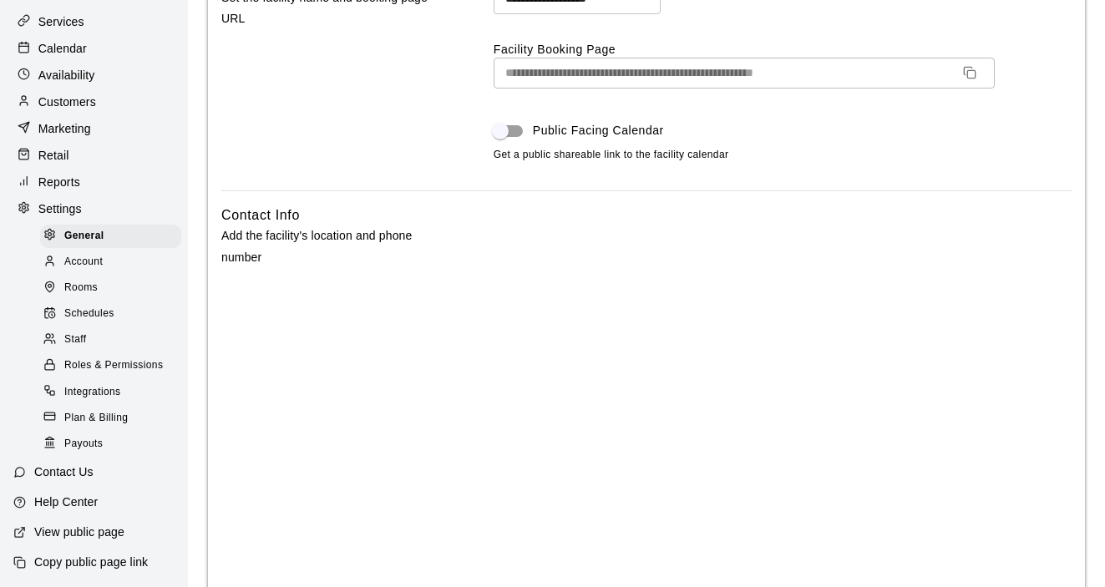
scroll to position [183, 0]
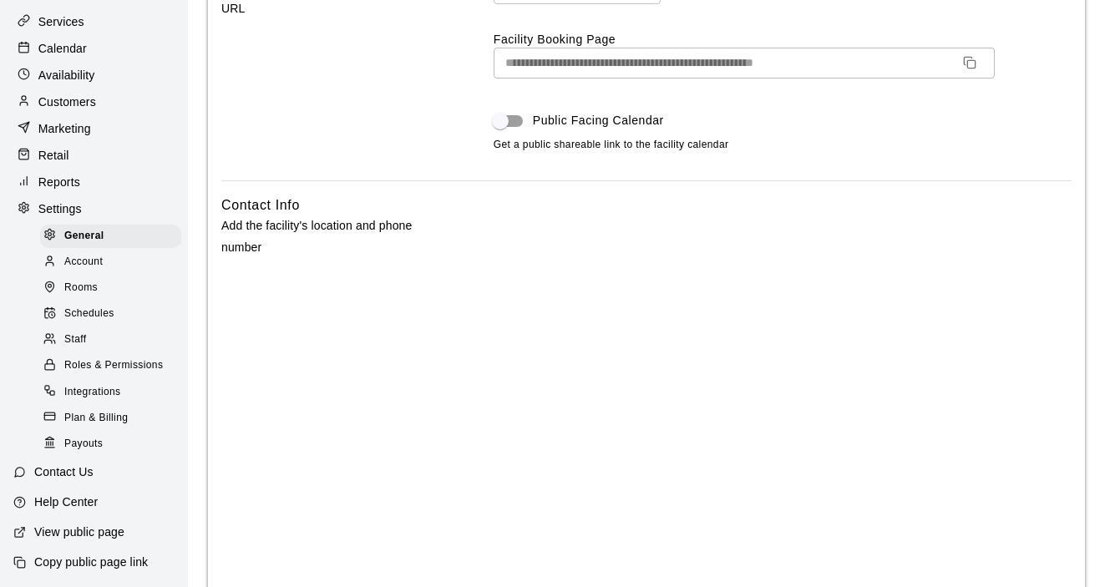
click at [84, 91] on div "Customers" at bounding box center [93, 101] width 161 height 25
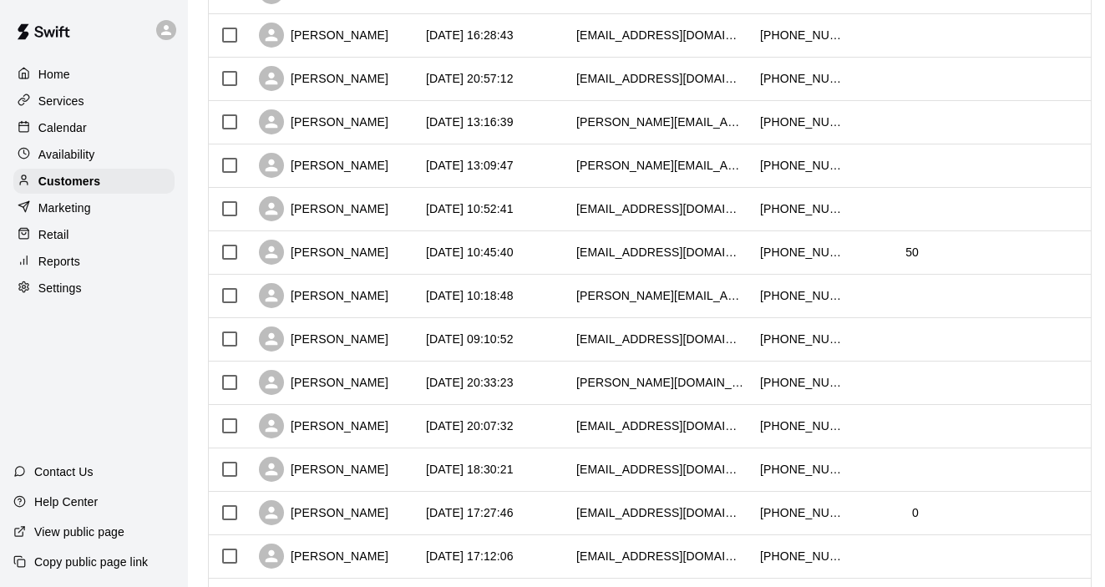
scroll to position [854, 0]
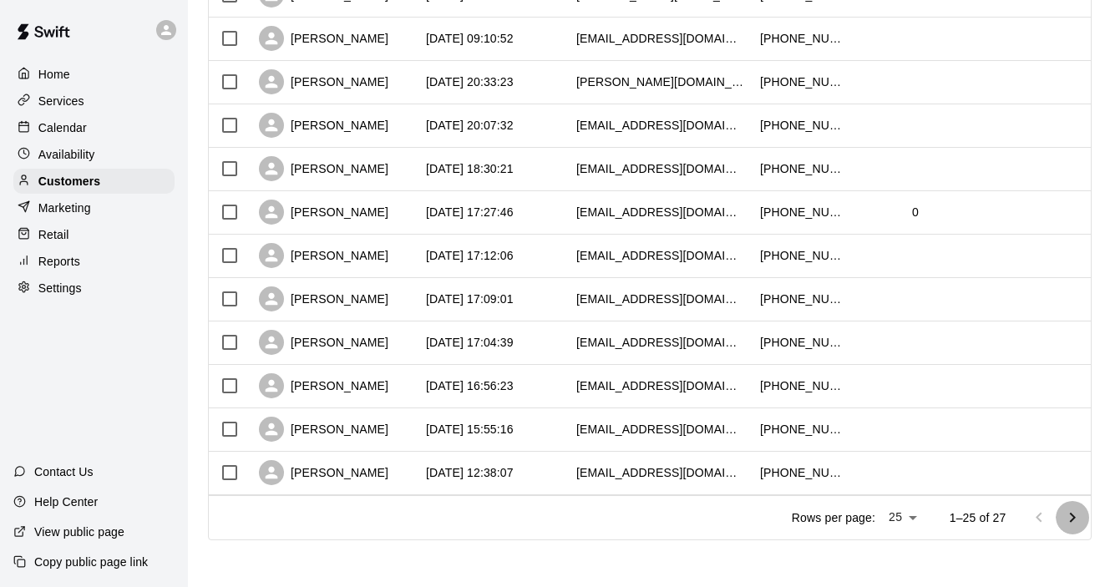
click at [1078, 514] on icon "Go to next page" at bounding box center [1072, 518] width 20 height 20
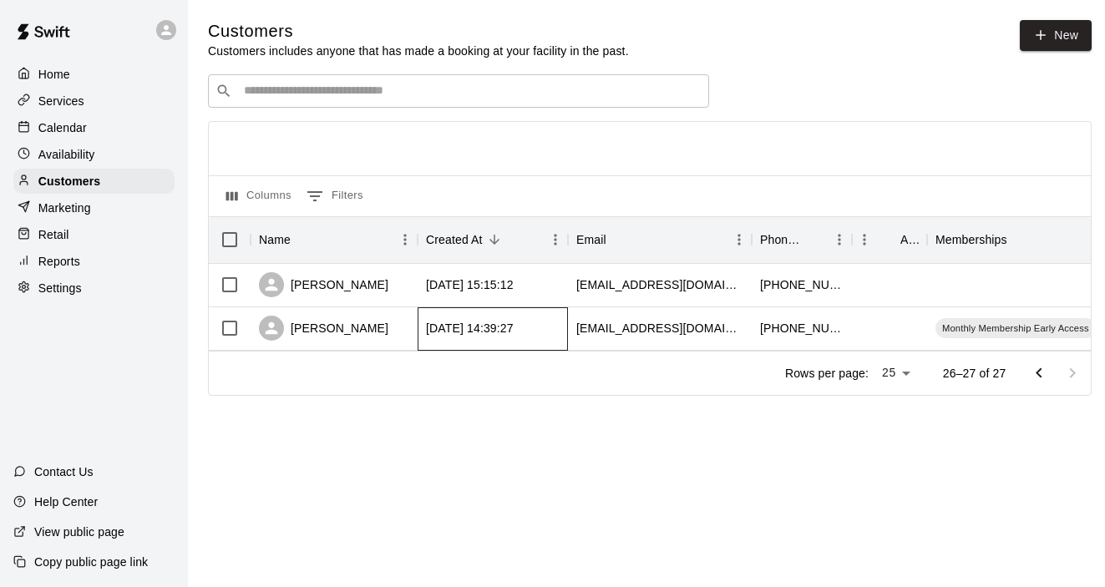
click at [539, 332] on div "[DATE] 14:39:27" at bounding box center [493, 328] width 150 height 43
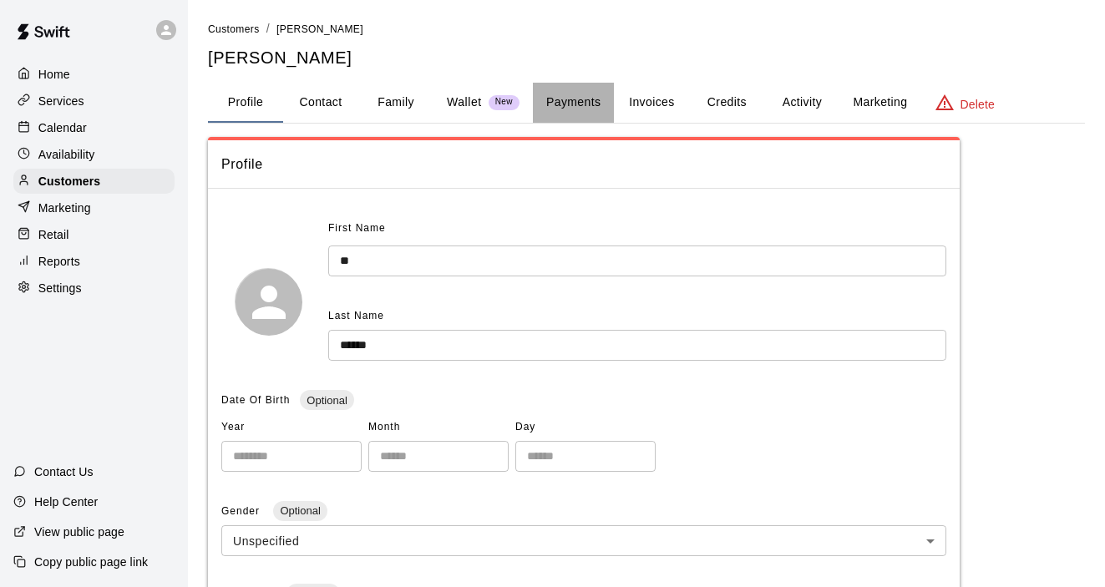
click at [594, 102] on button "Payments" at bounding box center [573, 103] width 81 height 40
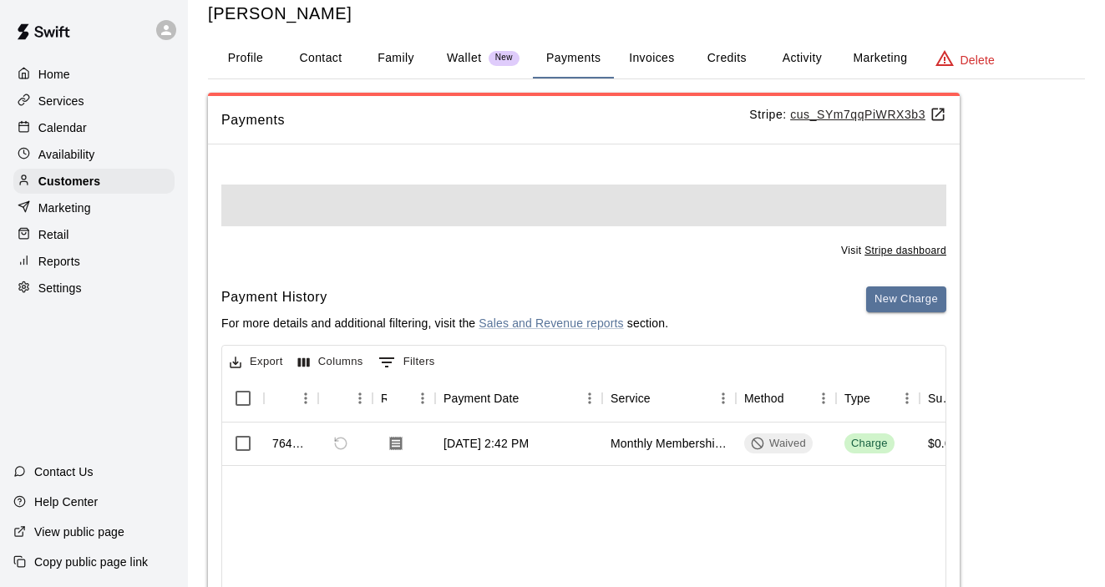
scroll to position [51, 0]
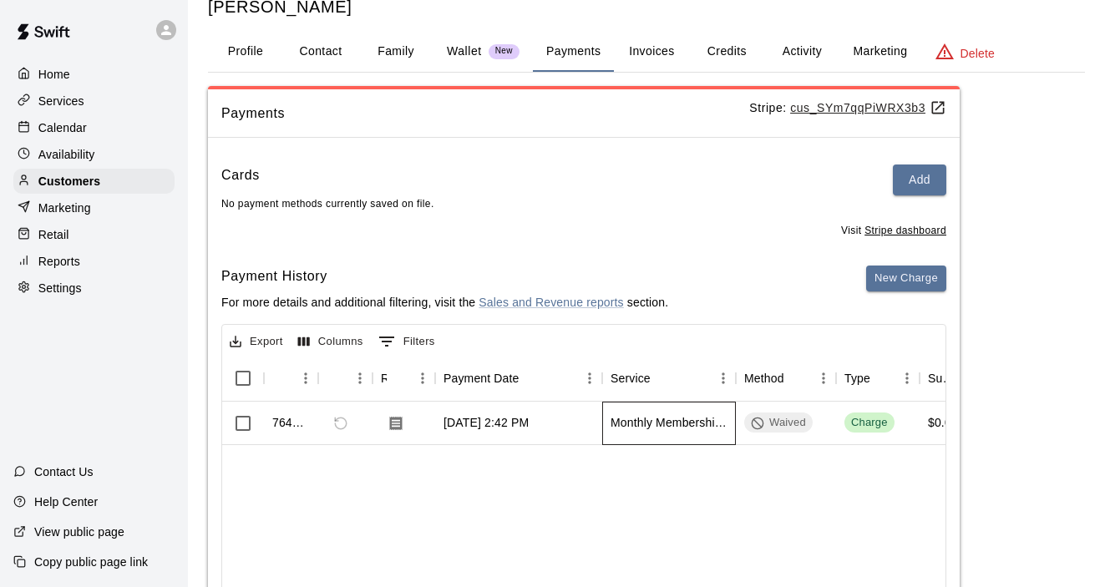
click at [655, 427] on div "Monthly Membership Early Access" at bounding box center [668, 423] width 117 height 17
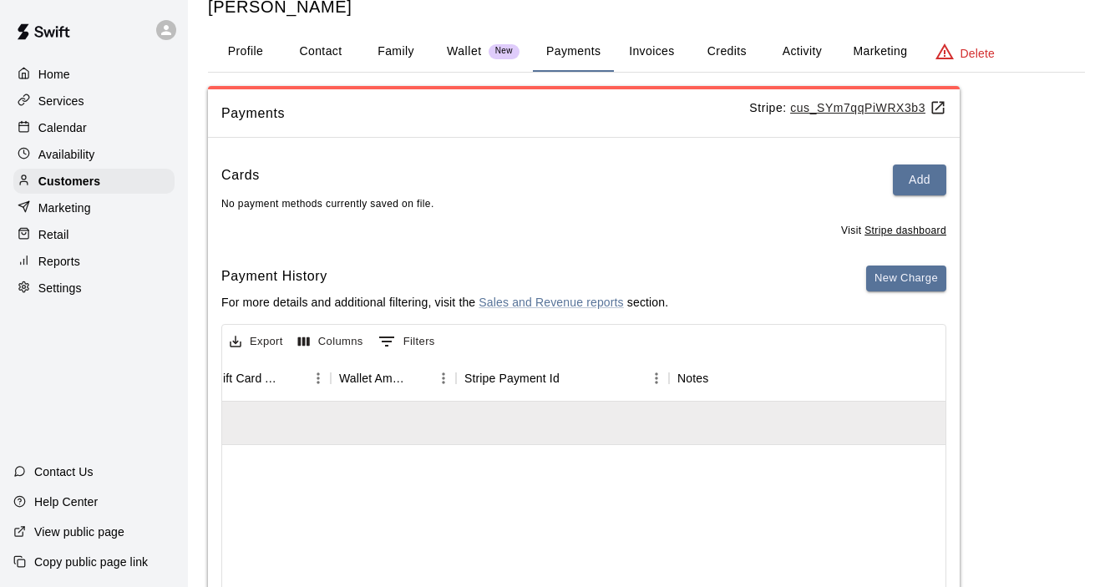
scroll to position [0, 1402]
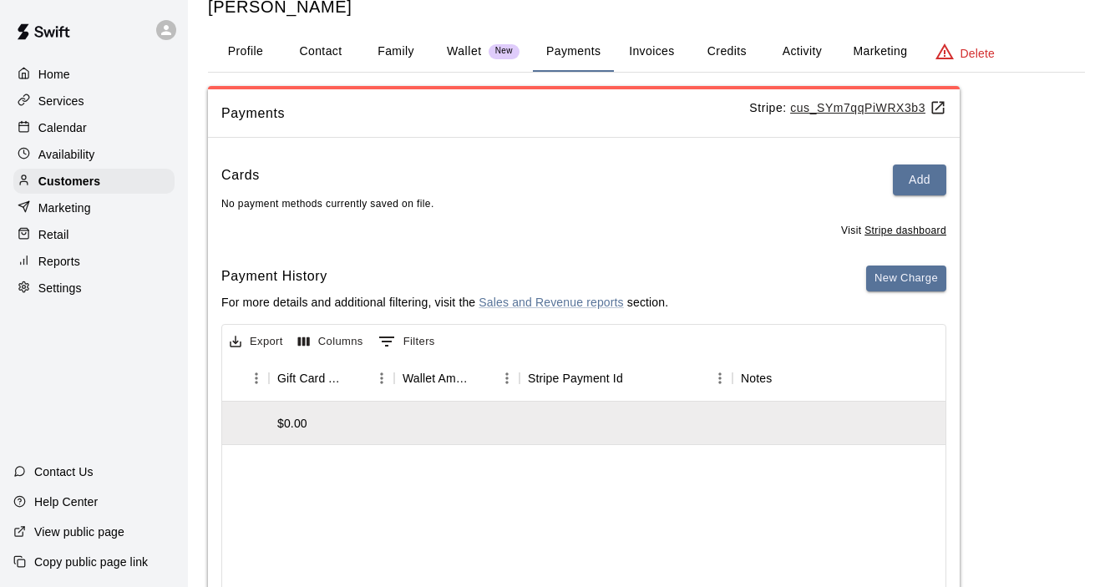
click at [812, 50] on button "Activity" at bounding box center [801, 52] width 75 height 40
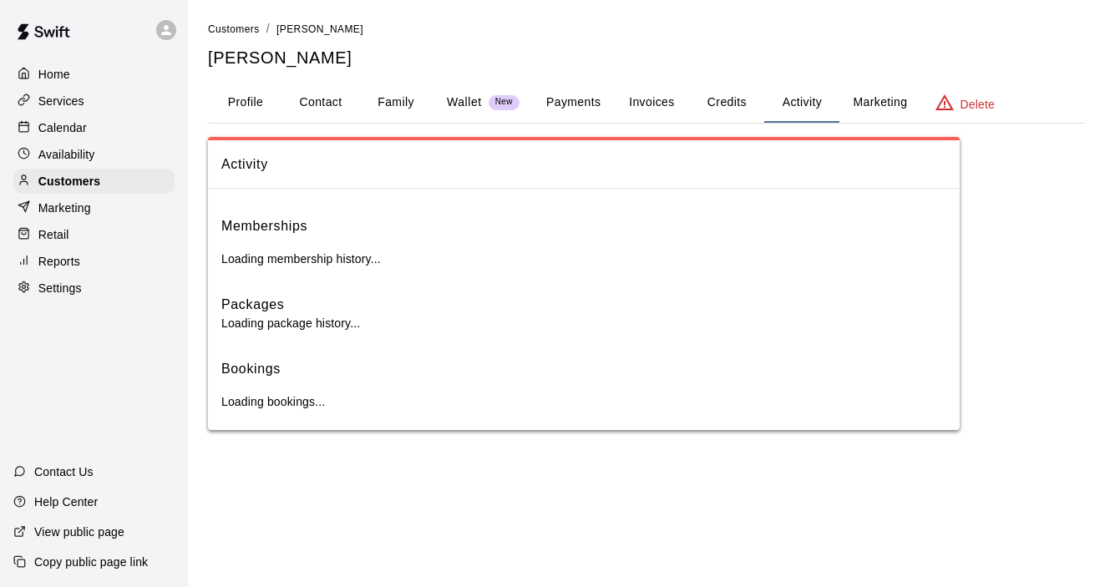
scroll to position [0, 0]
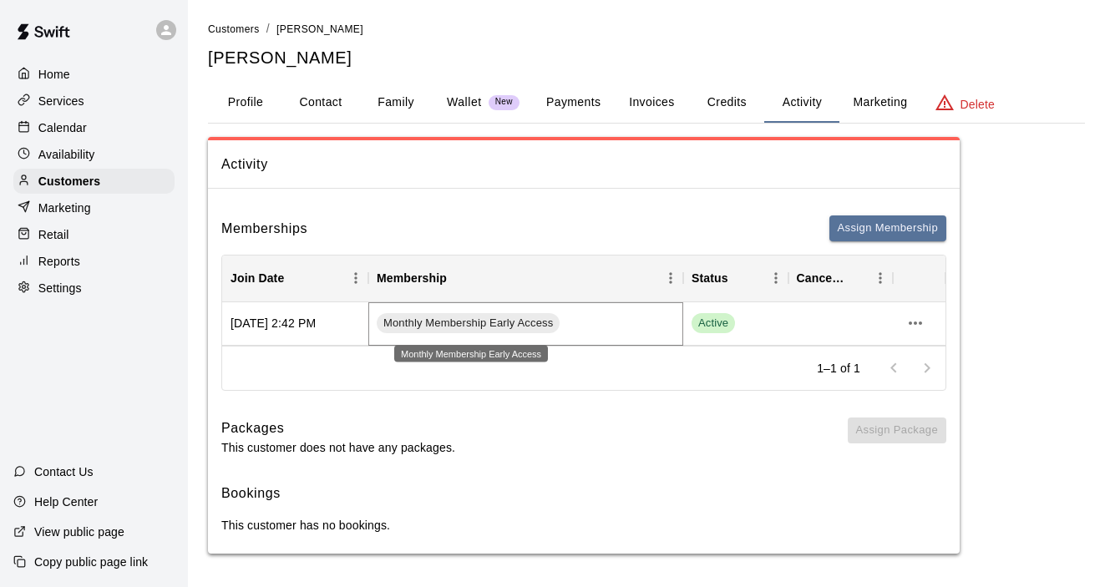
click at [511, 326] on span "Monthly Membership Early Access" at bounding box center [468, 324] width 183 height 16
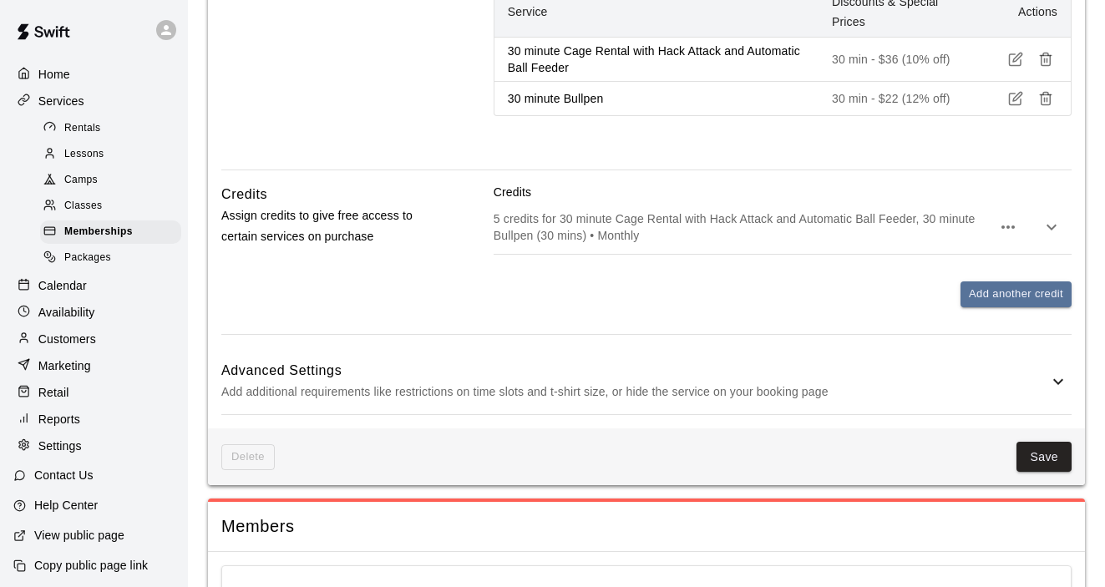
scroll to position [1161, 0]
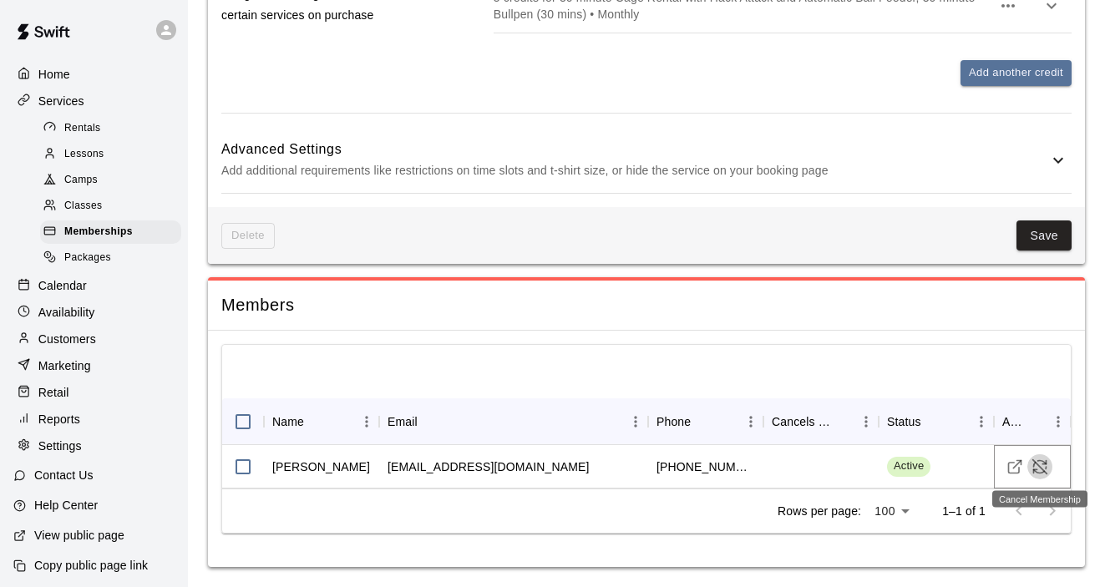
click at [1040, 463] on icon "Cancel Membership" at bounding box center [1039, 466] width 17 height 17
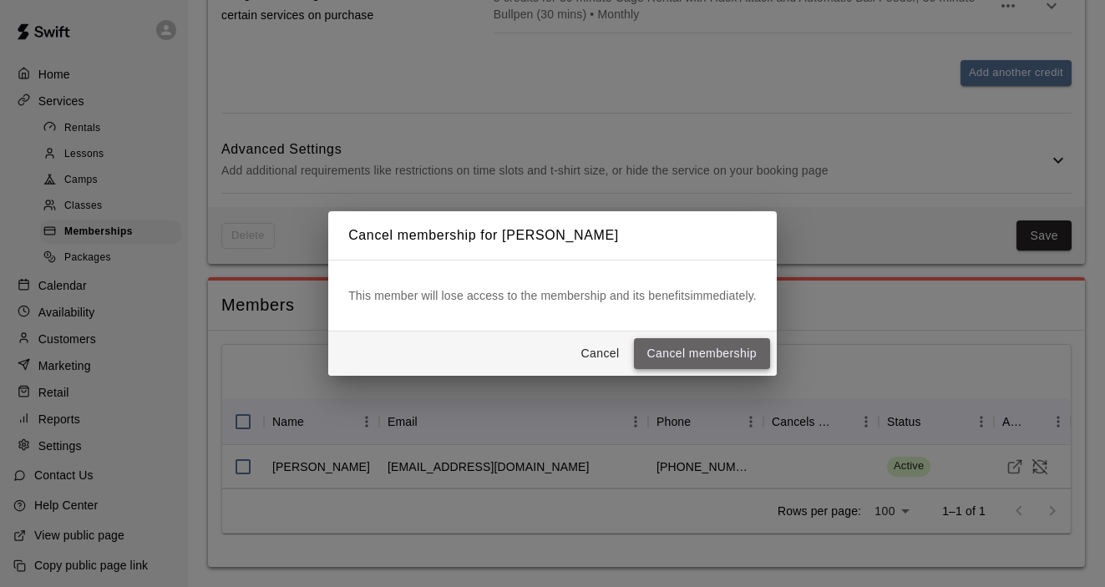
click at [703, 359] on button "Cancel membership" at bounding box center [702, 353] width 136 height 31
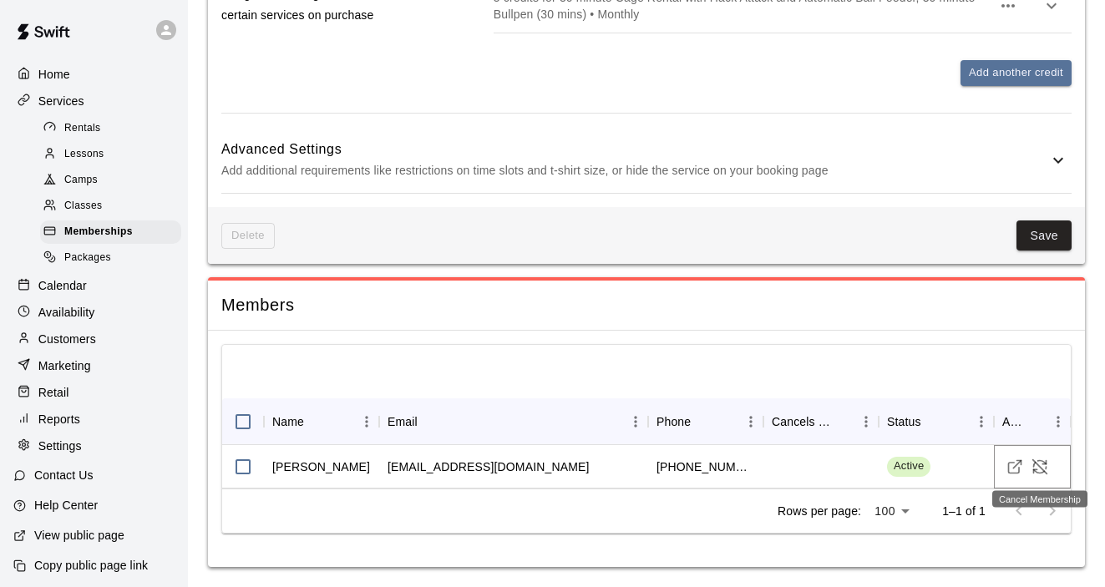
click at [1040, 465] on icon "Cancel Membership" at bounding box center [1040, 466] width 14 height 14
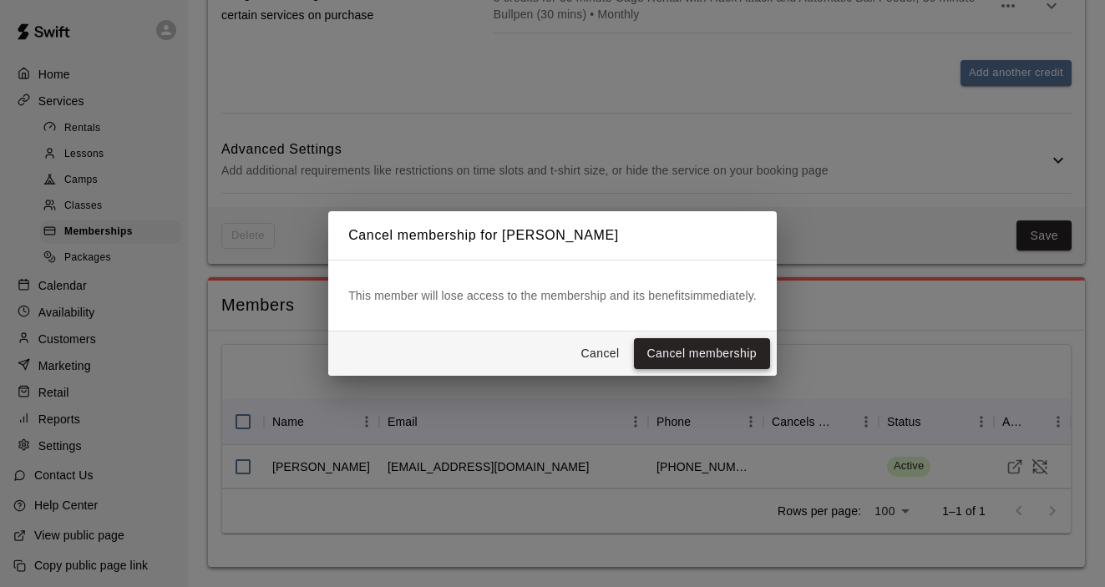
click at [711, 357] on button "Cancel membership" at bounding box center [702, 353] width 136 height 31
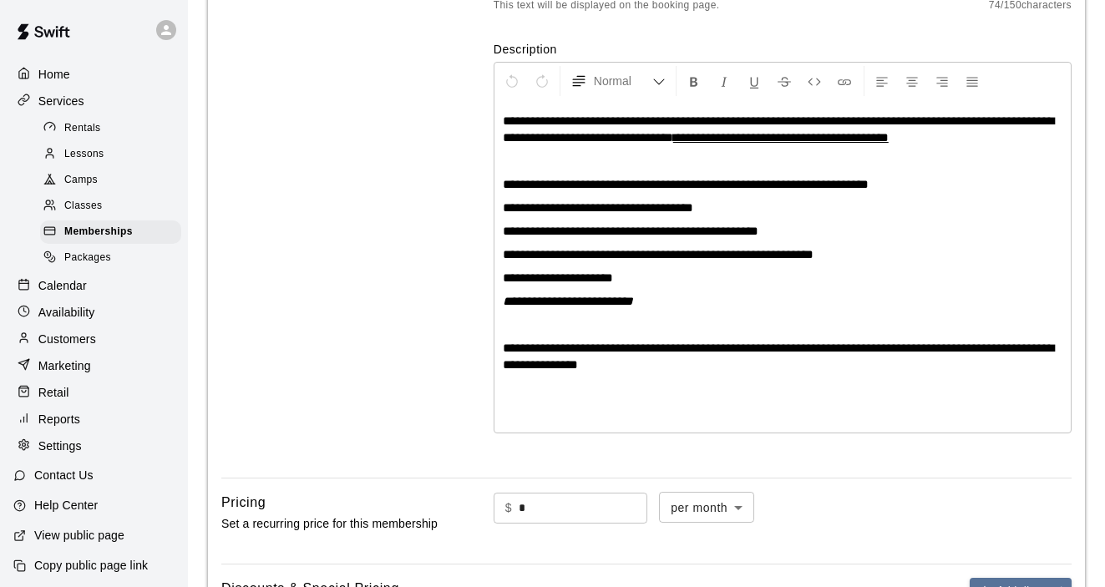
scroll to position [0, 0]
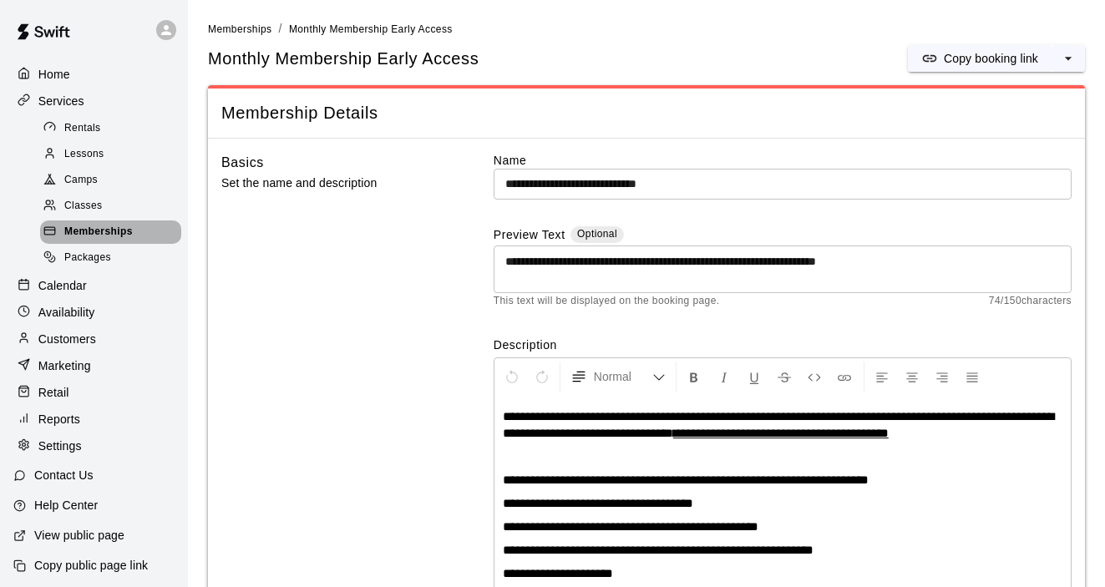
click at [105, 228] on span "Memberships" at bounding box center [98, 232] width 68 height 17
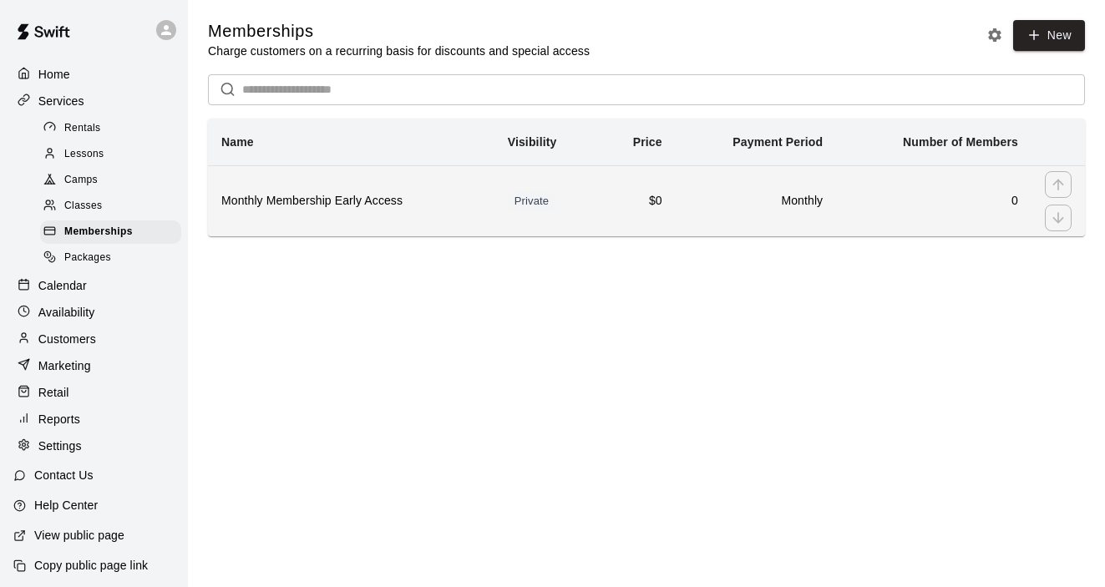
click at [367, 210] on th "Monthly Membership Early Access" at bounding box center [351, 200] width 286 height 71
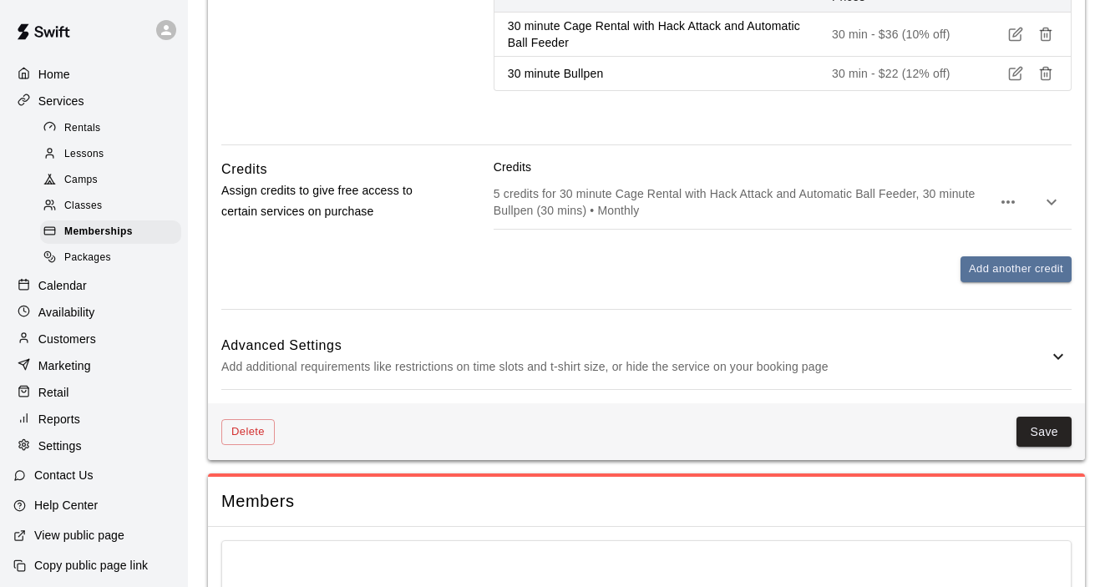
scroll to position [967, 0]
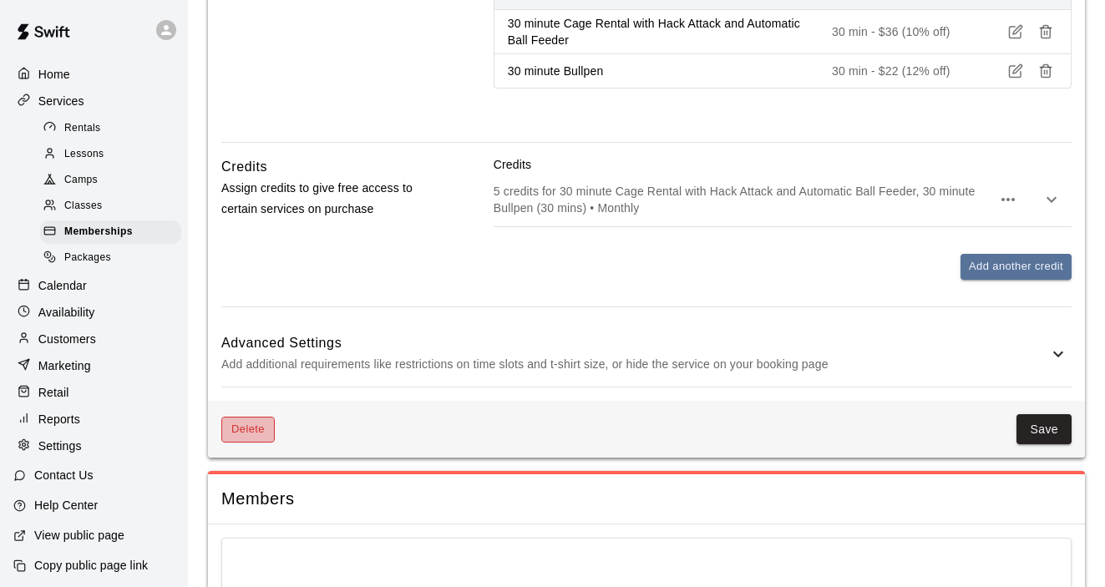
click at [243, 421] on button "Delete" at bounding box center [247, 430] width 53 height 26
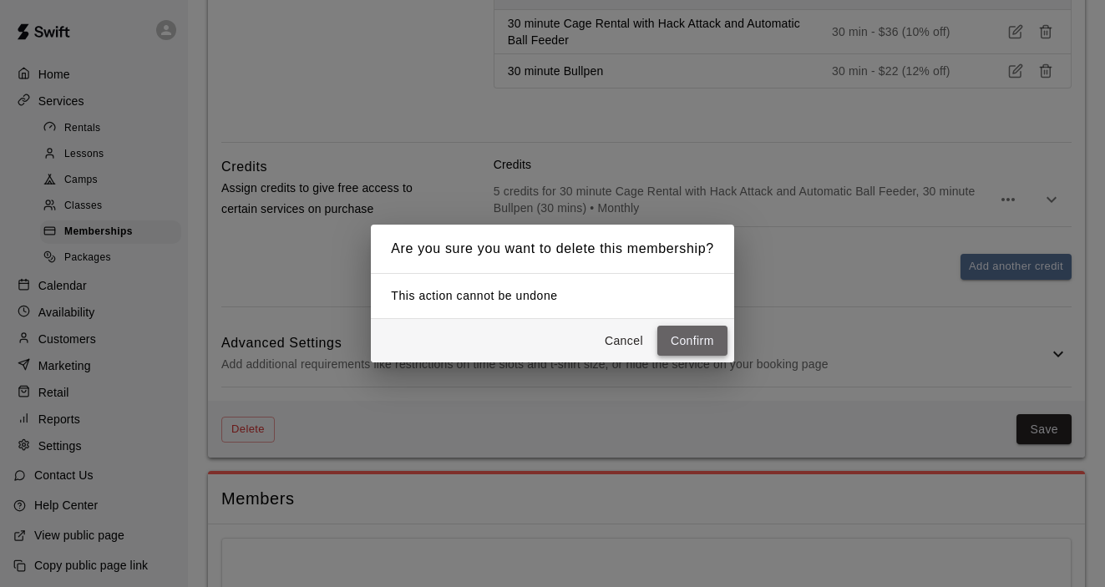
click at [696, 342] on button "Confirm" at bounding box center [692, 341] width 70 height 31
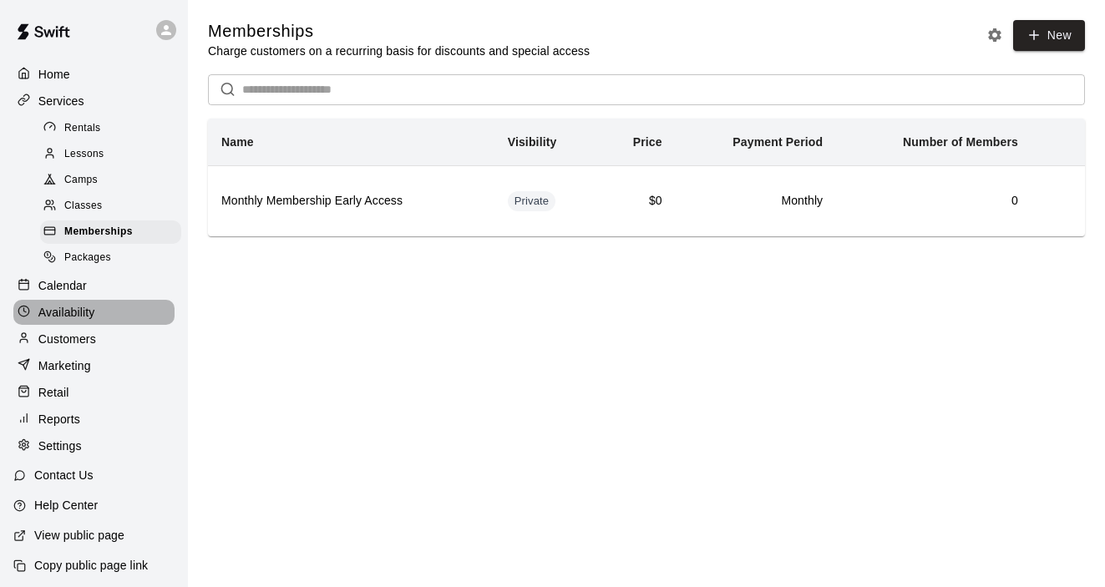
click at [69, 309] on p "Availability" at bounding box center [66, 312] width 57 height 17
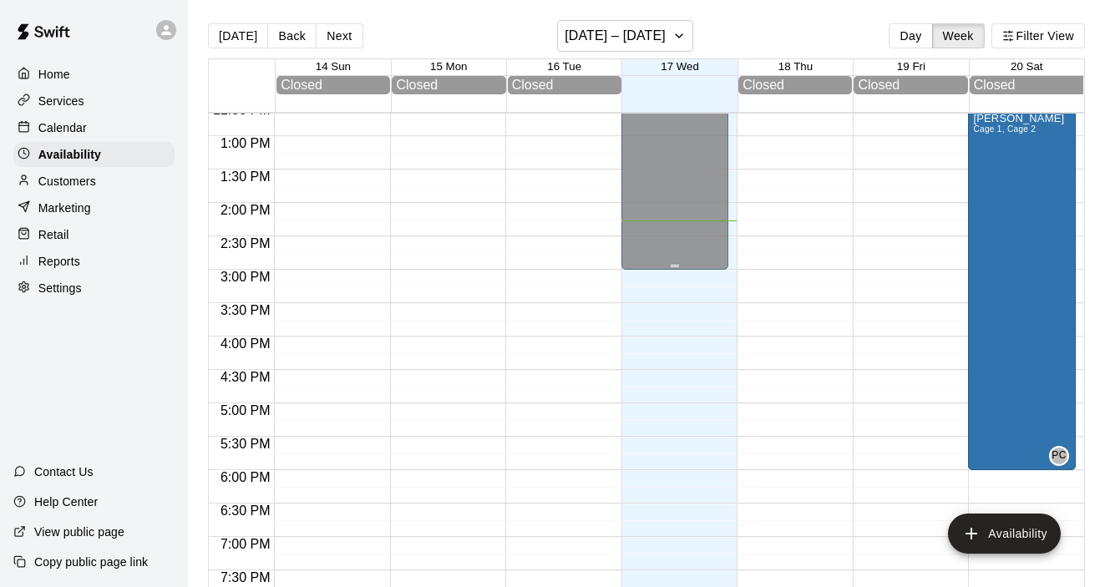
scroll to position [923, 0]
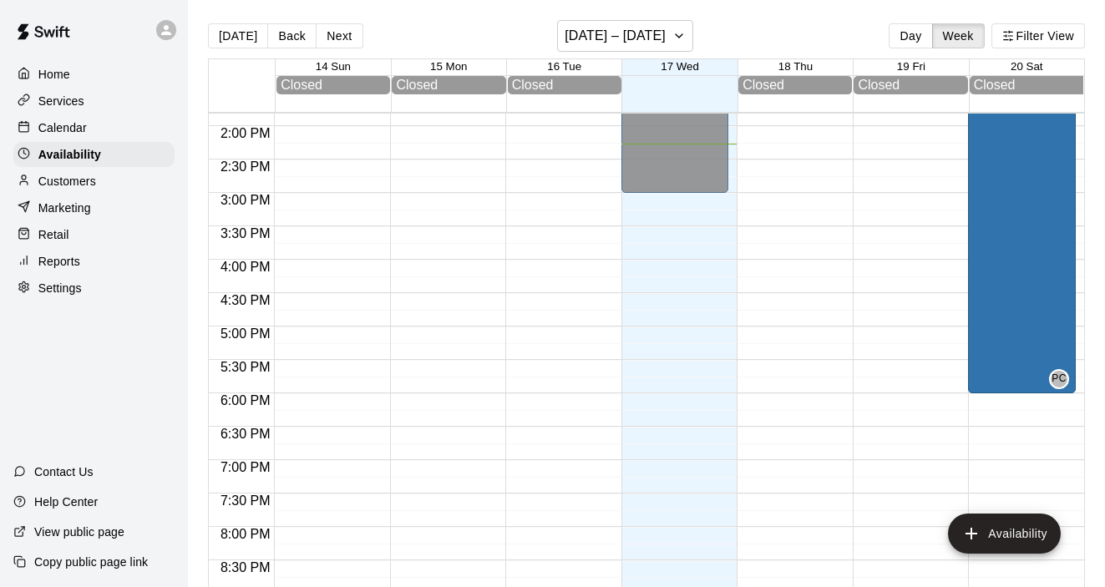
click at [58, 295] on p "Settings" at bounding box center [59, 288] width 43 height 17
select select "**"
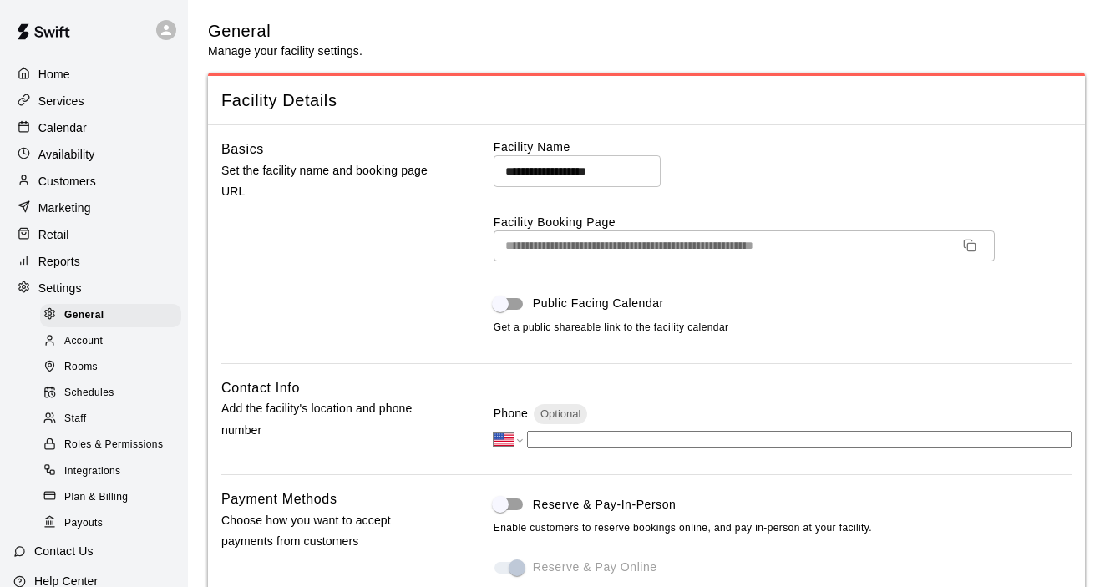
scroll to position [3770, 0]
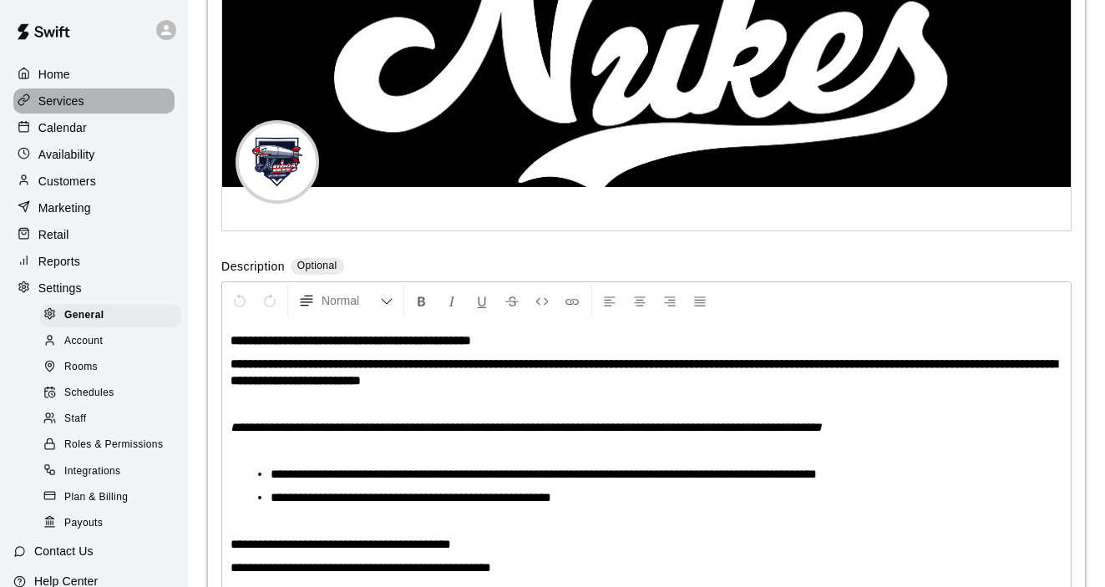
click at [61, 93] on p "Services" at bounding box center [61, 101] width 46 height 17
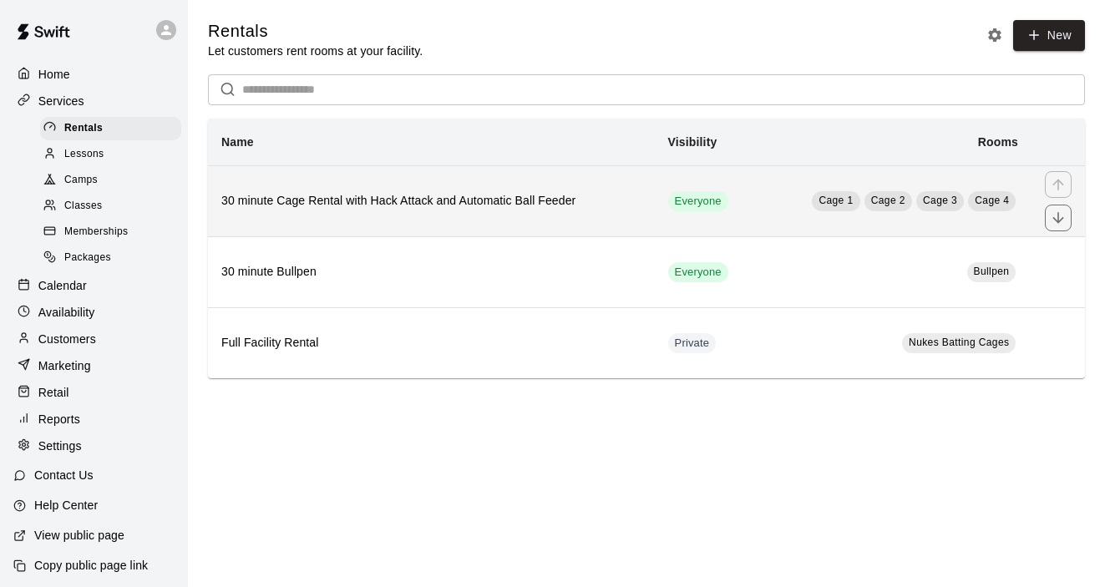
click at [418, 203] on h6 "30 minute Cage Rental with Hack Attack and Automatic Ball Feeder" at bounding box center [431, 201] width 420 height 18
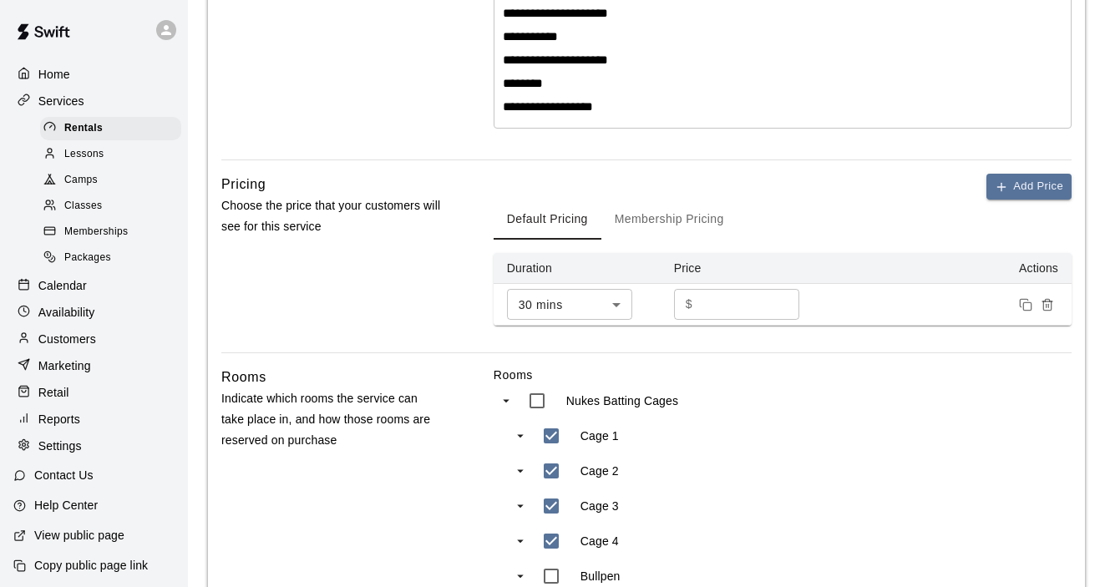
scroll to position [428, 0]
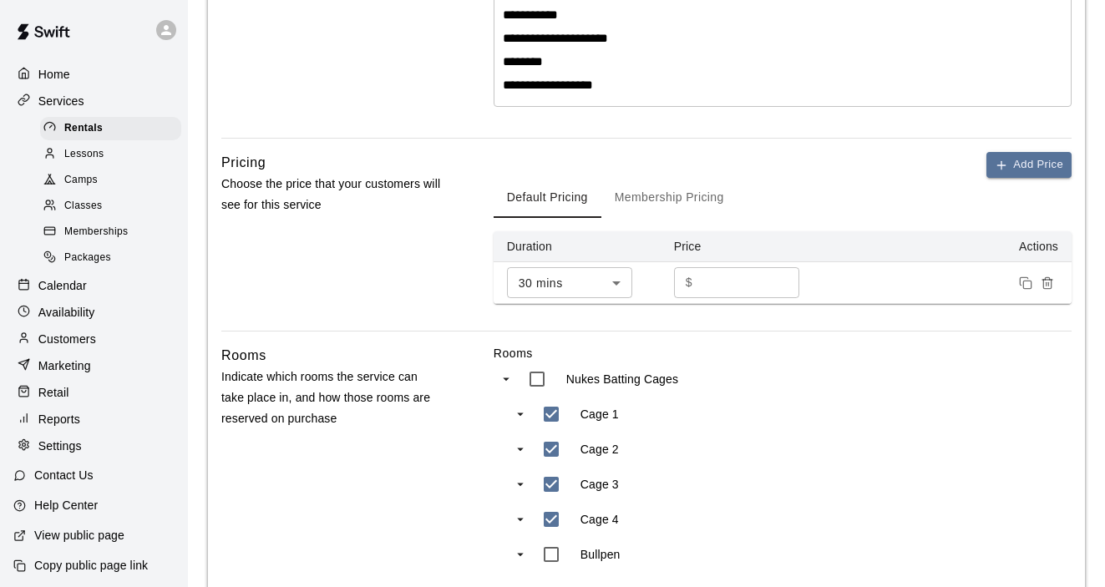
click at [760, 288] on input "**" at bounding box center [749, 282] width 100 height 31
click at [785, 288] on input "**" at bounding box center [749, 282] width 100 height 31
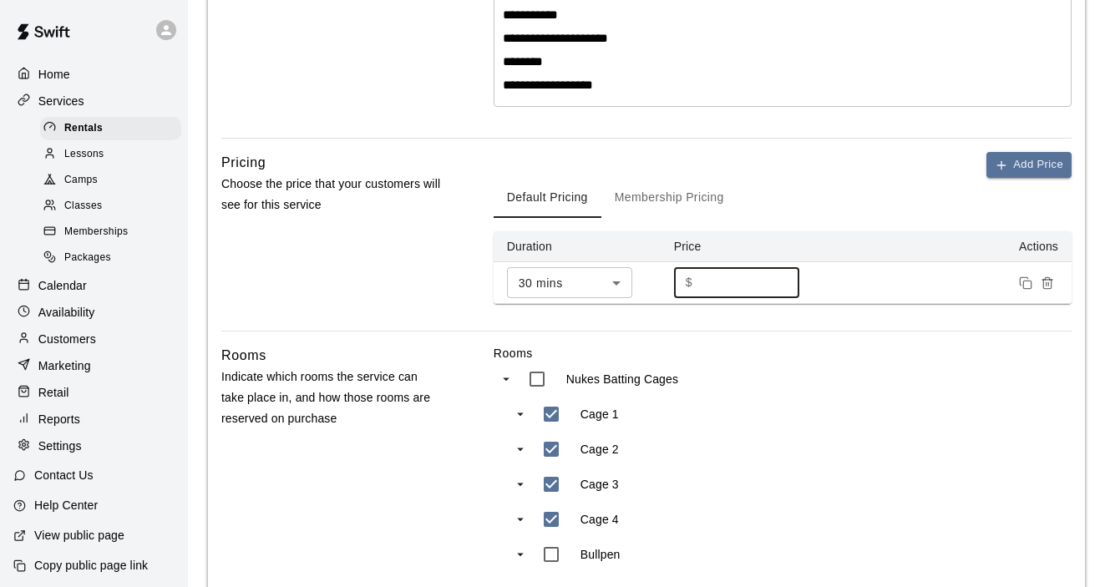
click at [785, 288] on input "**" at bounding box center [749, 282] width 100 height 31
click at [784, 288] on input "**" at bounding box center [749, 282] width 100 height 31
click at [782, 278] on input "**" at bounding box center [749, 282] width 100 height 31
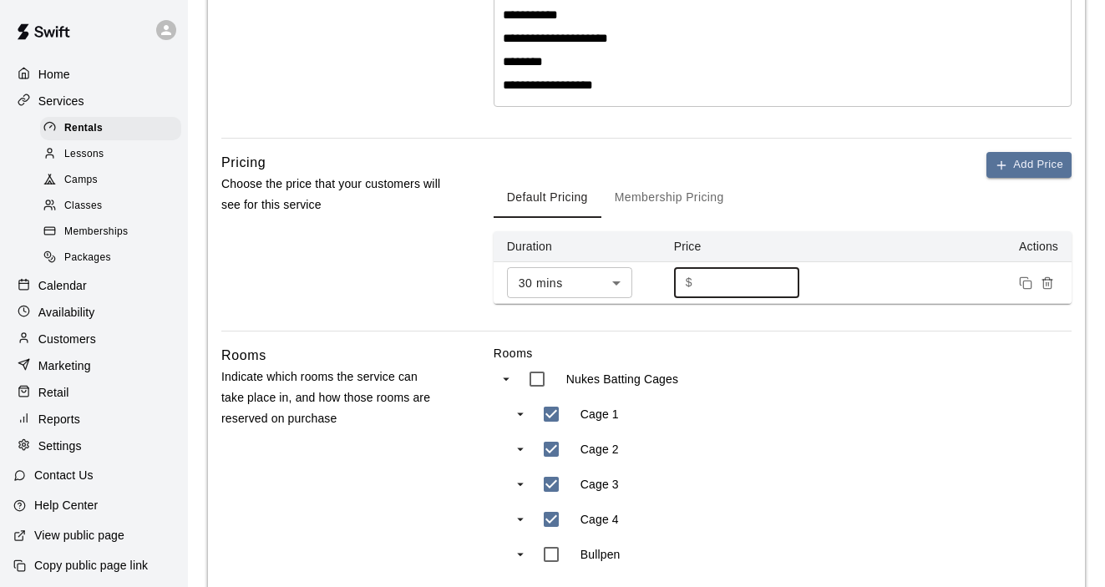
click at [782, 278] on input "**" at bounding box center [749, 282] width 100 height 31
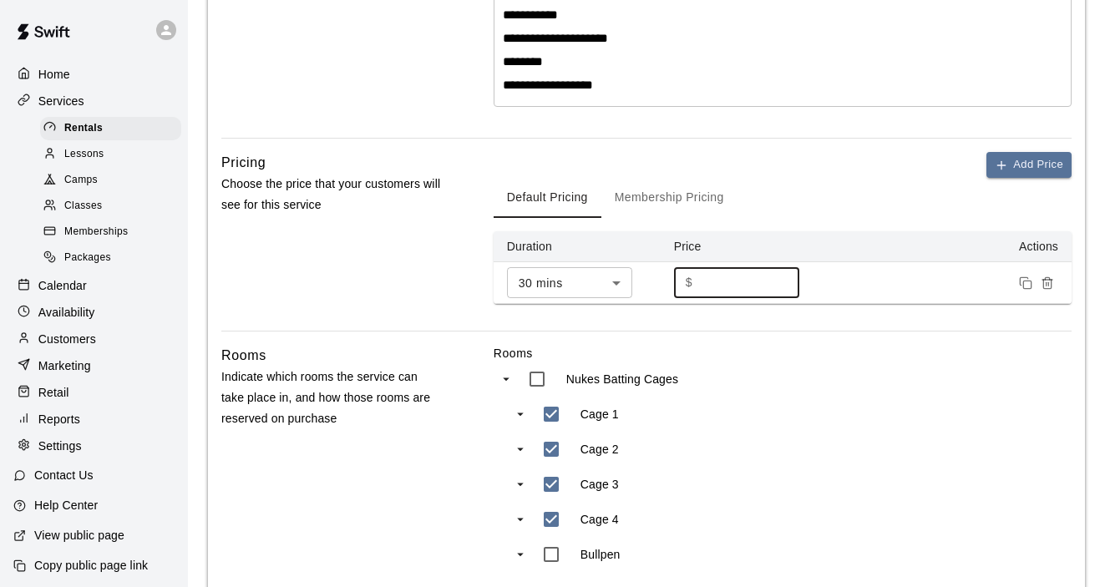
click at [782, 278] on input "**" at bounding box center [749, 282] width 100 height 31
type input "*"
click at [782, 278] on input "*" at bounding box center [749, 282] width 100 height 31
click at [828, 354] on label "Rooms" at bounding box center [783, 353] width 578 height 17
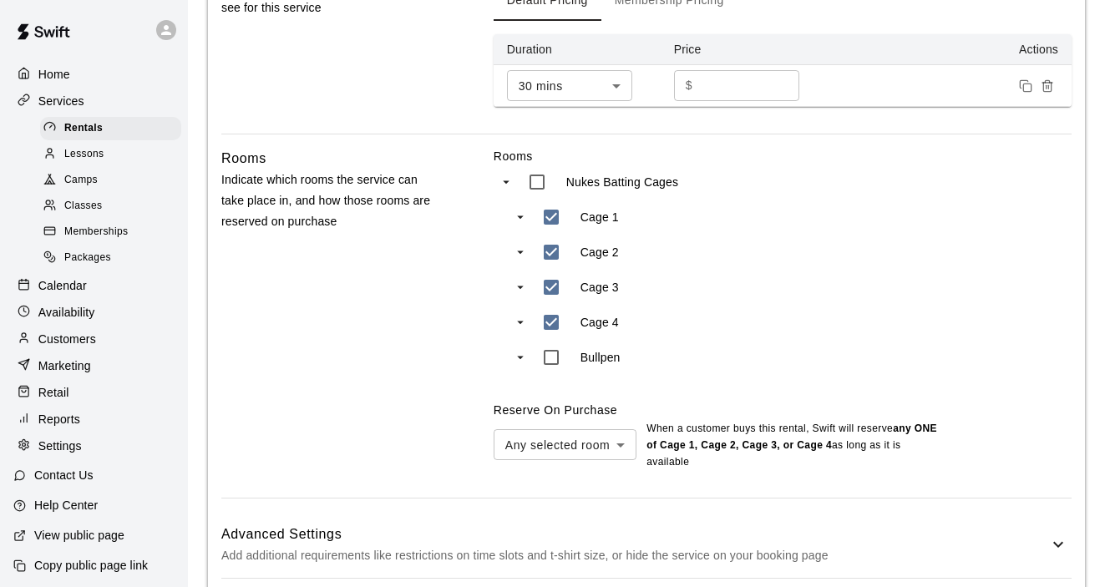
scroll to position [707, 0]
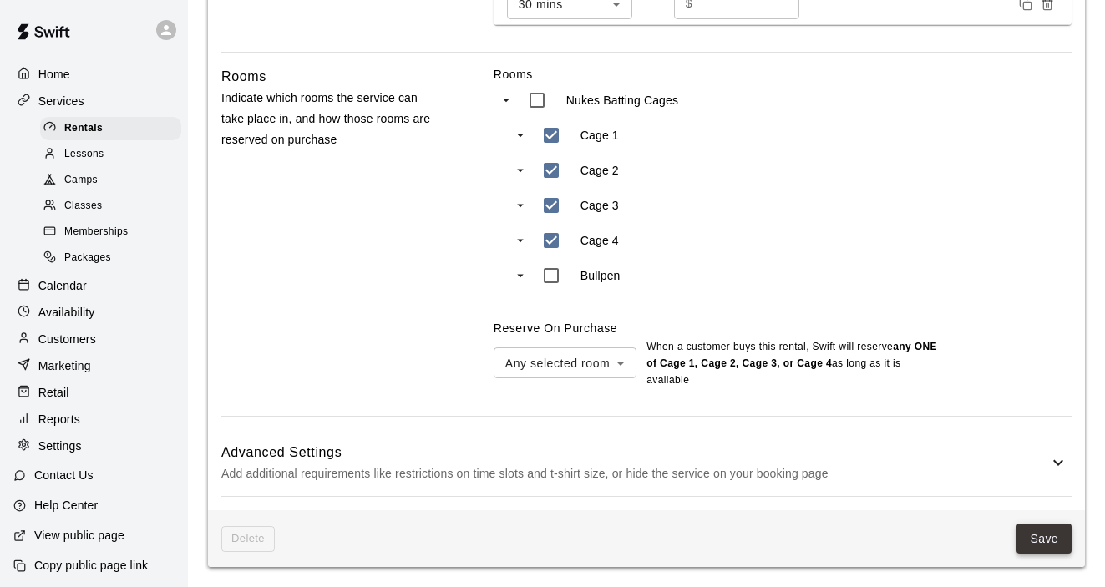
click at [1025, 533] on button "Save" at bounding box center [1043, 539] width 55 height 31
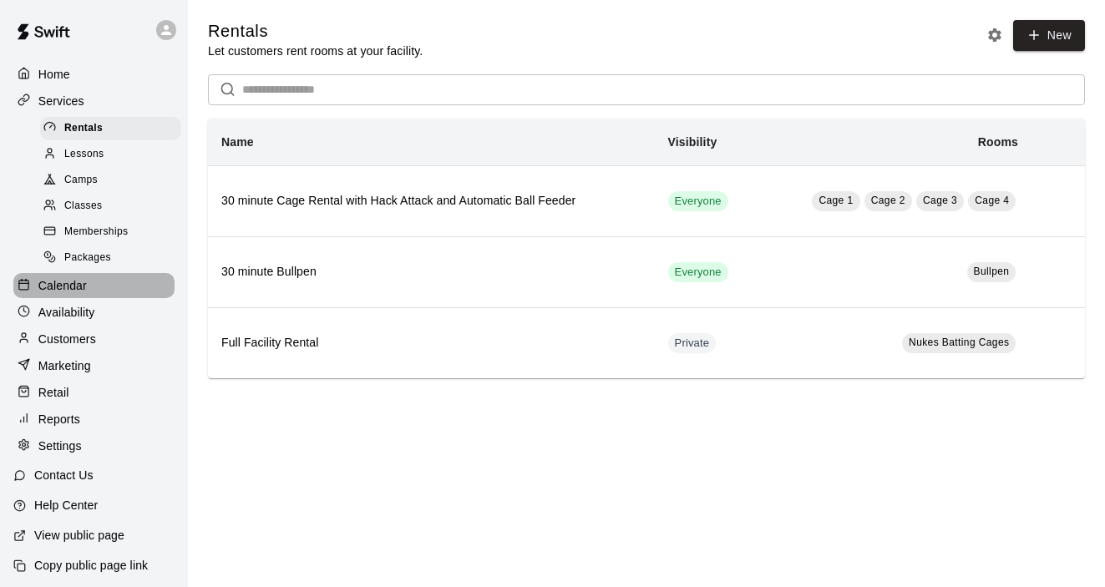
click at [75, 286] on p "Calendar" at bounding box center [62, 285] width 48 height 17
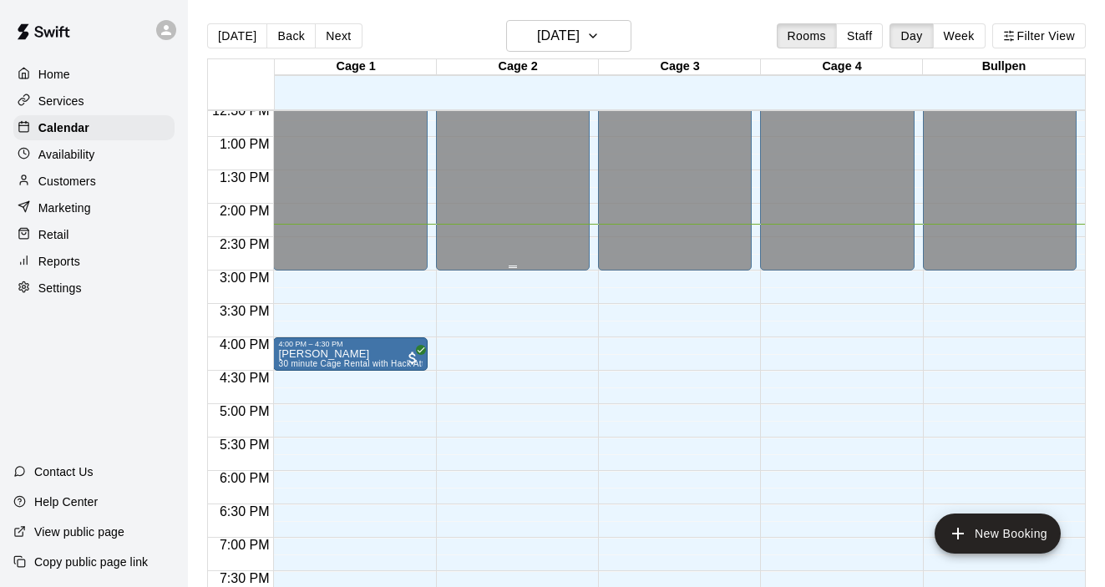
scroll to position [853, 0]
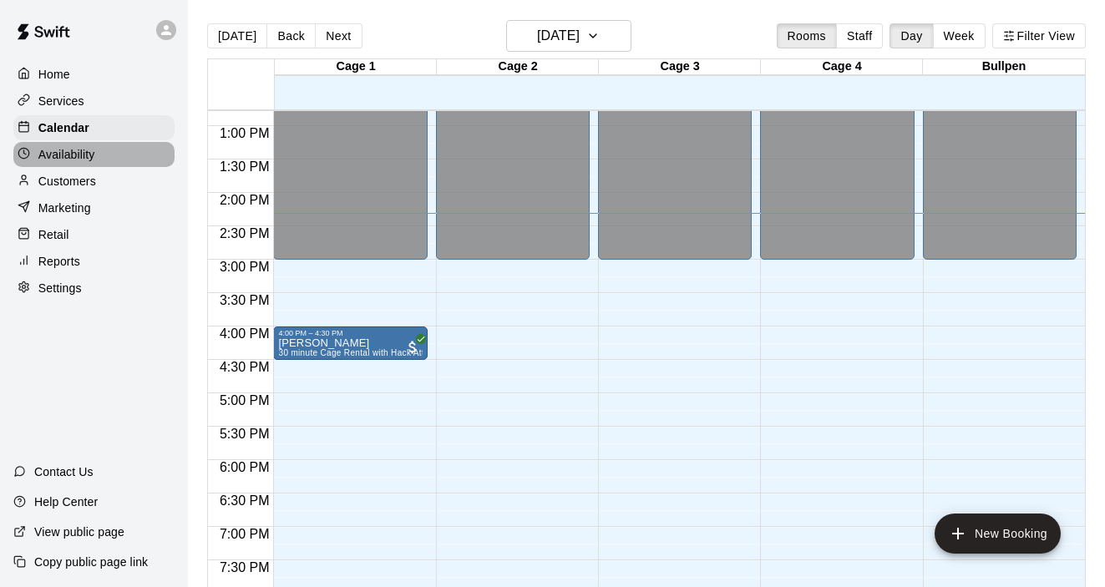
click at [94, 159] on p "Availability" at bounding box center [66, 154] width 57 height 17
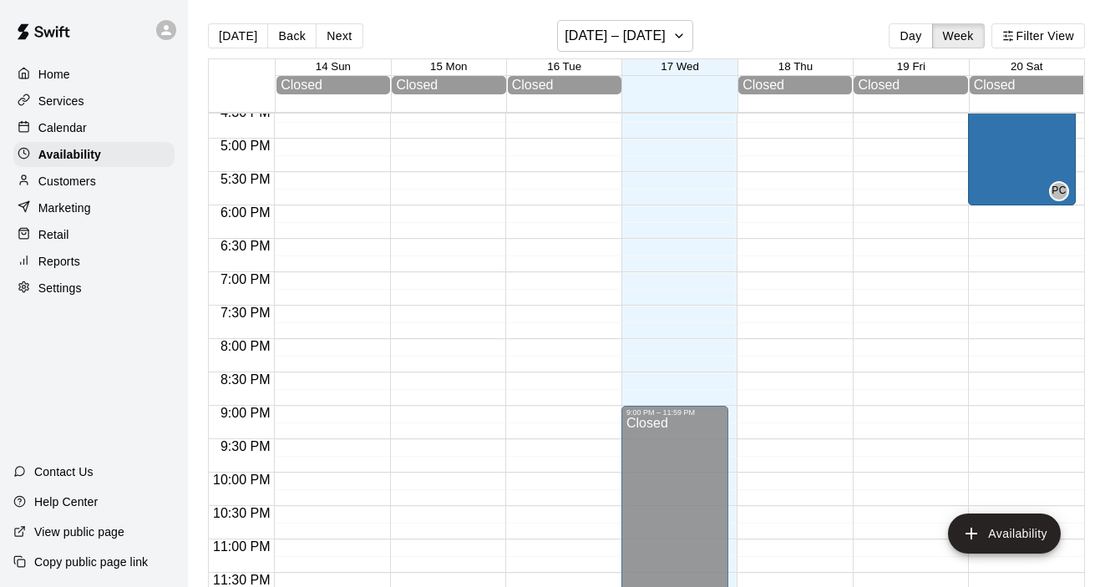
scroll to position [27, 0]
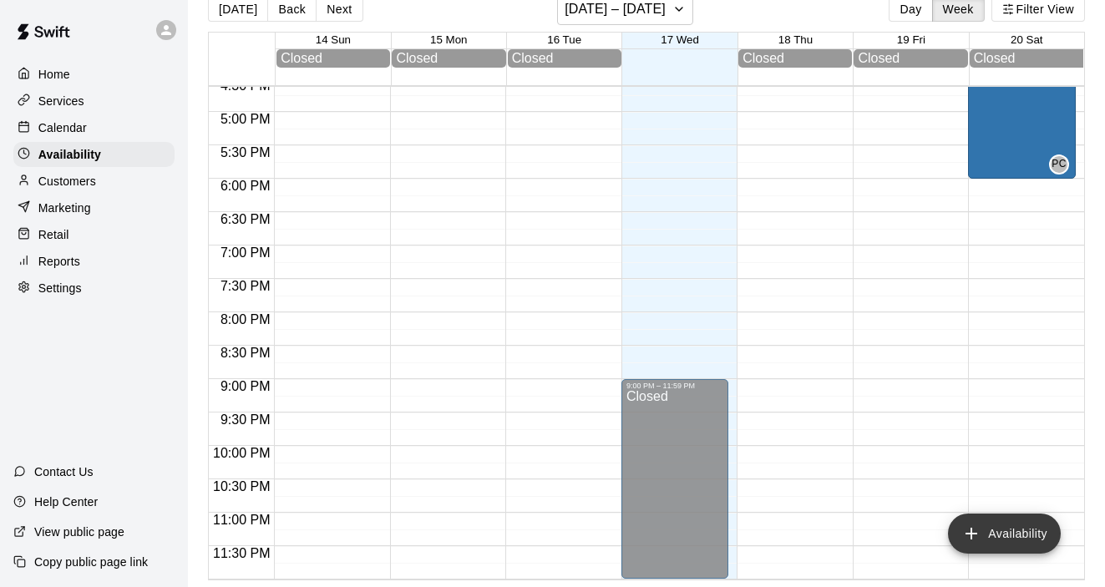
click at [979, 532] on icon "add" at bounding box center [971, 534] width 20 height 20
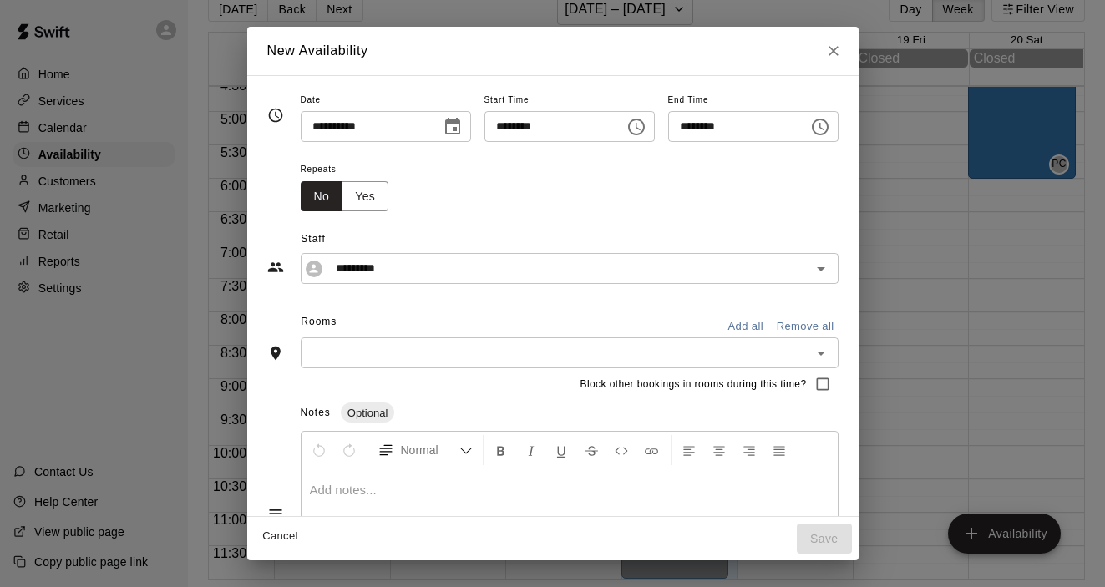
click at [646, 129] on icon "Choose time, selected time is 2:00 PM" at bounding box center [636, 127] width 20 height 20
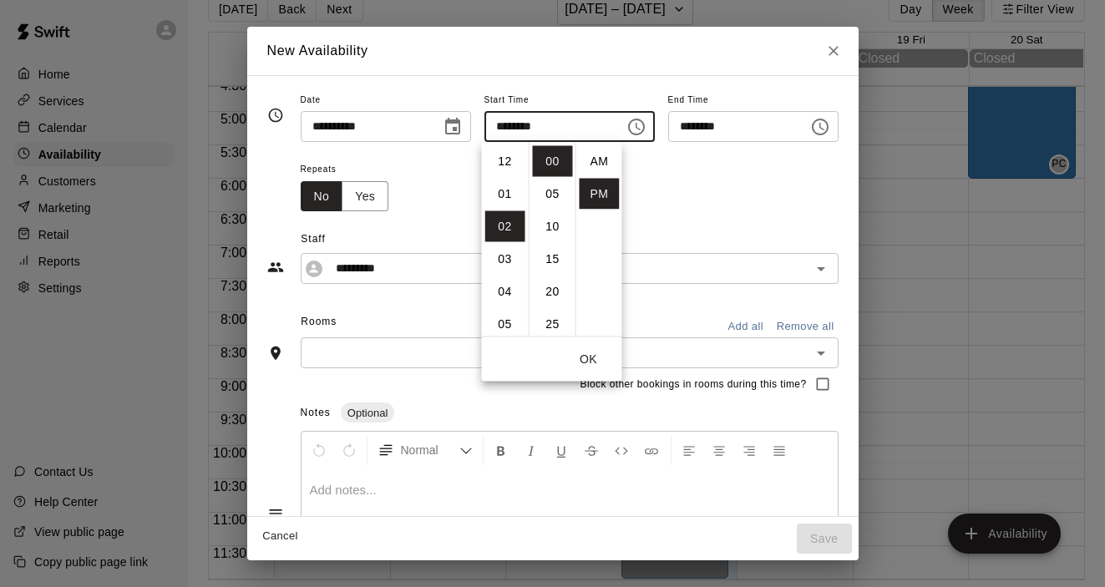
scroll to position [30, 0]
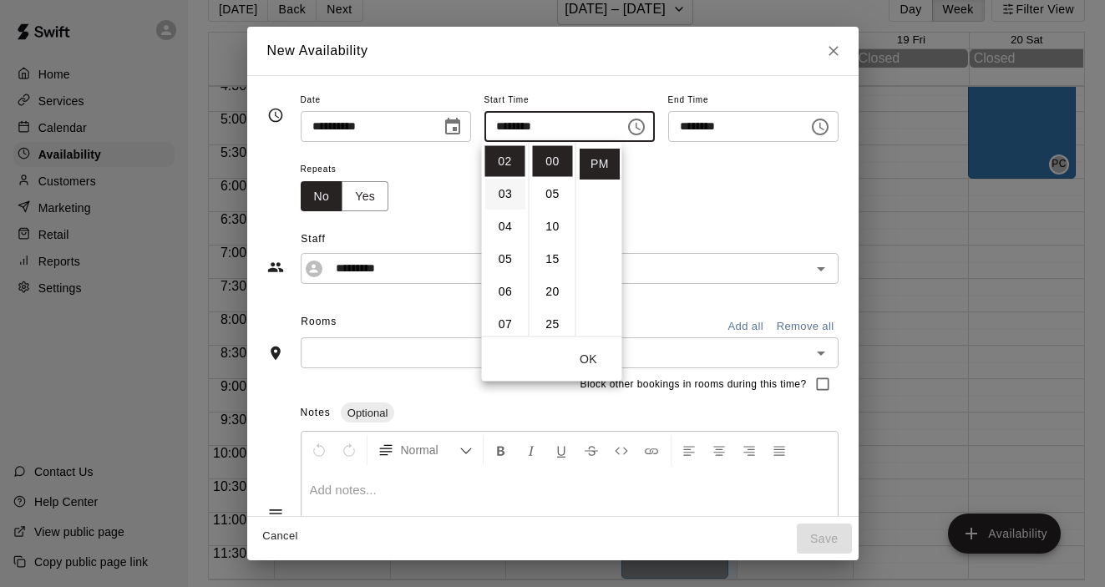
click at [509, 193] on li "03" at bounding box center [505, 194] width 40 height 31
type input "********"
click at [827, 129] on icon "Choose time, selected time is 3:30 PM" at bounding box center [820, 127] width 20 height 20
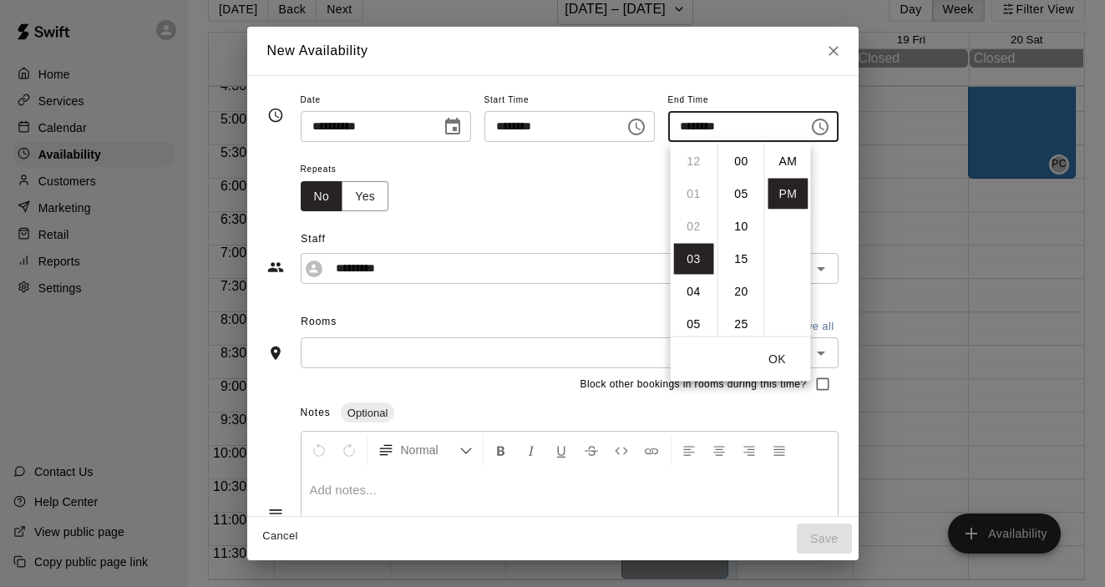
scroll to position [30, 0]
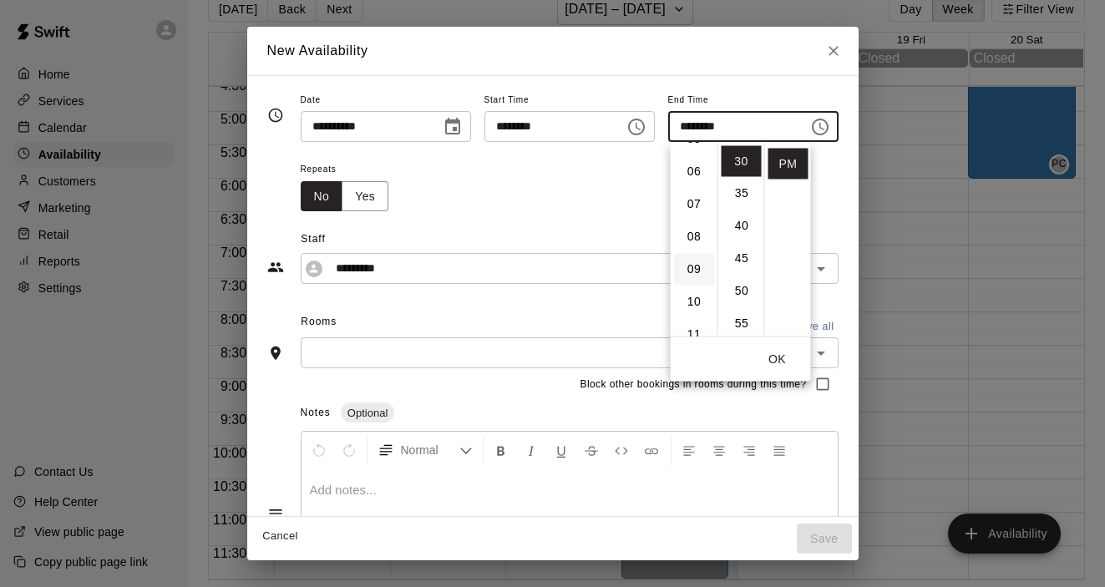
click at [691, 272] on li "09" at bounding box center [694, 270] width 40 height 31
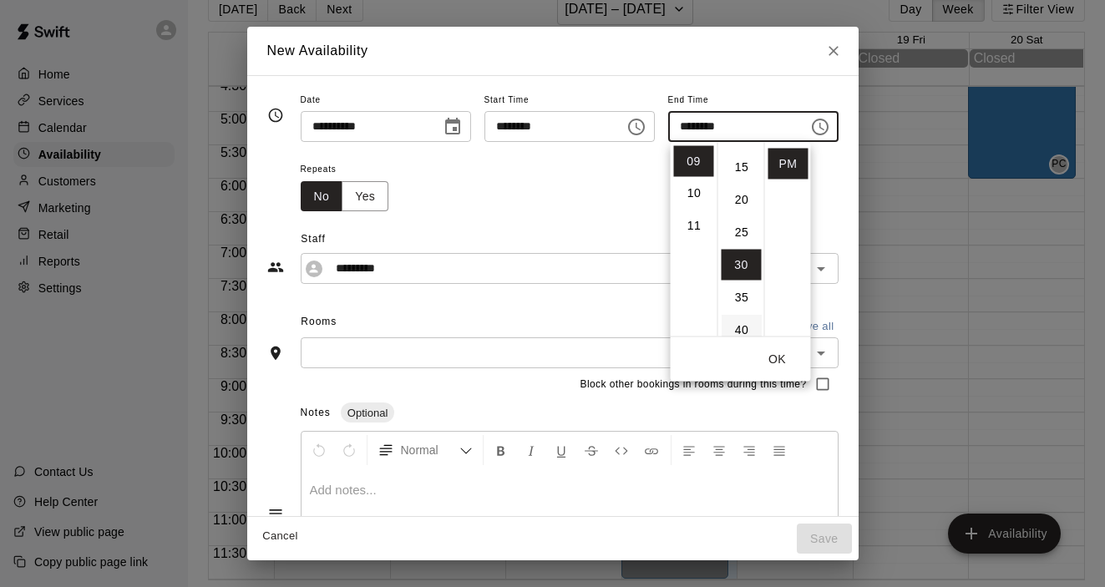
scroll to position [0, 0]
click at [746, 170] on li "00" at bounding box center [741, 161] width 40 height 31
type input "********"
click at [782, 360] on button "OK" at bounding box center [777, 359] width 53 height 31
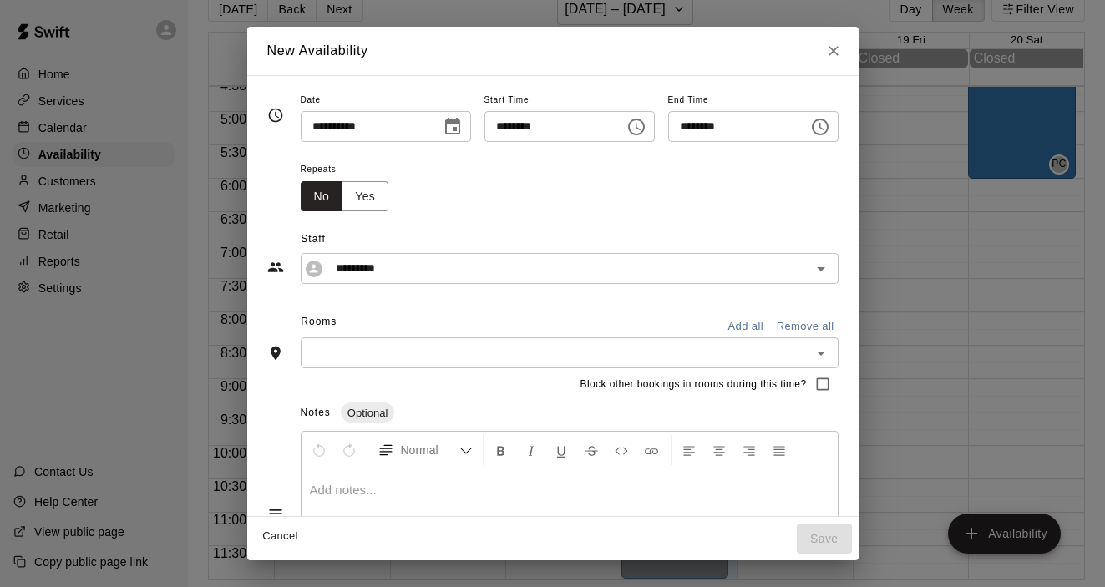
click at [831, 355] on icon "Open" at bounding box center [821, 353] width 20 height 20
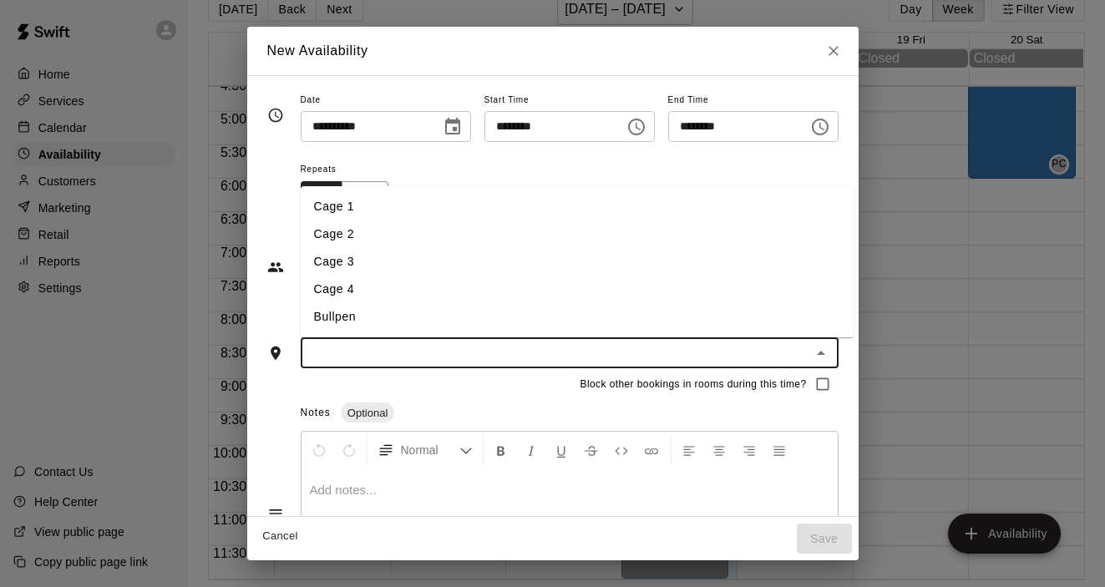
click at [384, 235] on li "Cage 2" at bounding box center [577, 234] width 553 height 28
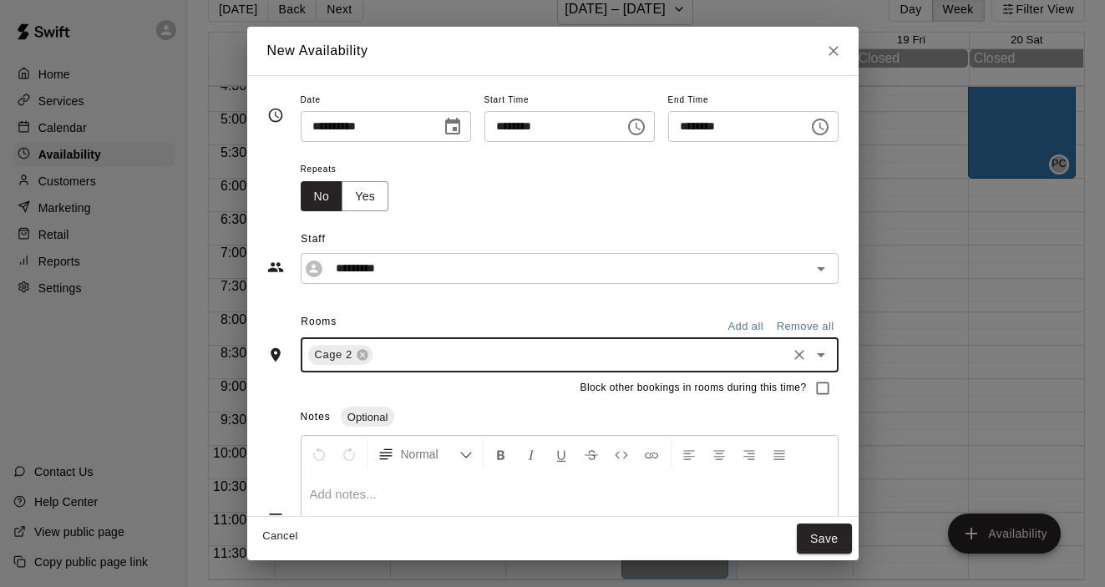
click at [821, 356] on icon "Open" at bounding box center [821, 355] width 20 height 20
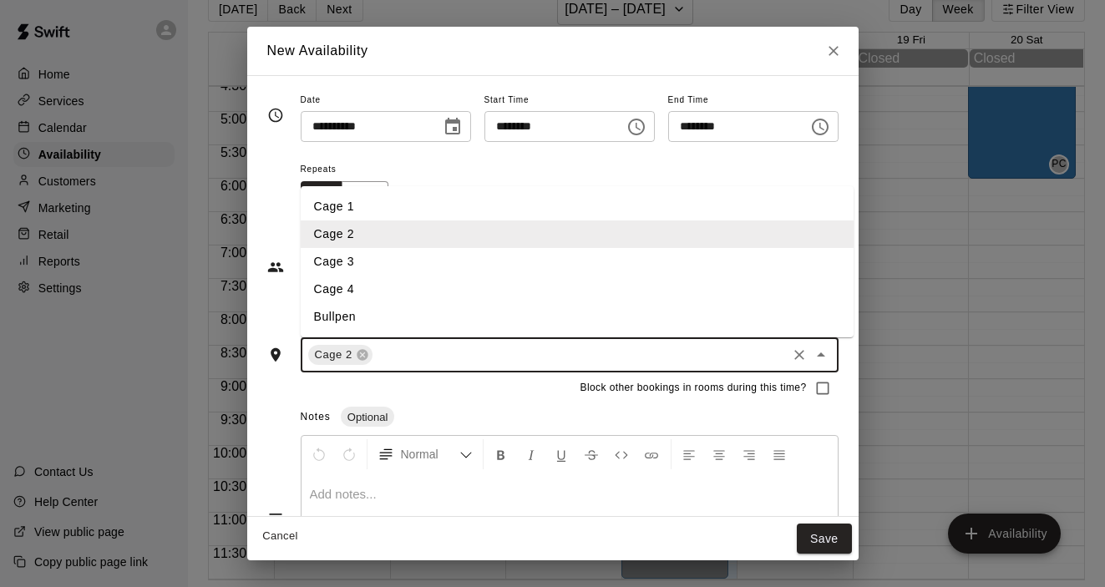
click at [438, 261] on li "Cage 3" at bounding box center [577, 262] width 553 height 28
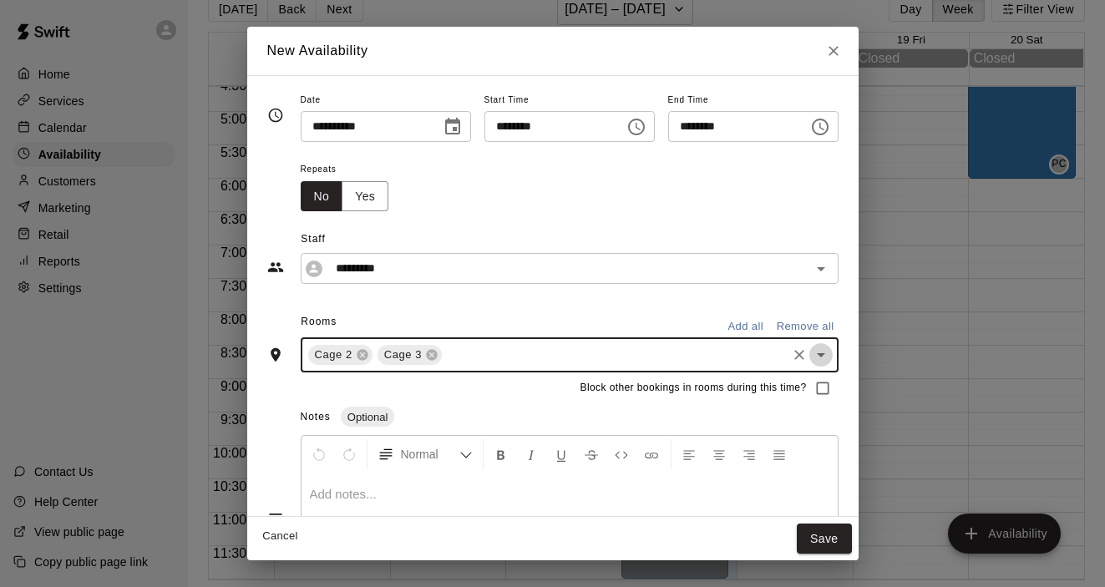
click at [831, 348] on icon "Open" at bounding box center [821, 355] width 20 height 20
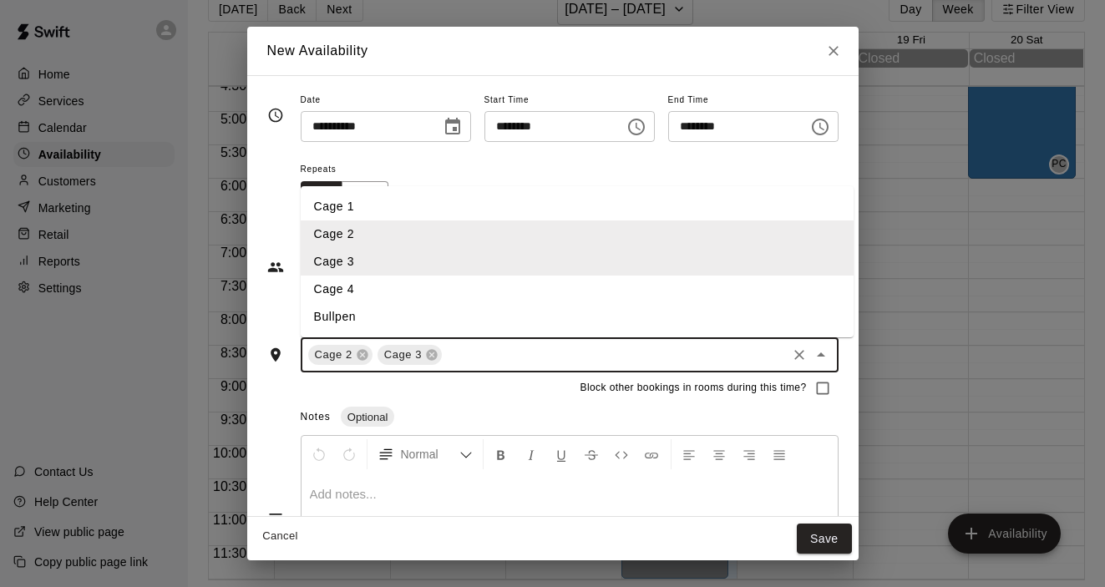
click at [478, 291] on li "Cage 4" at bounding box center [577, 290] width 553 height 28
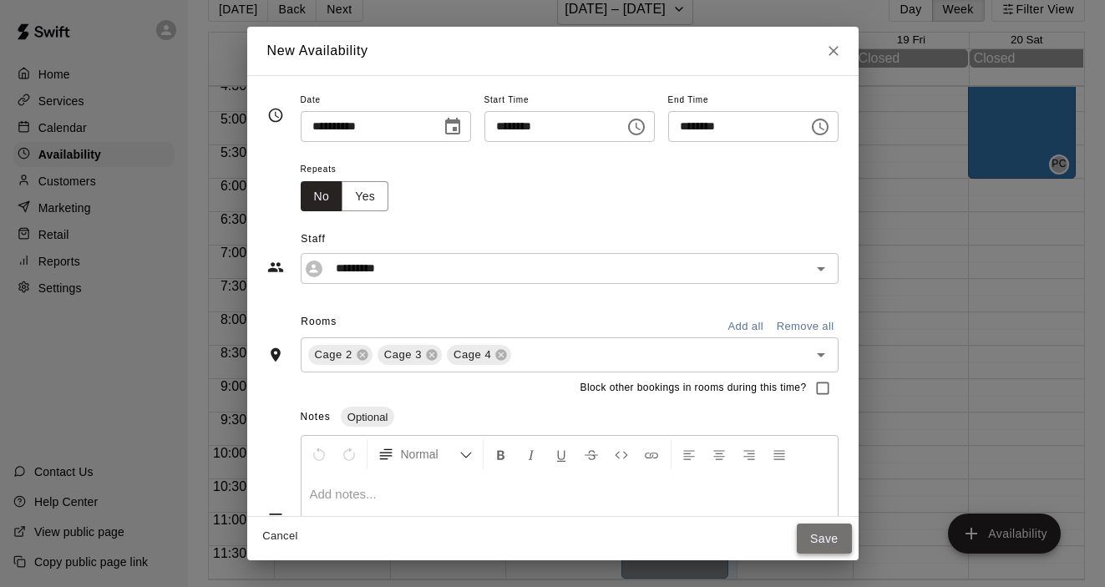
click at [823, 539] on button "Save" at bounding box center [824, 539] width 55 height 31
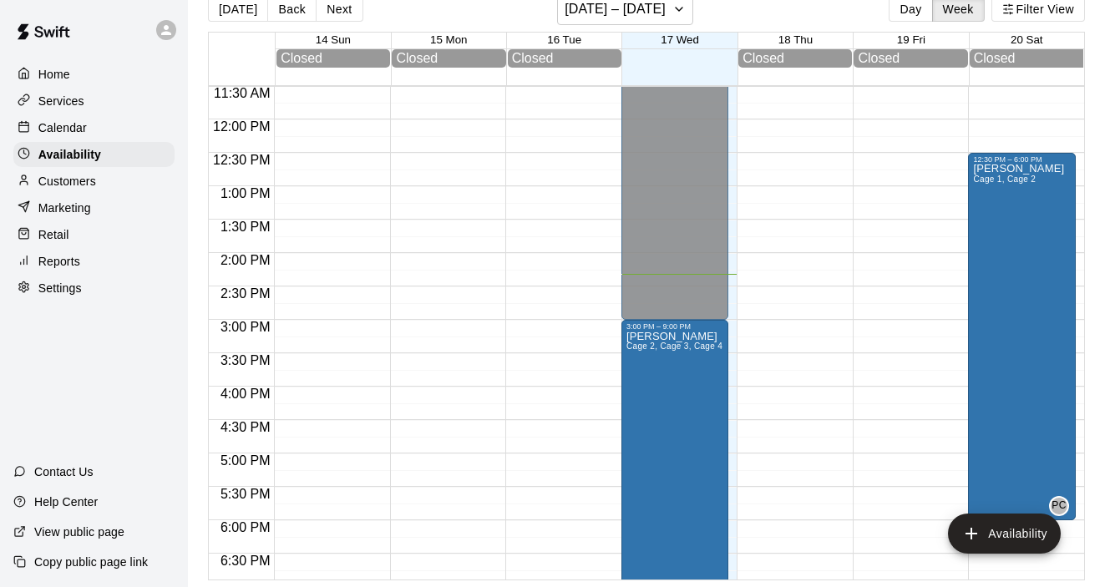
scroll to position [737, 0]
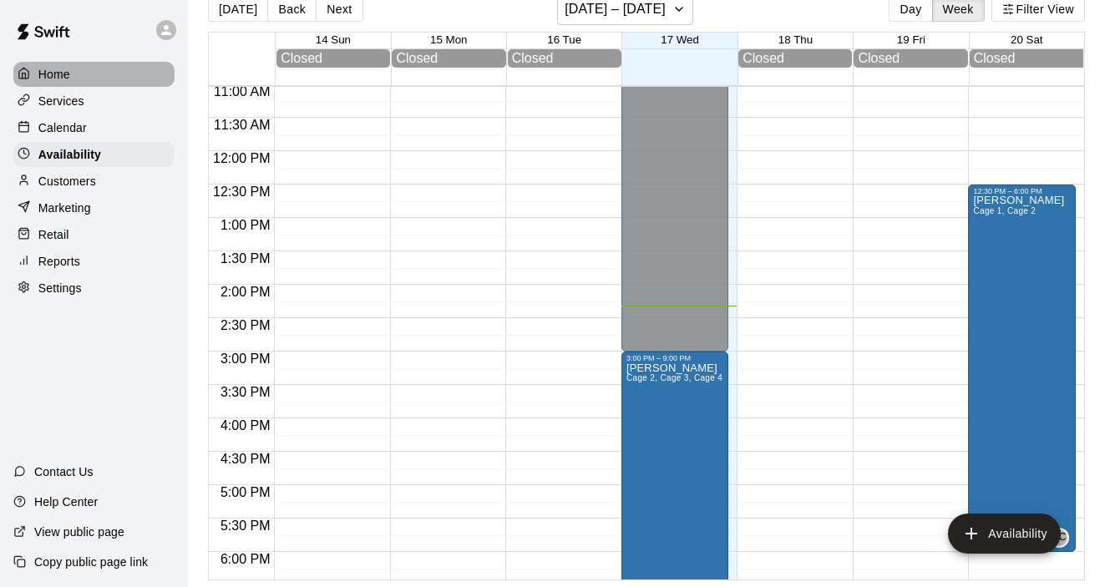
click at [66, 79] on p "Home" at bounding box center [54, 74] width 32 height 17
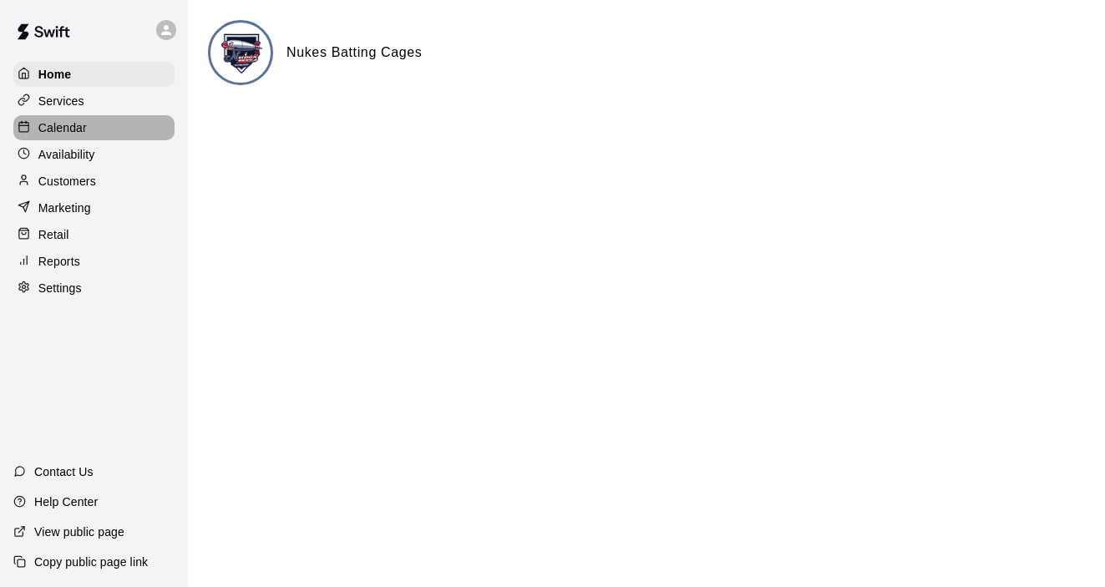
click at [70, 134] on p "Calendar" at bounding box center [62, 127] width 48 height 17
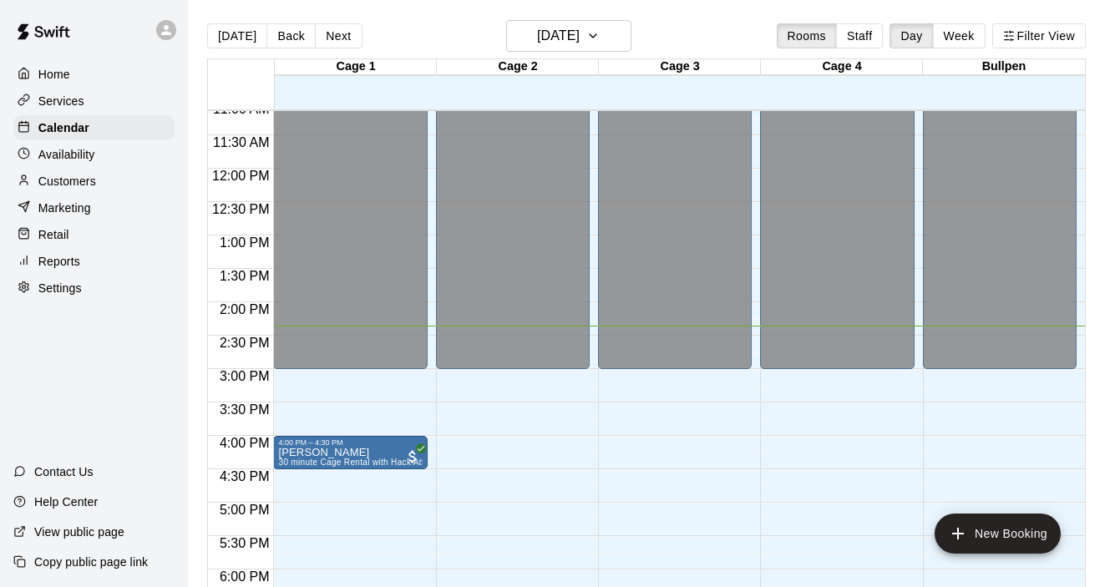
scroll to position [892, 0]
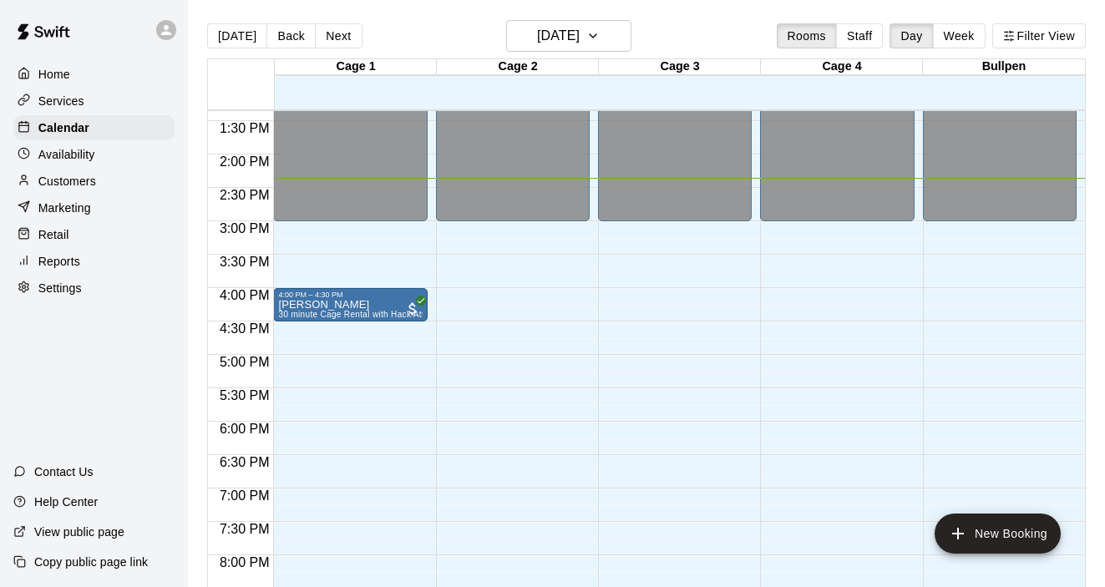
click at [84, 146] on p "Availability" at bounding box center [66, 154] width 57 height 17
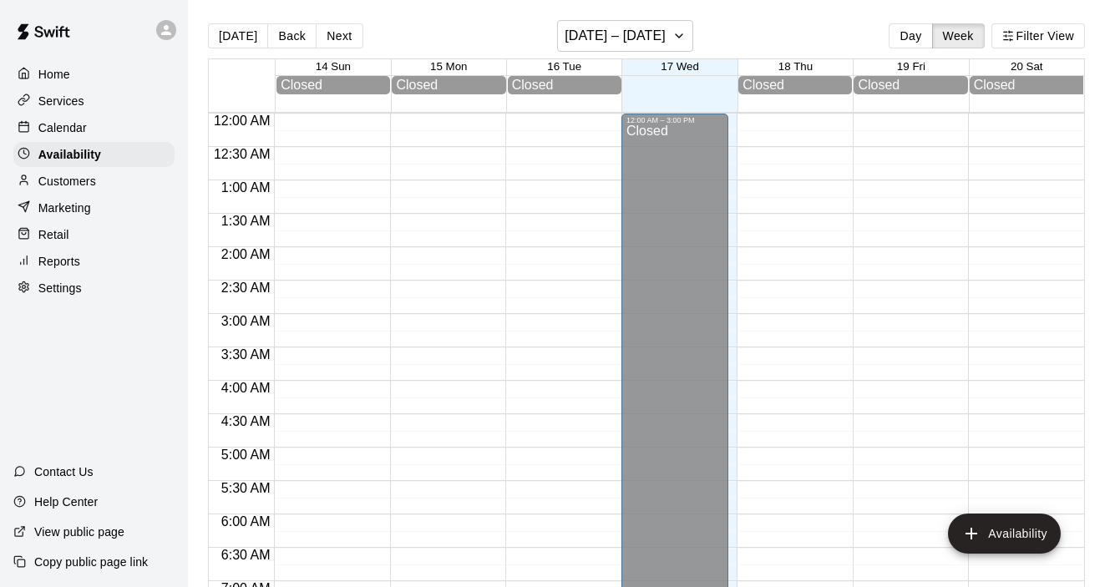
scroll to position [959, 0]
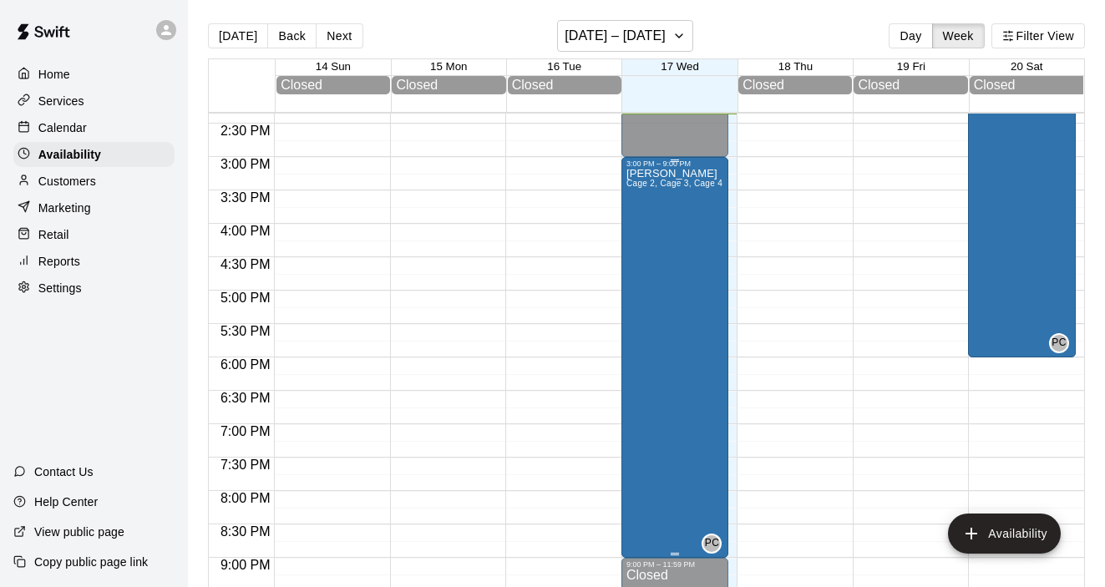
click at [661, 328] on div "[PERSON_NAME] 2, Cage 3, Cage 4" at bounding box center [674, 461] width 96 height 587
click at [661, 328] on div at bounding box center [552, 293] width 1105 height 587
click at [661, 328] on div "[PERSON_NAME] 2, Cage 3, Cage 4" at bounding box center [674, 461] width 96 height 587
click at [661, 328] on div at bounding box center [552, 293] width 1105 height 587
click at [661, 328] on div "[PERSON_NAME] 2, Cage 3, Cage 4" at bounding box center [674, 461] width 96 height 587
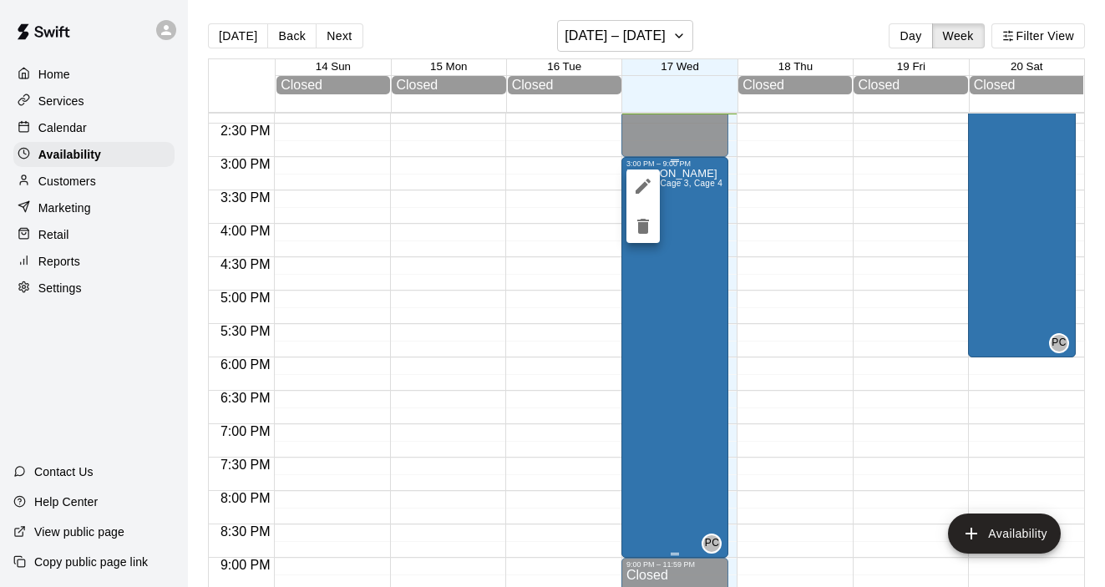
click at [661, 328] on div at bounding box center [552, 293] width 1105 height 587
click at [661, 328] on div "[PERSON_NAME] 2, Cage 3, Cage 4" at bounding box center [674, 461] width 96 height 587
click at [645, 188] on icon "edit" at bounding box center [643, 186] width 20 height 20
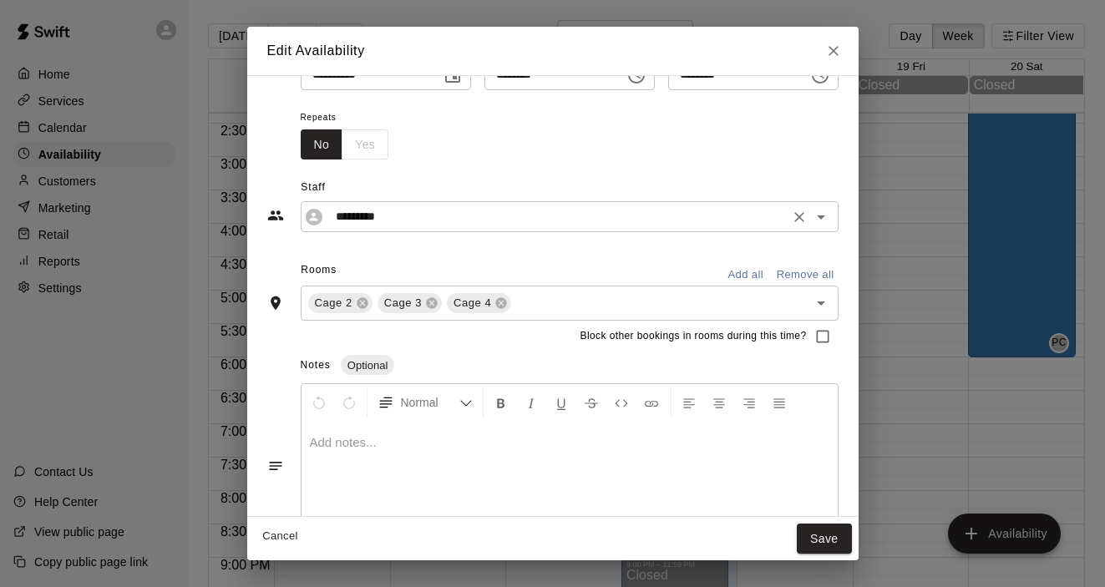
scroll to position [101, 0]
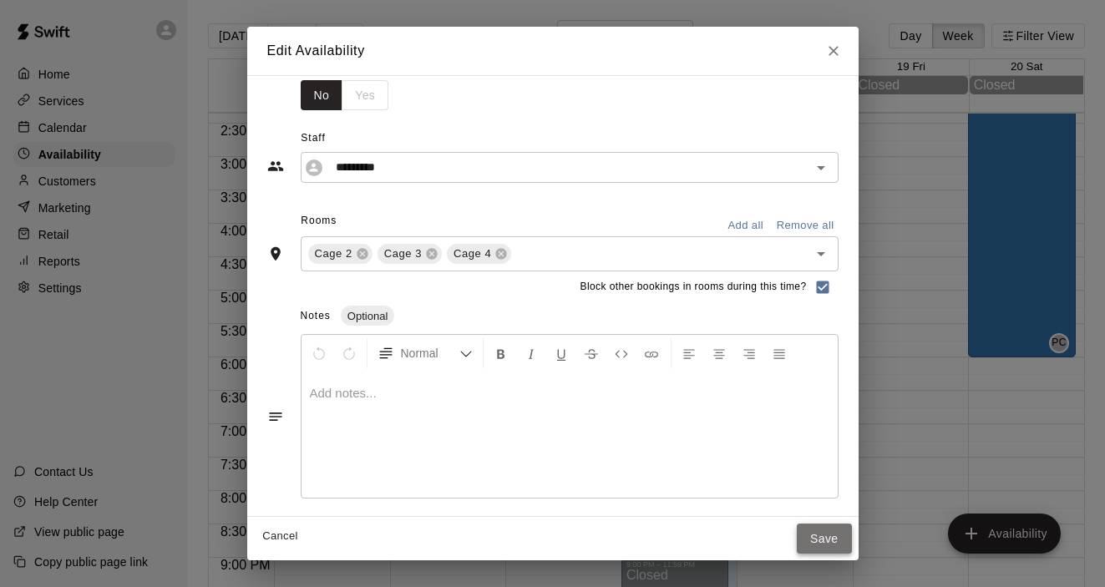
click at [827, 538] on button "Save" at bounding box center [824, 539] width 55 height 31
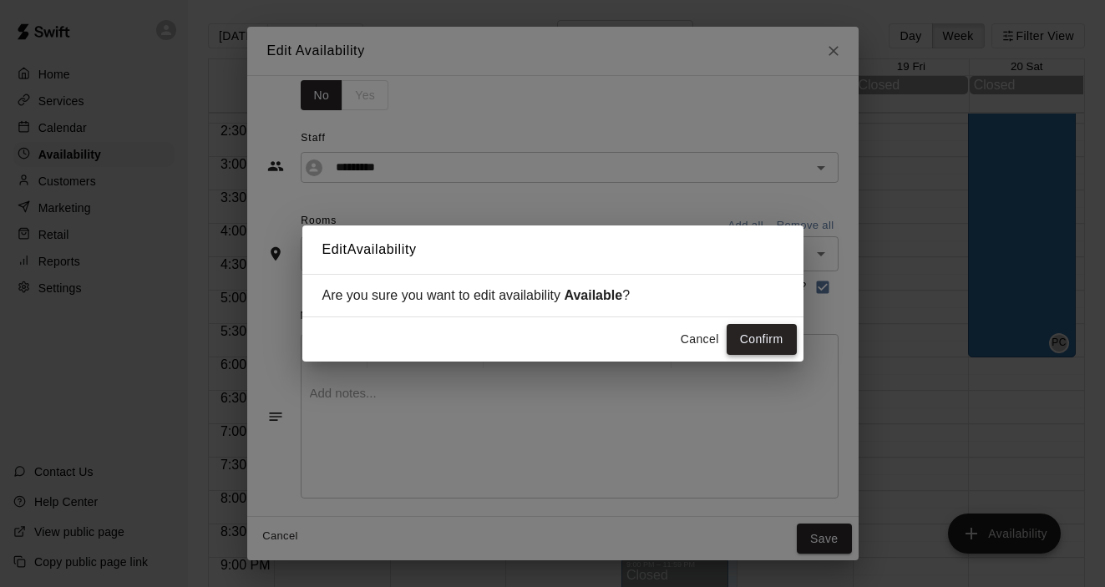
click at [774, 346] on button "Confirm" at bounding box center [761, 339] width 70 height 31
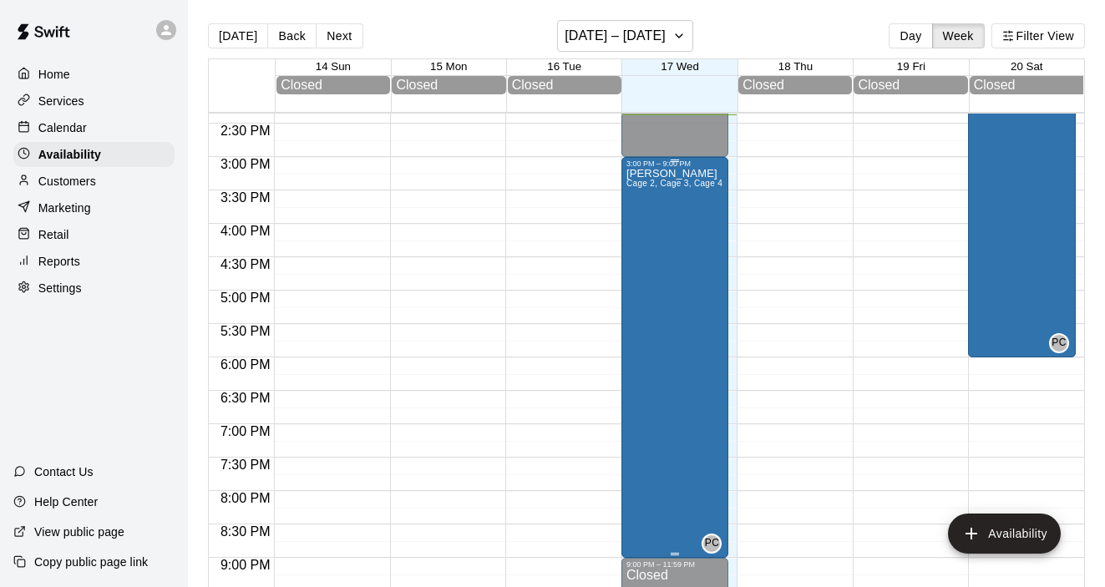
click at [696, 334] on div "[PERSON_NAME] 2, Cage 3, Cage 4" at bounding box center [674, 461] width 96 height 587
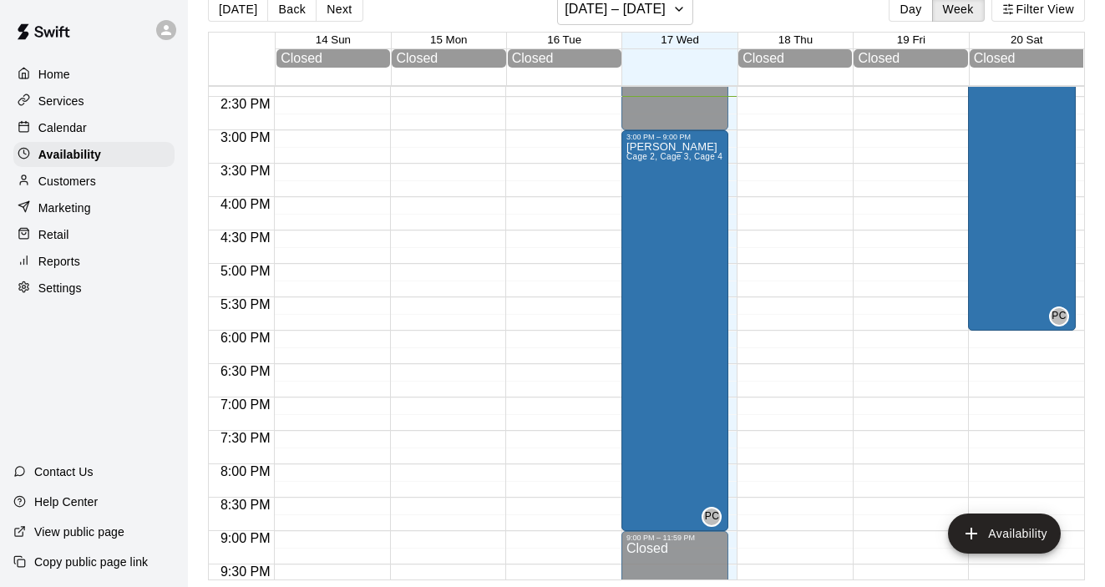
scroll to position [0, 0]
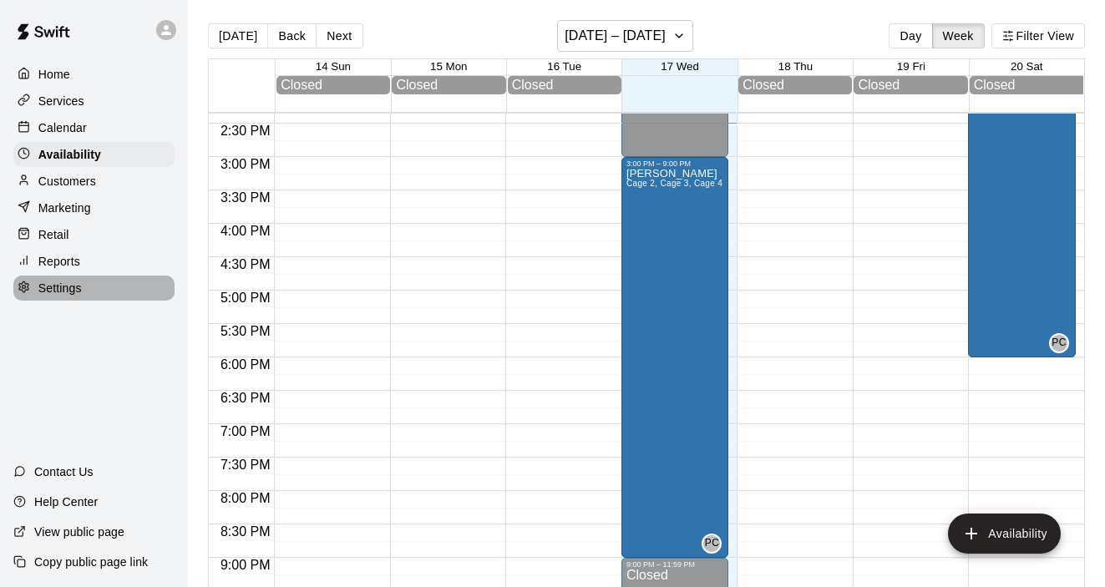
click at [62, 290] on p "Settings" at bounding box center [59, 288] width 43 height 17
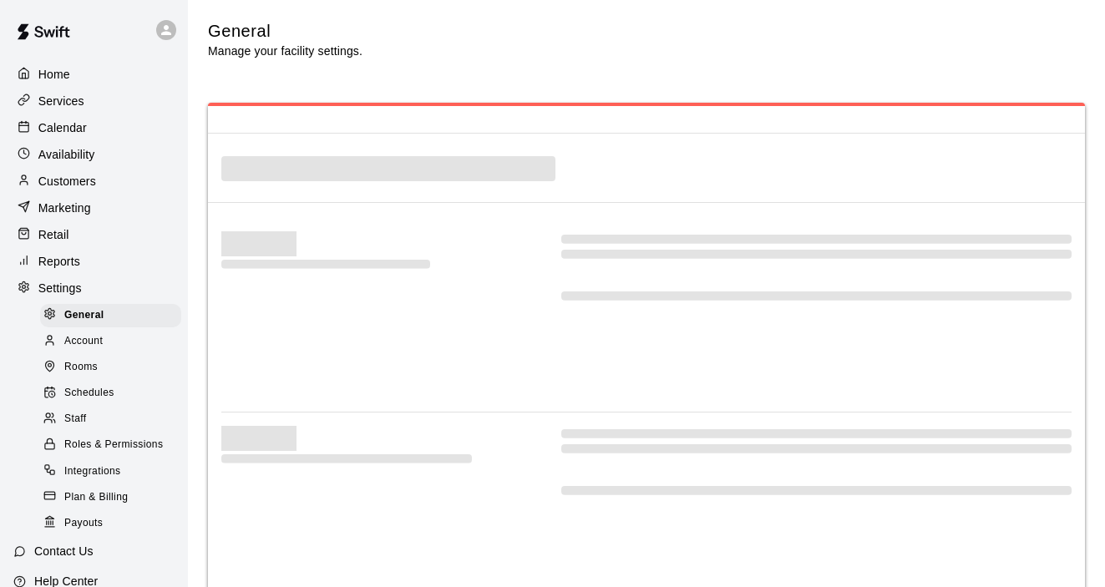
select select "**"
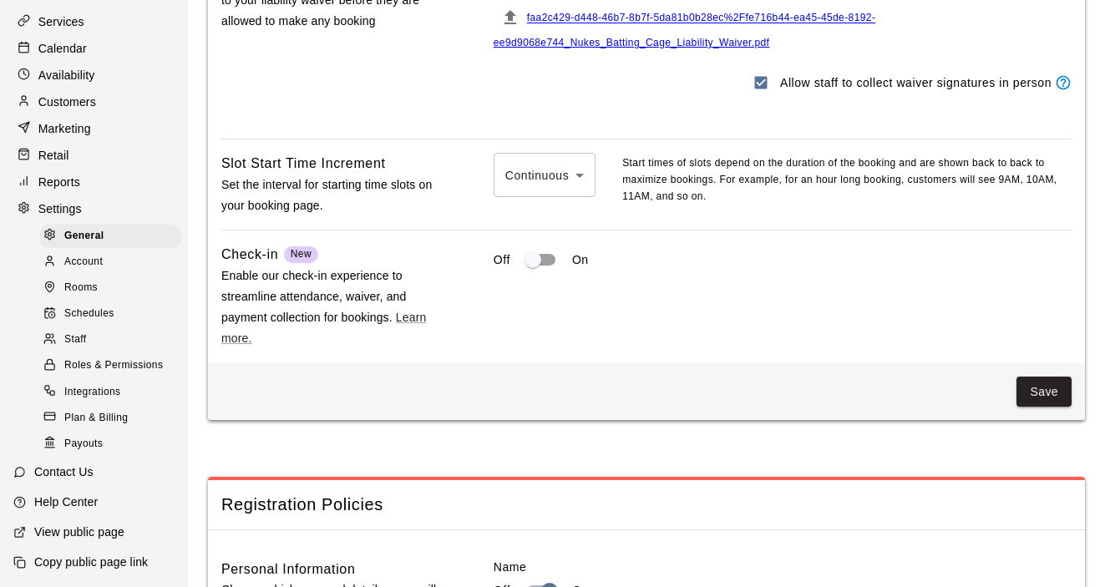
scroll to position [1689, 0]
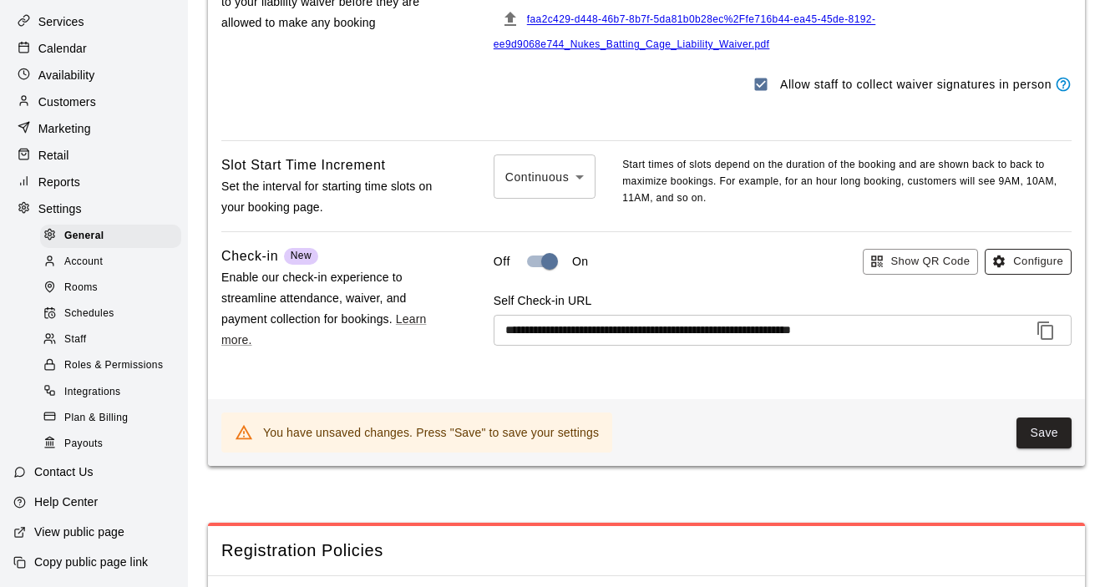
click at [1005, 275] on button "Configure" at bounding box center [1028, 262] width 87 height 26
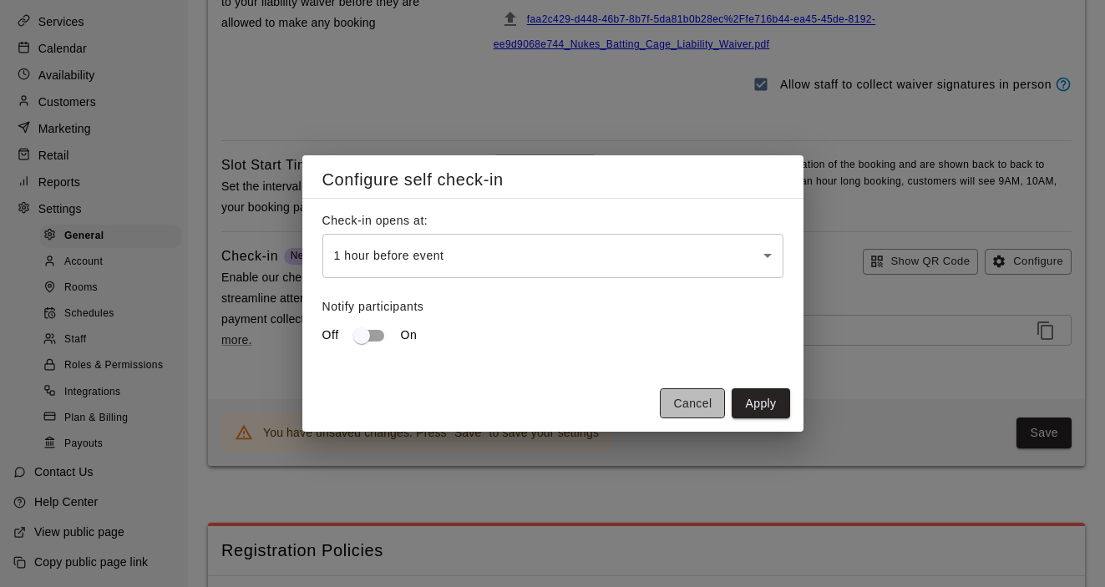
click at [699, 401] on button "Cancel" at bounding box center [692, 403] width 65 height 31
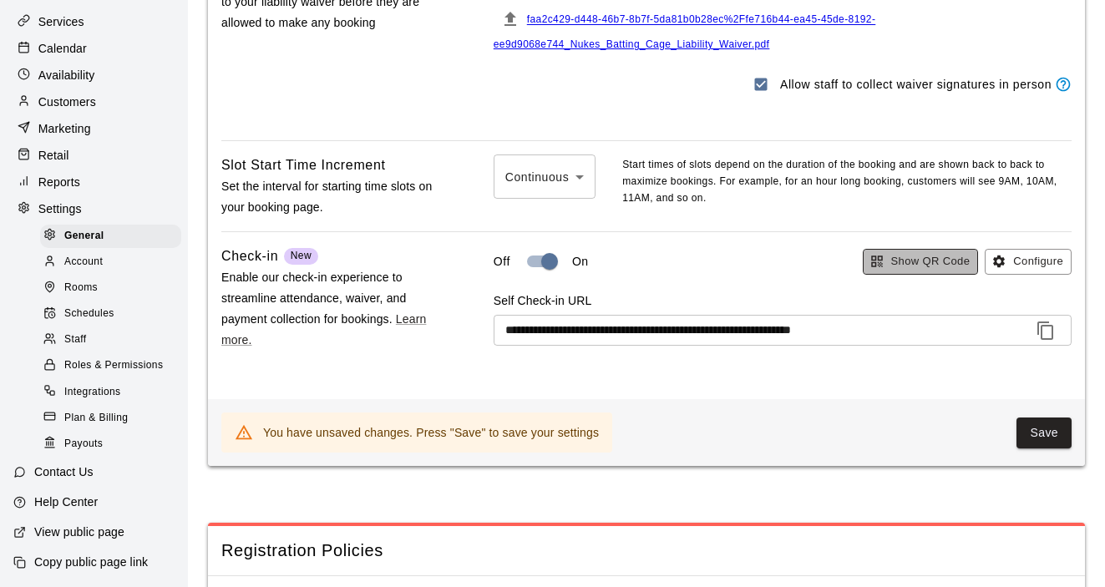
click at [910, 273] on button "Show QR Code" at bounding box center [921, 262] width 116 height 26
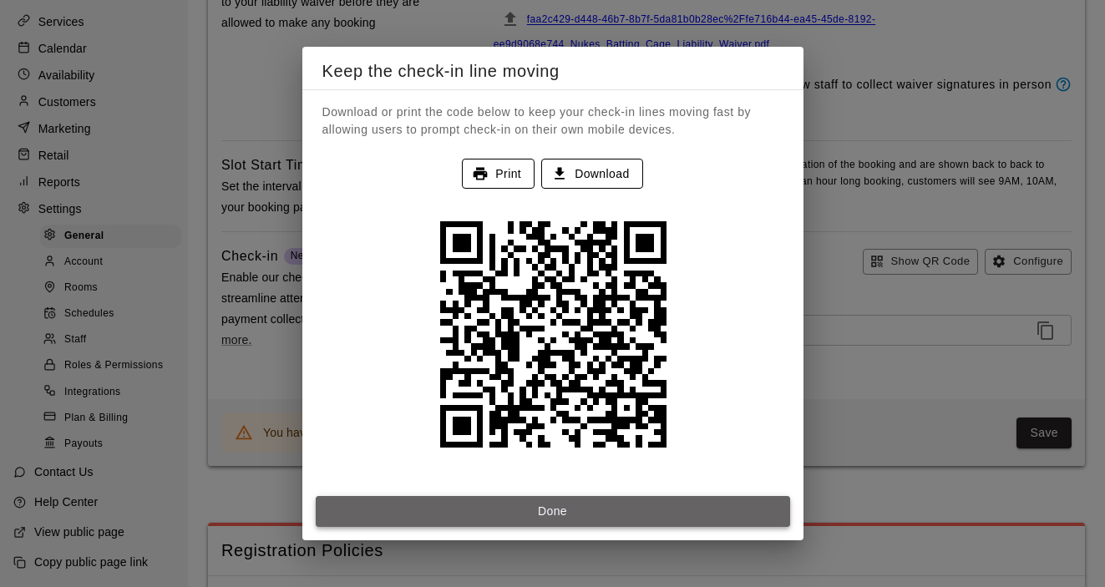
click at [737, 514] on button "Done" at bounding box center [553, 511] width 474 height 31
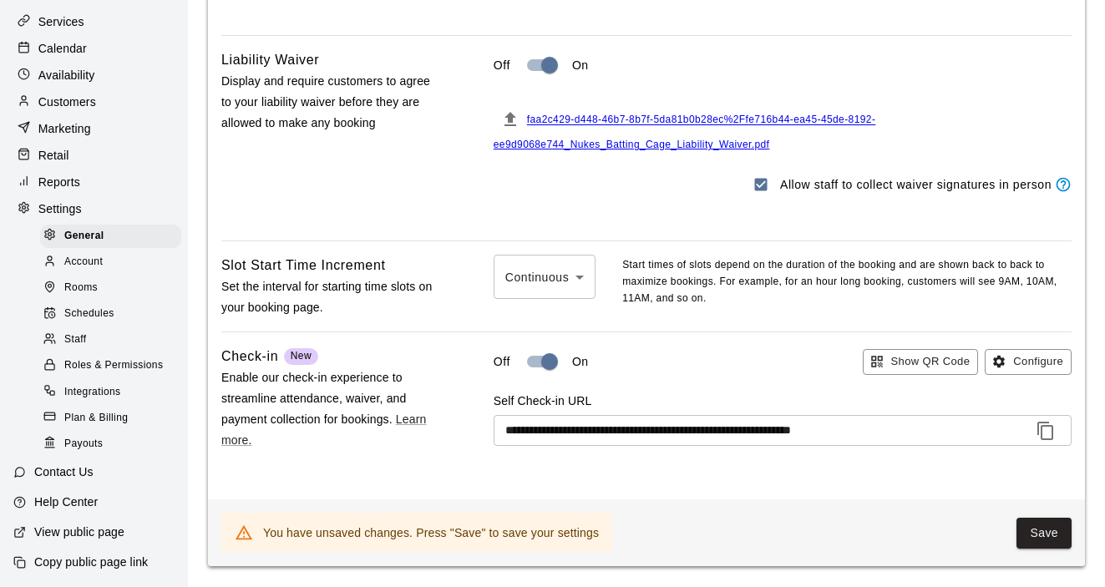
scroll to position [1637, 0]
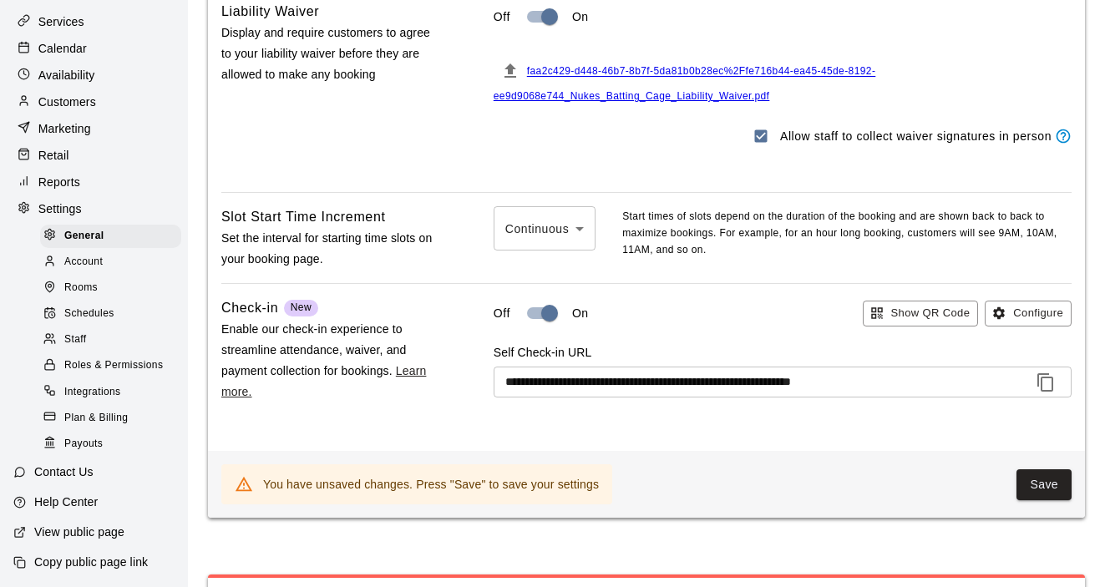
click at [417, 384] on link "Learn more." at bounding box center [323, 381] width 205 height 34
